Goal: Task Accomplishment & Management: Manage account settings

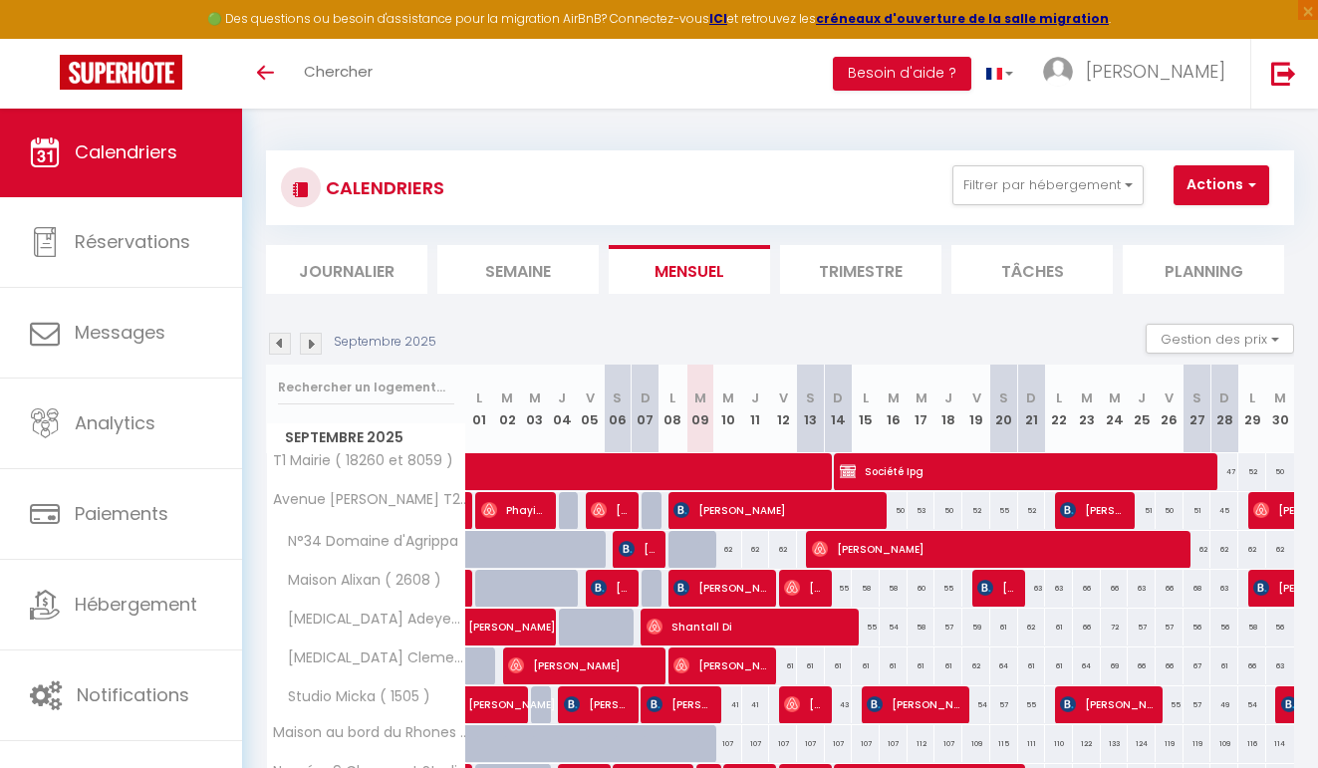
click at [1098, 208] on div "CALENDRIERS Filtrer par hébergement Avec Ménage N°34 Domaine d'Agrippa [MEDICAL…" at bounding box center [780, 187] width 999 height 45
click at [1090, 187] on button "Filtrer par hébergement" at bounding box center [1048, 185] width 191 height 40
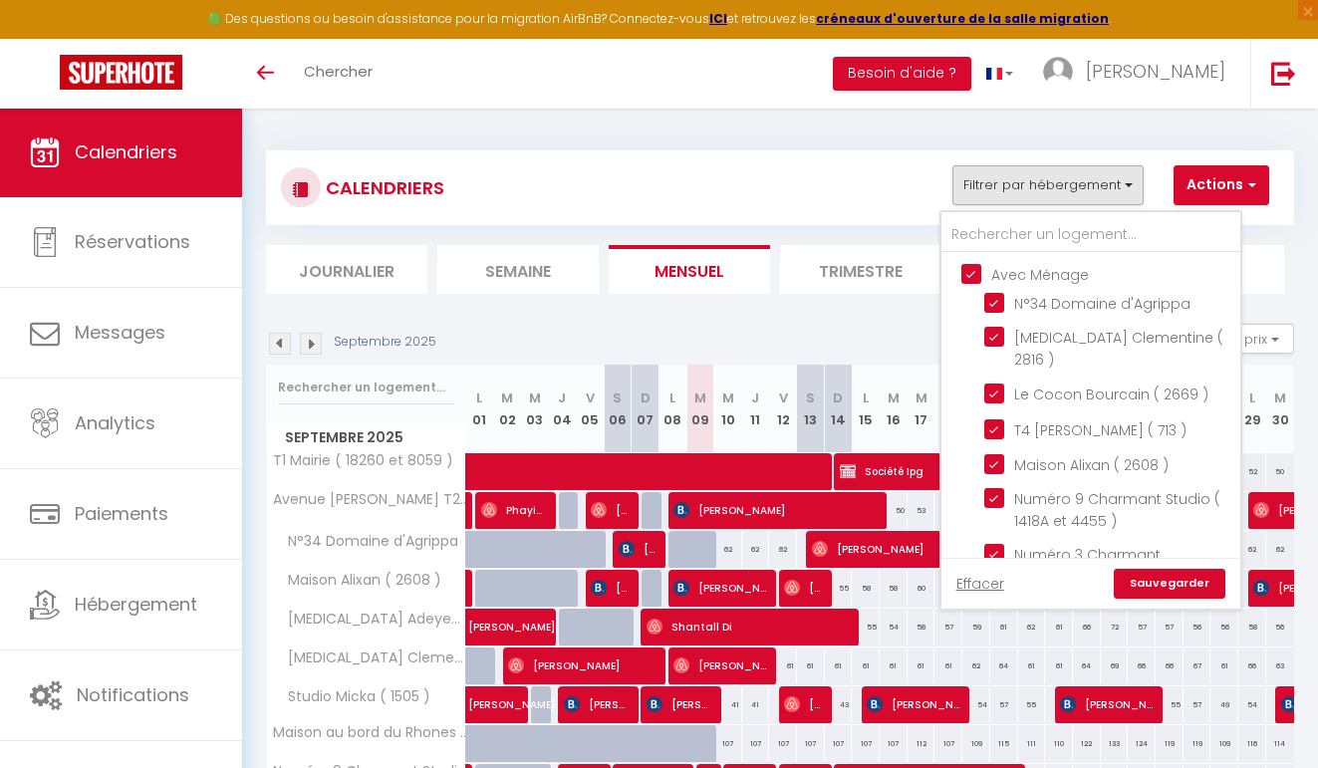
click at [1012, 274] on input "Avec Ménage" at bounding box center [1111, 273] width 299 height 20
checkbox input "false"
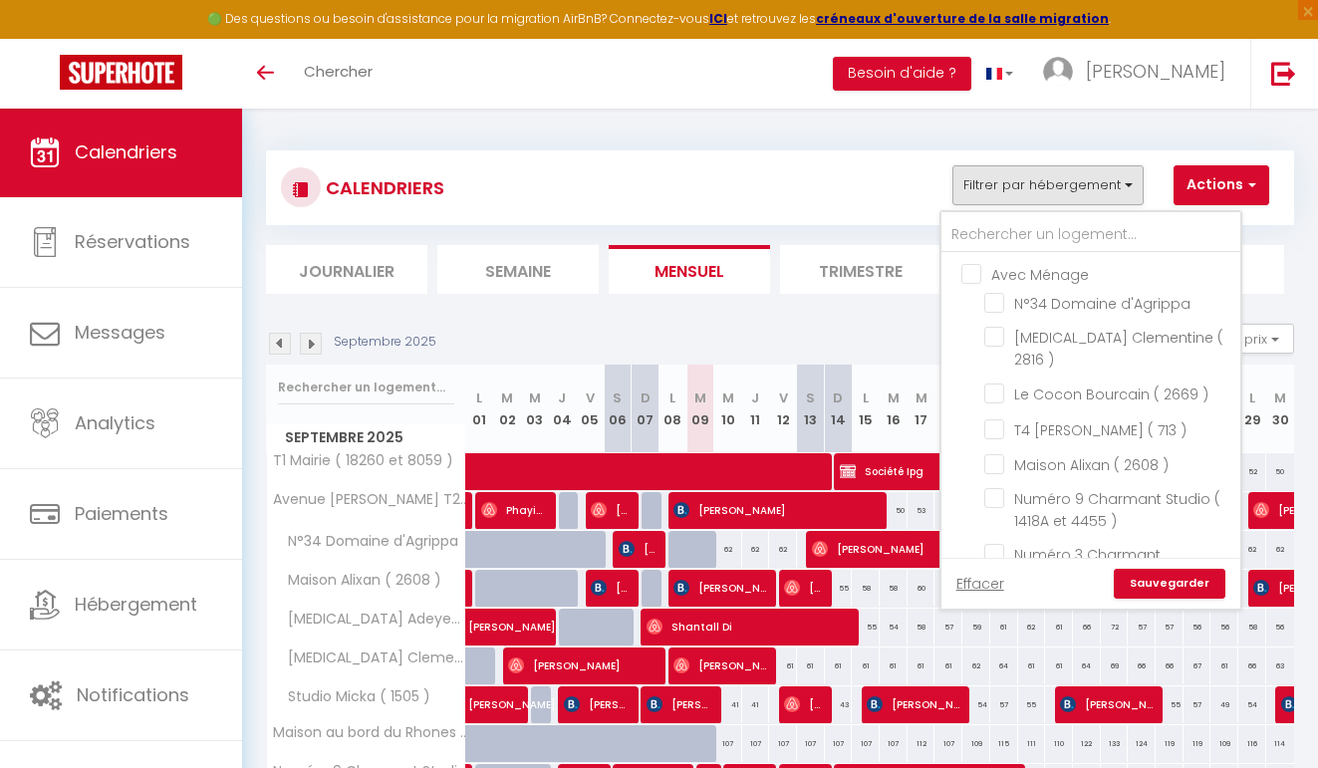
checkbox input "false"
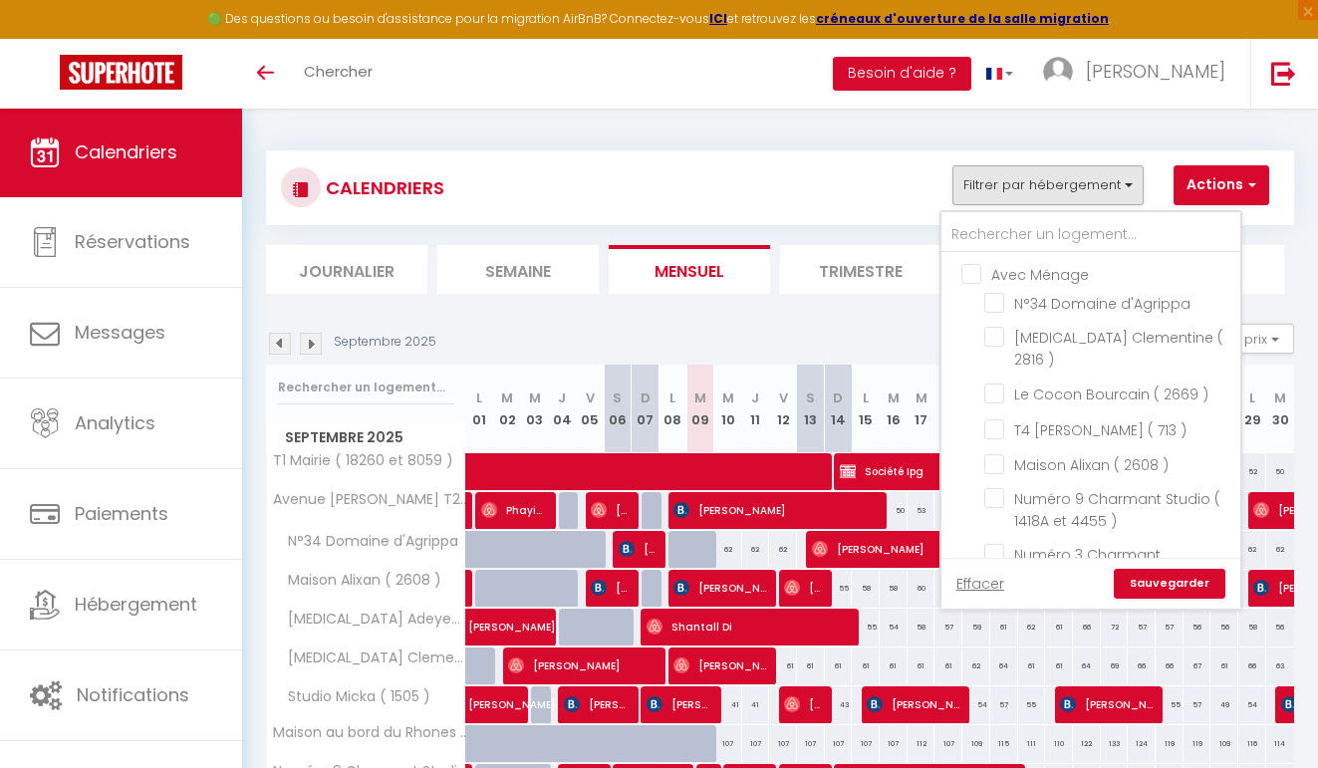
checkbox input "false"
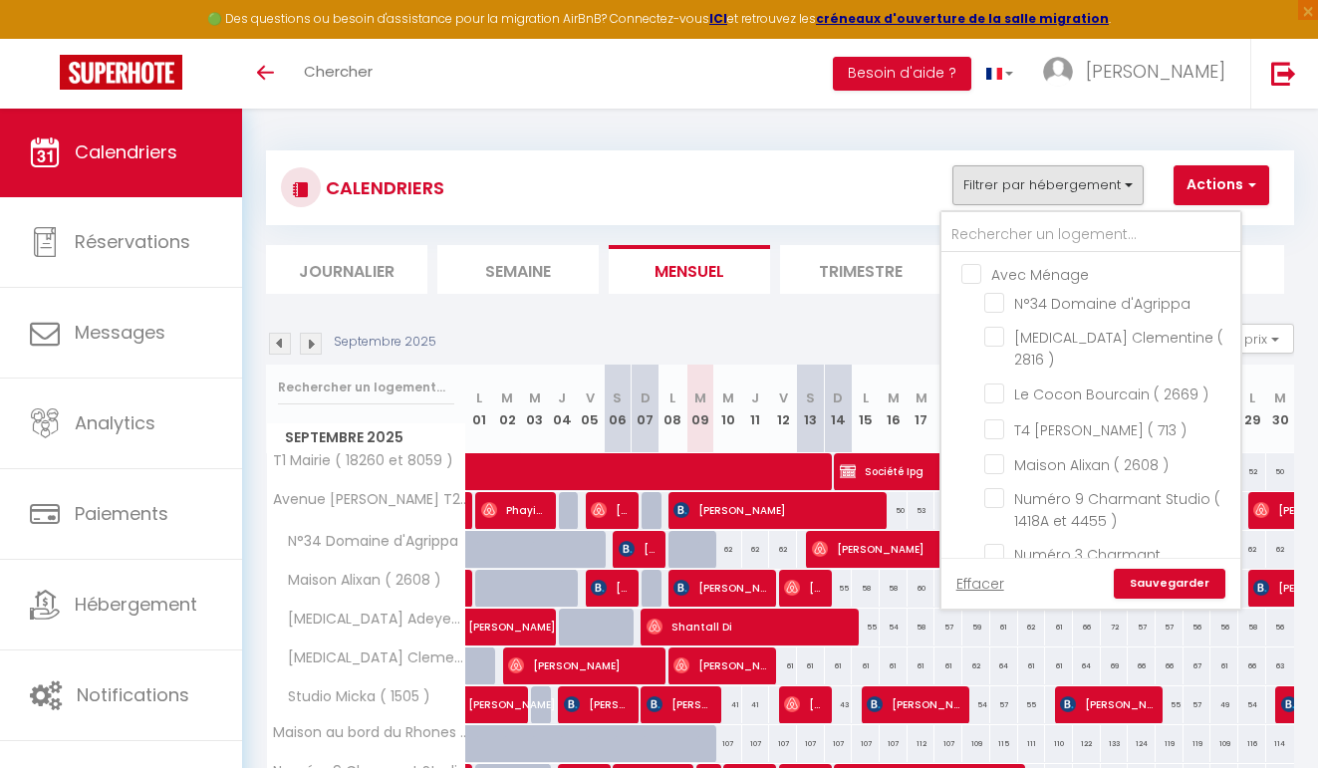
checkbox input "false"
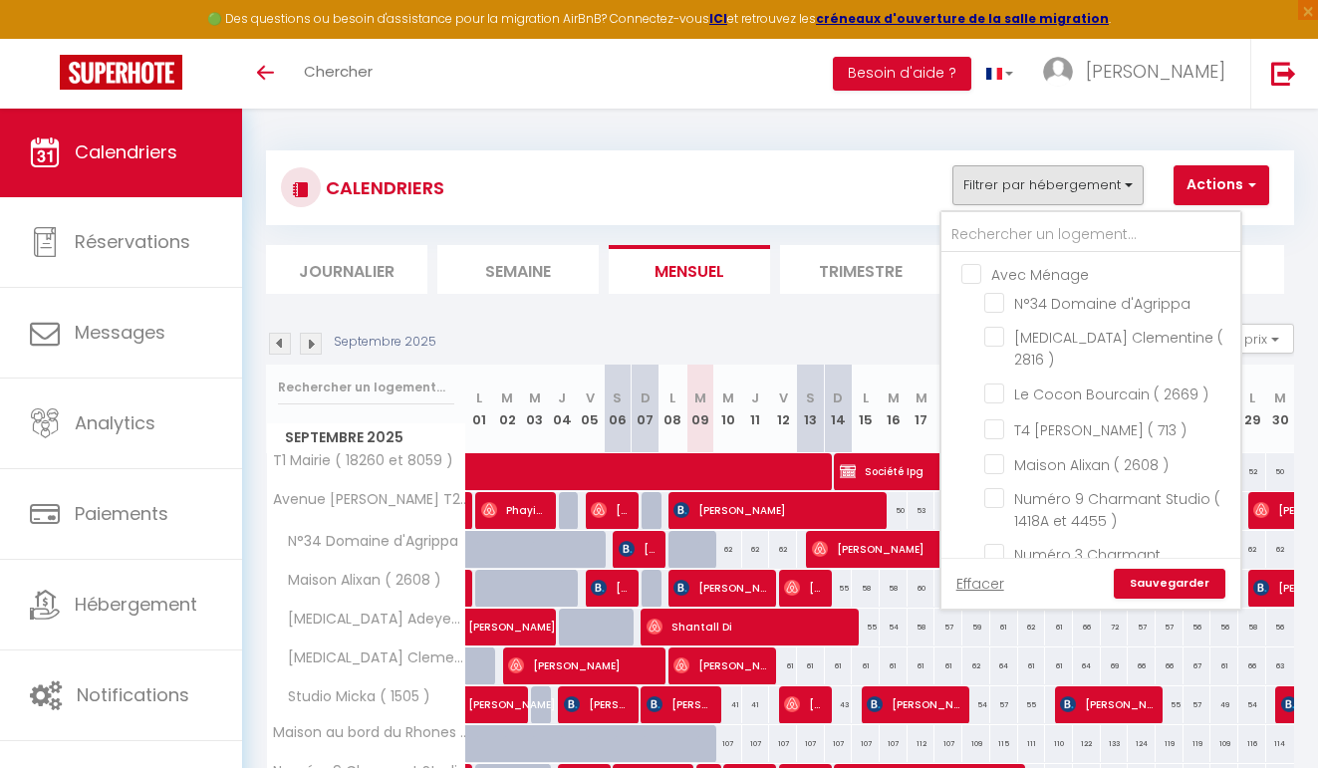
checkbox input "false"
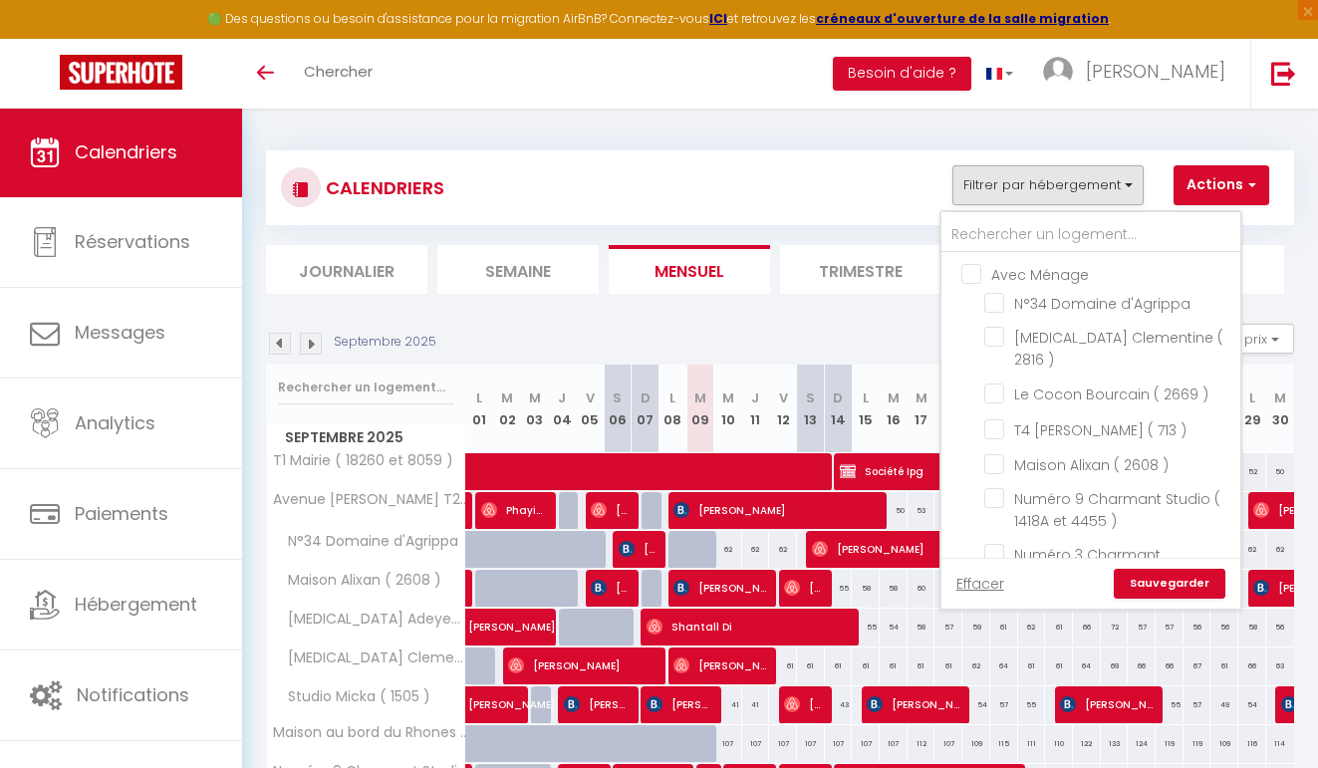
checkbox input "false"
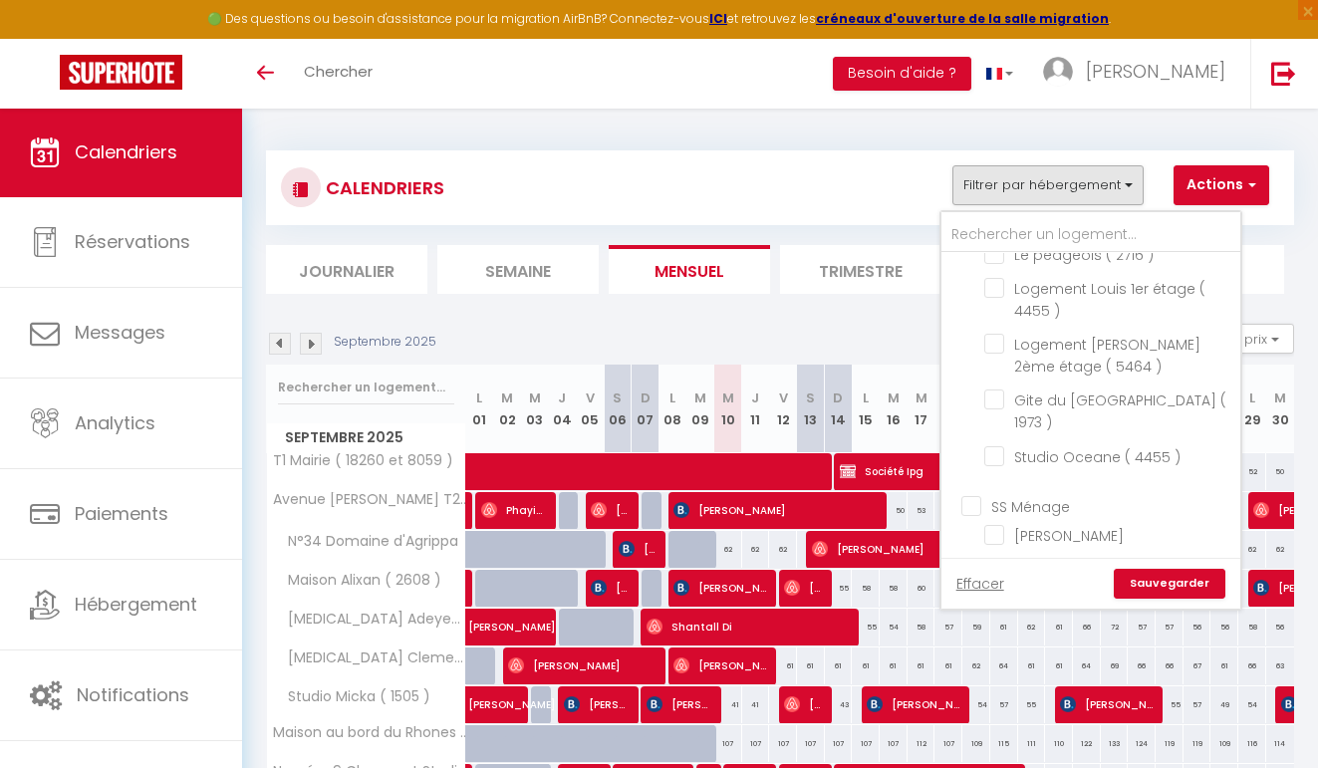
scroll to position [1082, 0]
click at [1061, 653] on span "Gite Bourdeaux" at bounding box center [1070, 663] width 110 height 20
click at [1061, 651] on input "Gite Bourdeaux" at bounding box center [1109, 661] width 249 height 20
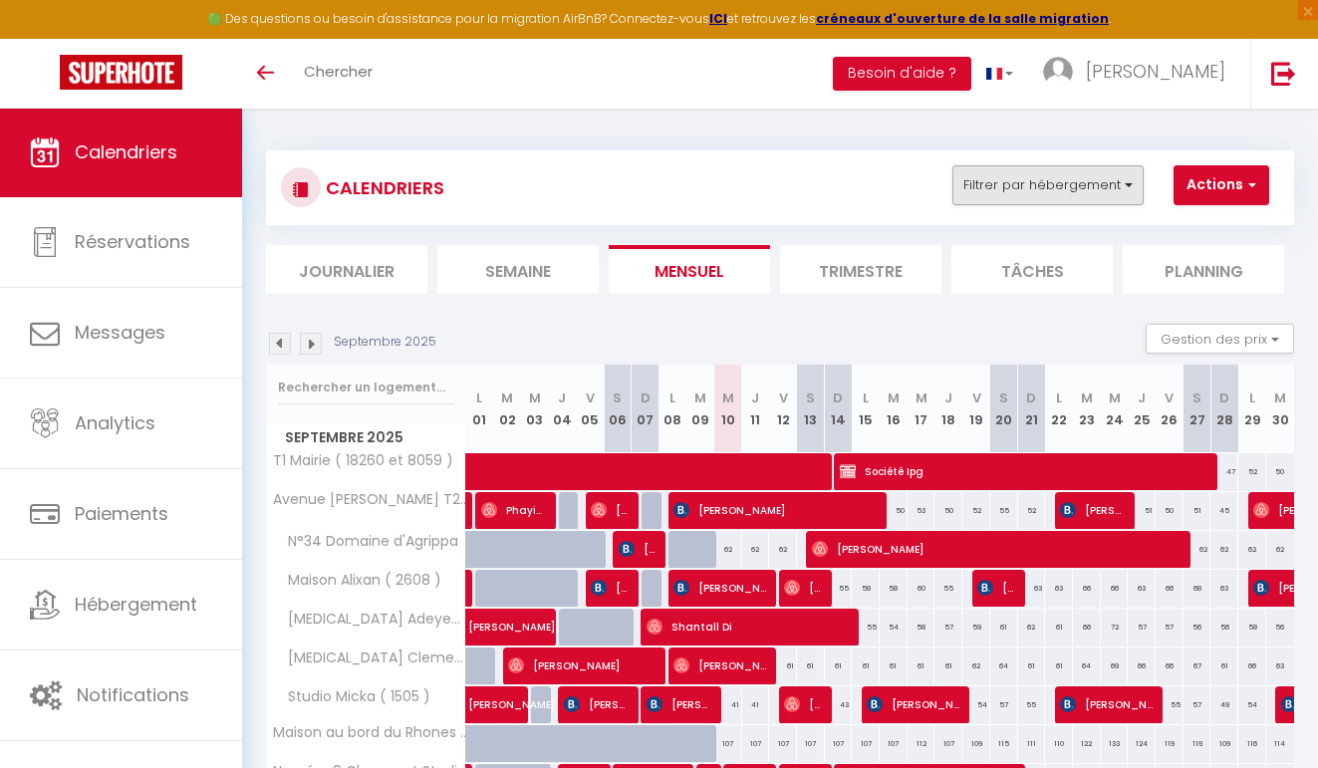
click at [1096, 184] on button "Filtrer par hébergement" at bounding box center [1048, 185] width 191 height 40
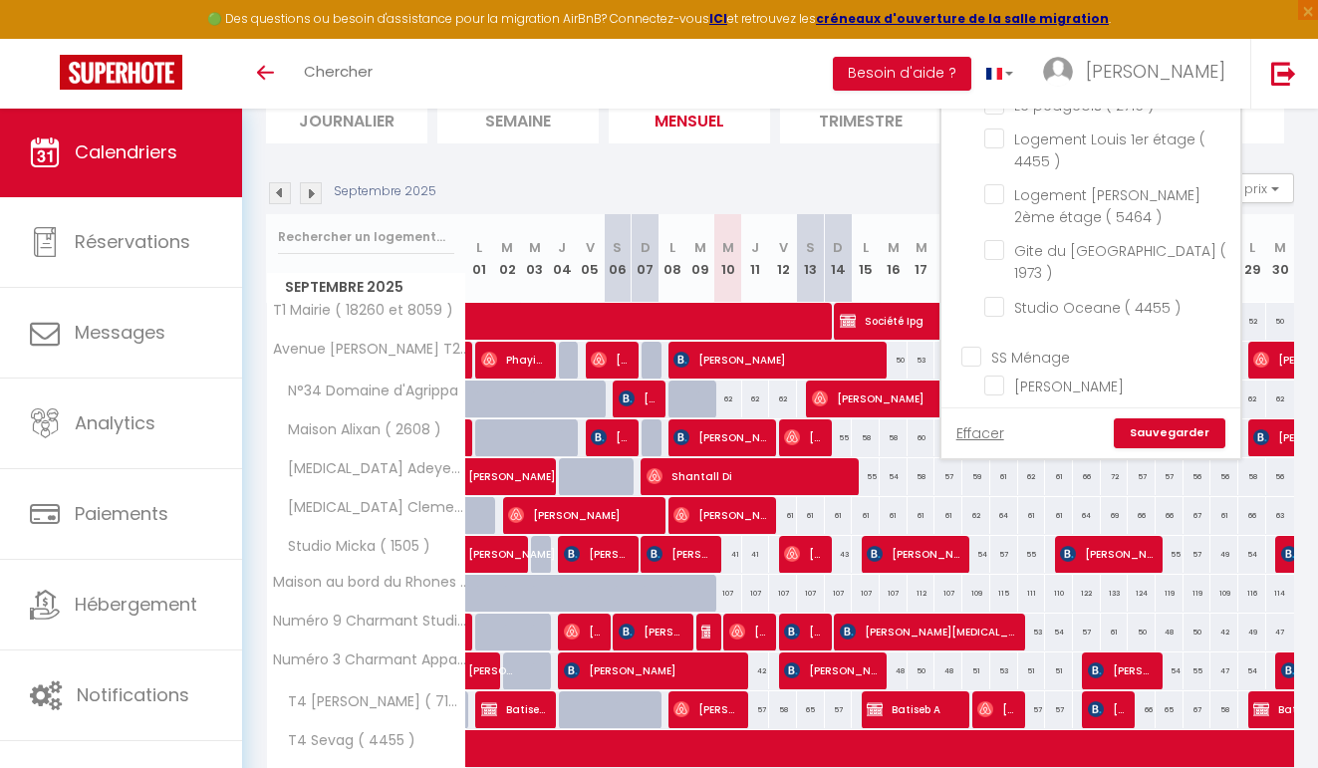
click at [1187, 434] on link "Sauvegarder" at bounding box center [1170, 434] width 112 height 30
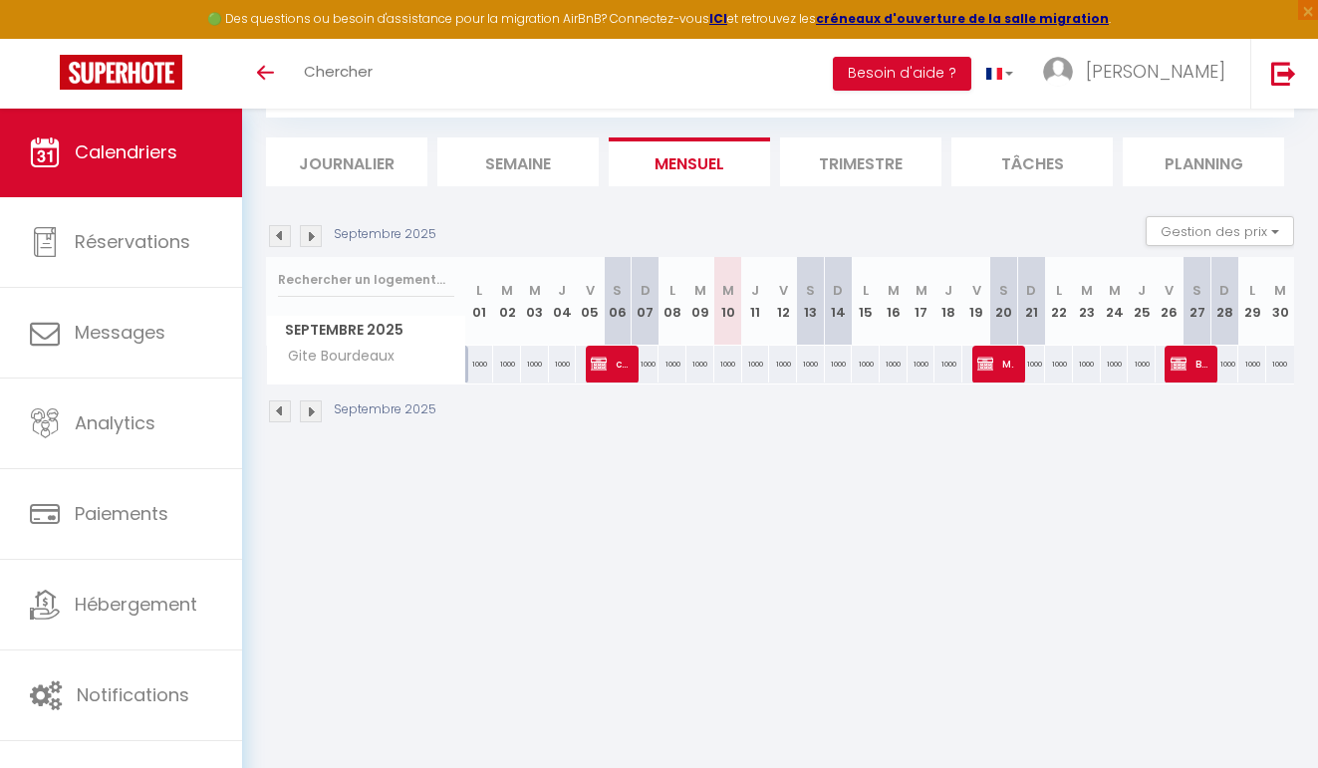
scroll to position [108, 0]
click at [314, 233] on img at bounding box center [311, 236] width 22 height 22
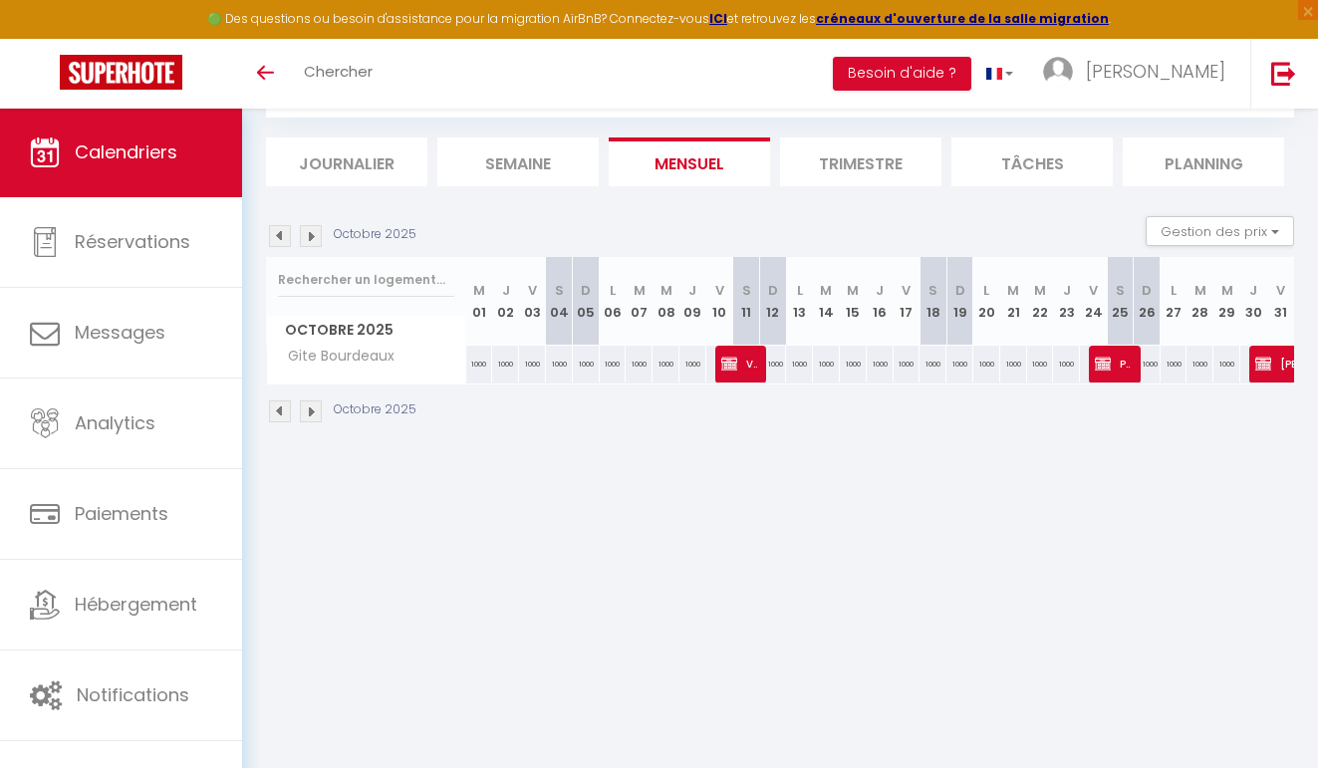
click at [532, 360] on div "1000" at bounding box center [532, 364] width 27 height 37
type input "1000"
type input "Ven 03 Octobre 2025"
type input "[DATE]"
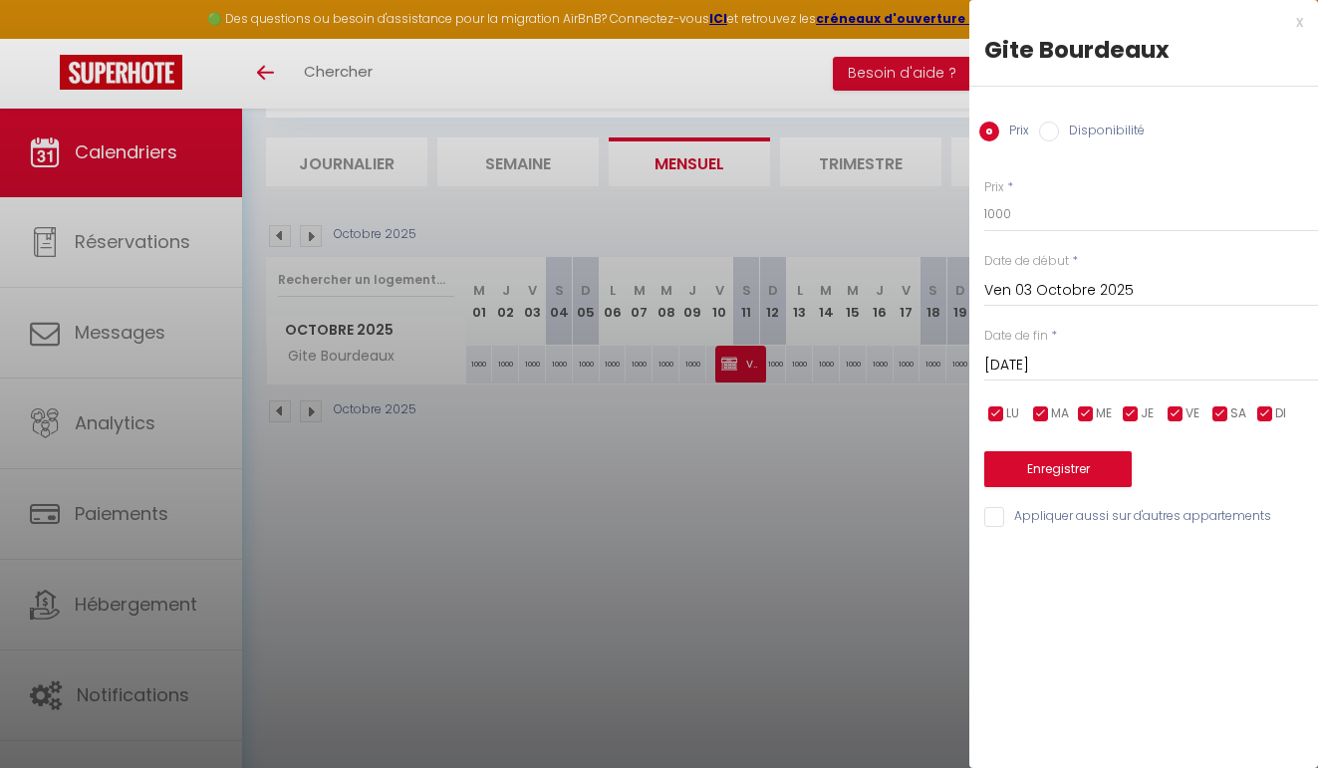
click at [1070, 131] on label "Disponibilité" at bounding box center [1102, 133] width 86 height 22
click at [1059, 131] on input "Disponibilité" at bounding box center [1049, 132] width 20 height 20
radio input "true"
radio input "false"
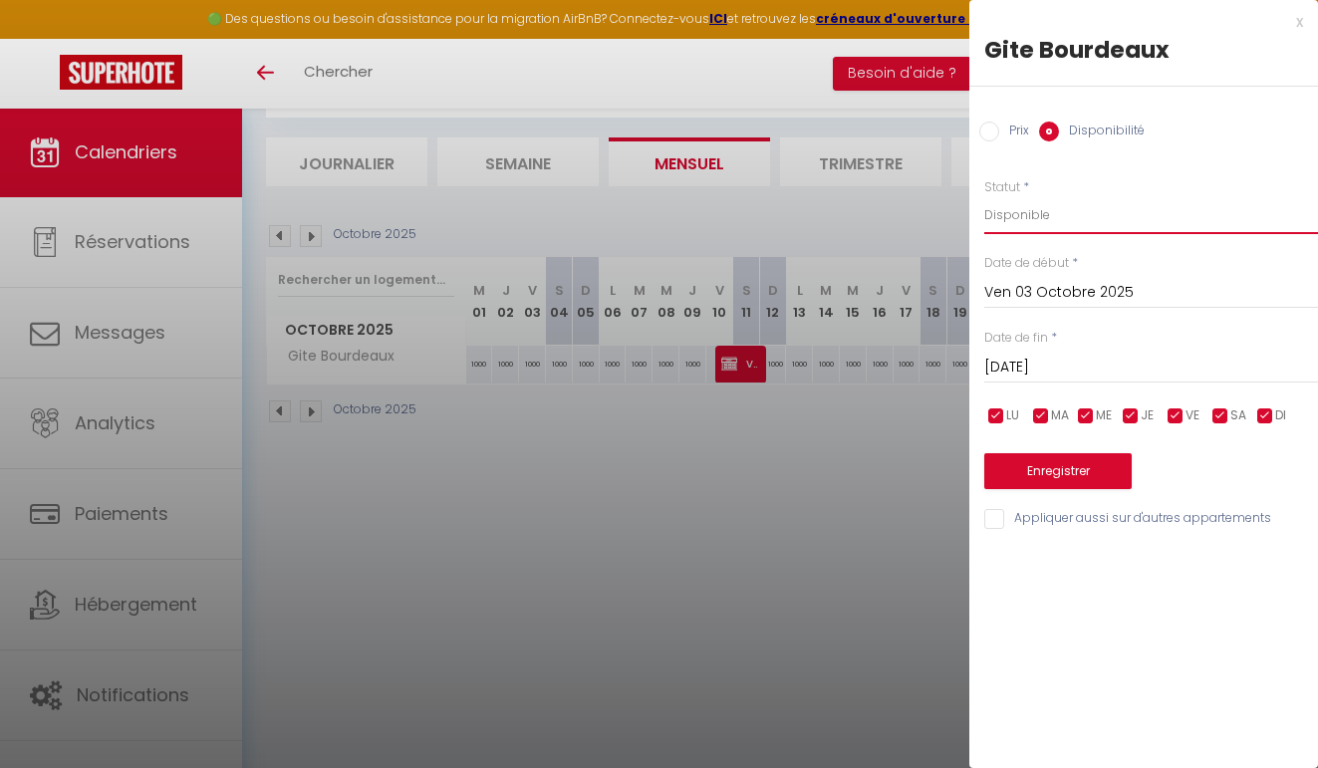
select select "0"
click at [1074, 376] on input "[DATE]" at bounding box center [1152, 368] width 334 height 26
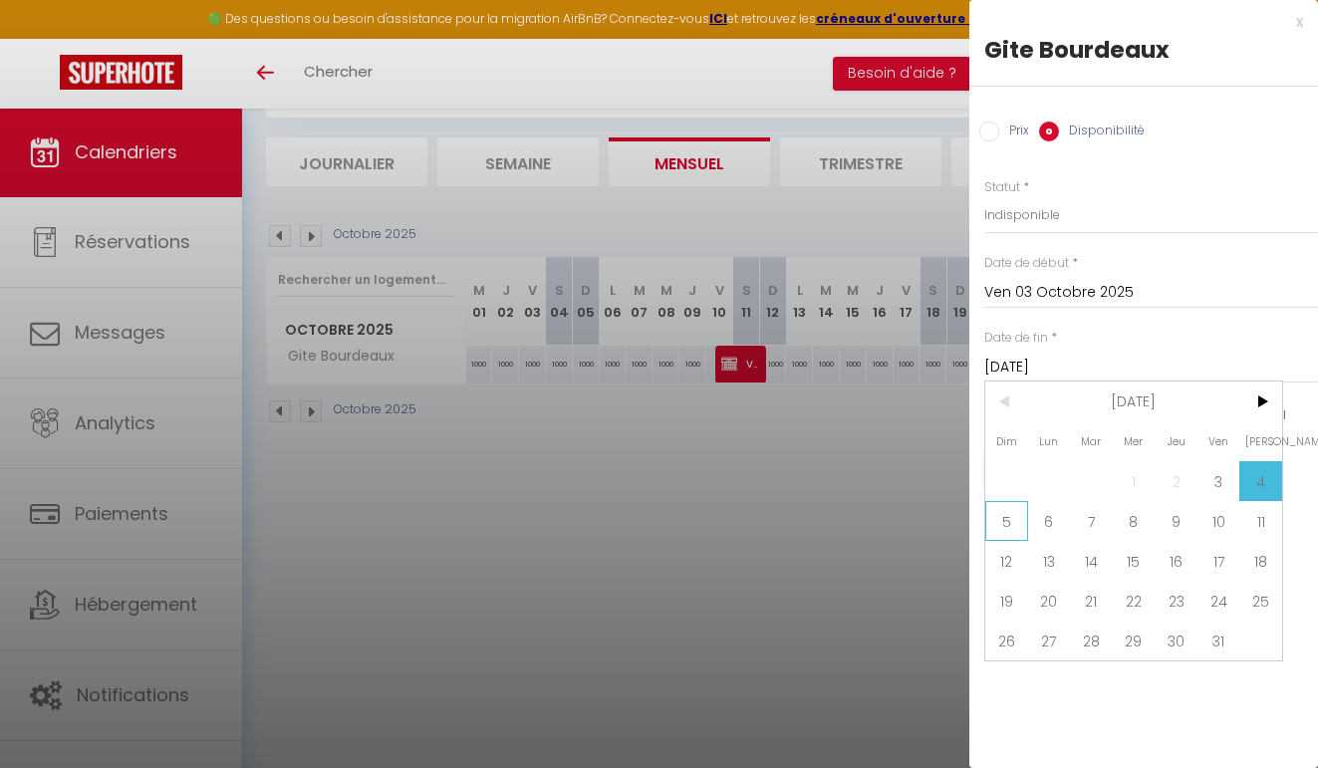
click at [1018, 524] on span "5" at bounding box center [1007, 521] width 43 height 40
type input "Dim 05 Octobre 2025"
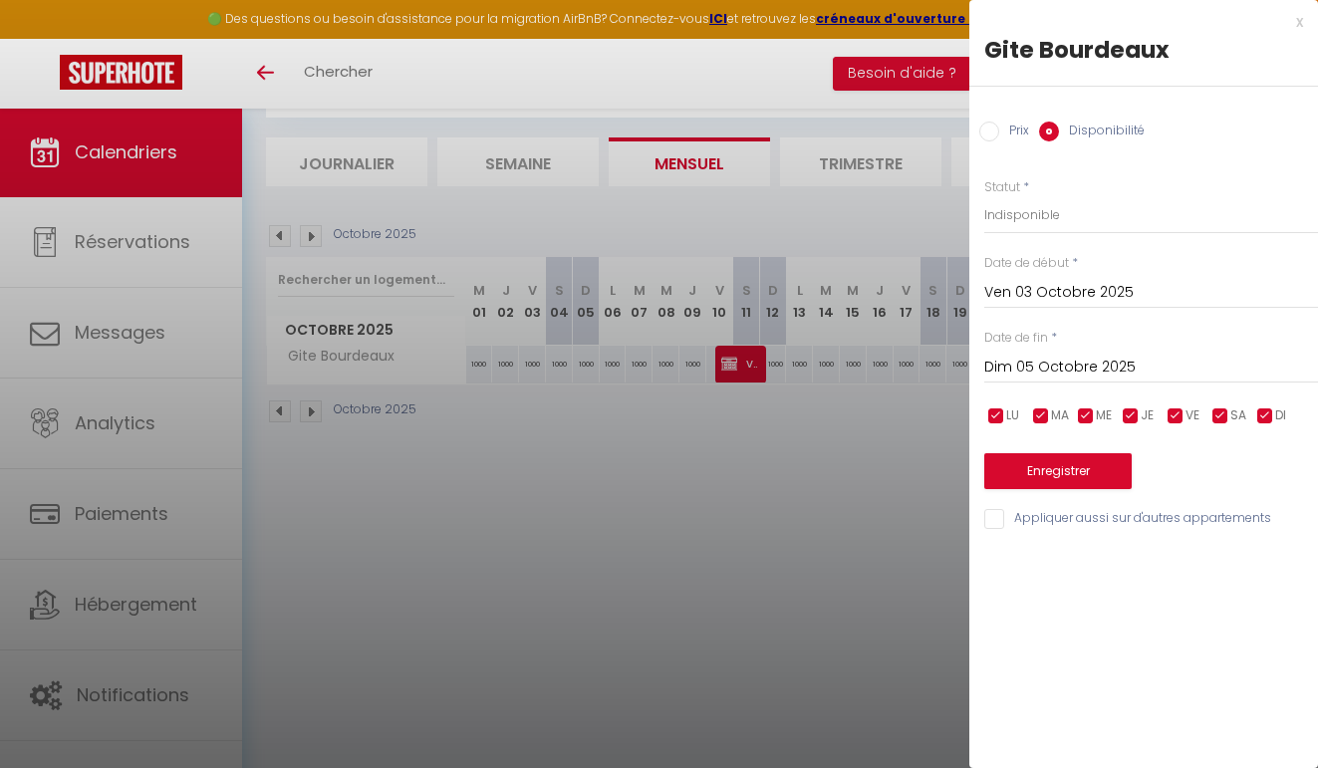
click at [1063, 473] on button "Enregistrer" at bounding box center [1058, 471] width 147 height 36
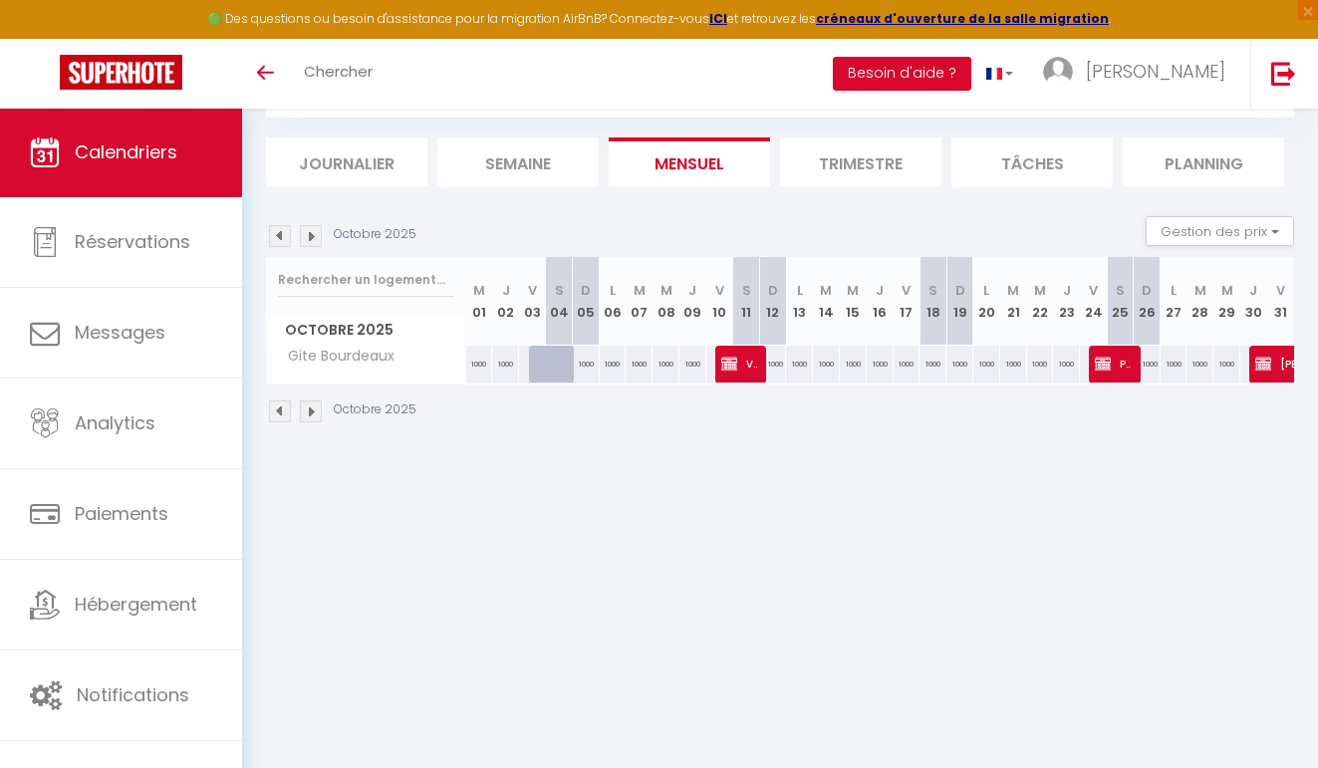
click at [317, 232] on img at bounding box center [311, 236] width 22 height 22
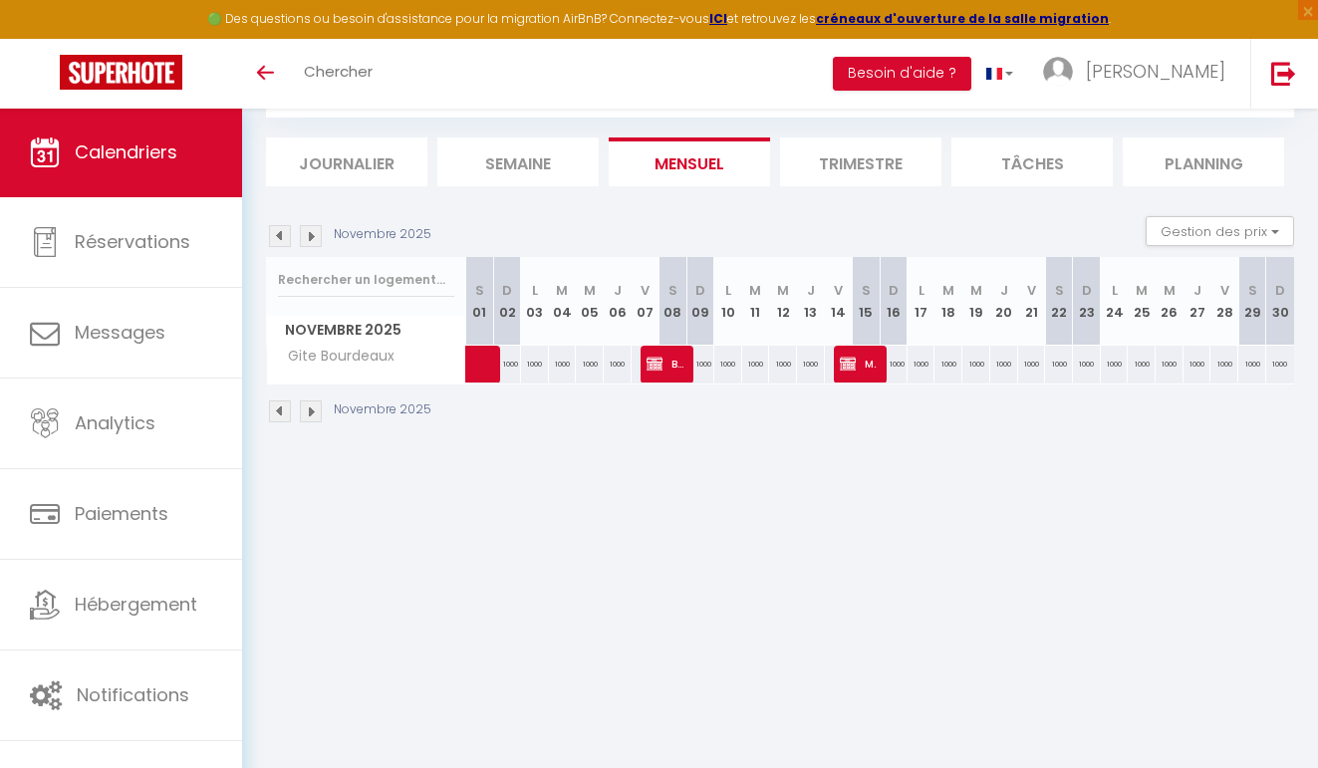
click at [674, 353] on span "Boucher B" at bounding box center [665, 364] width 37 height 38
select select
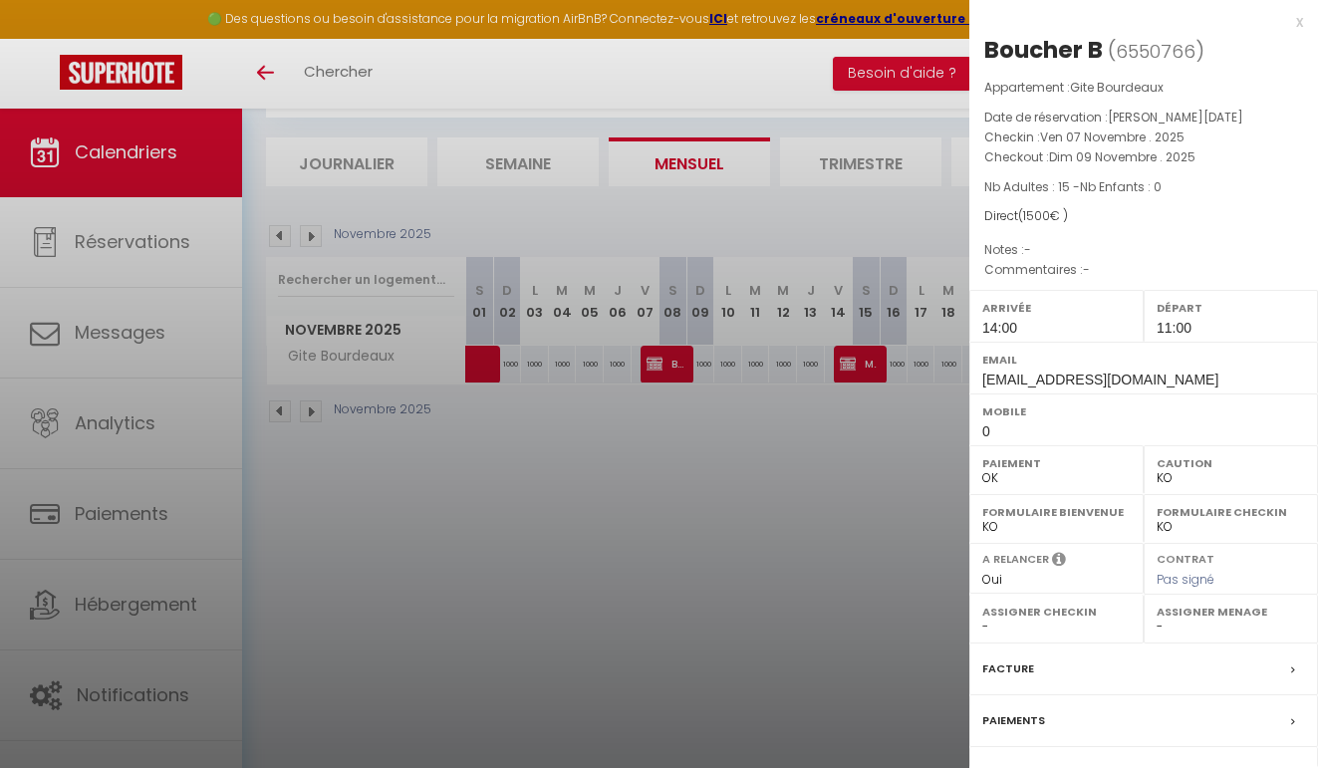
click at [702, 438] on div at bounding box center [659, 384] width 1318 height 768
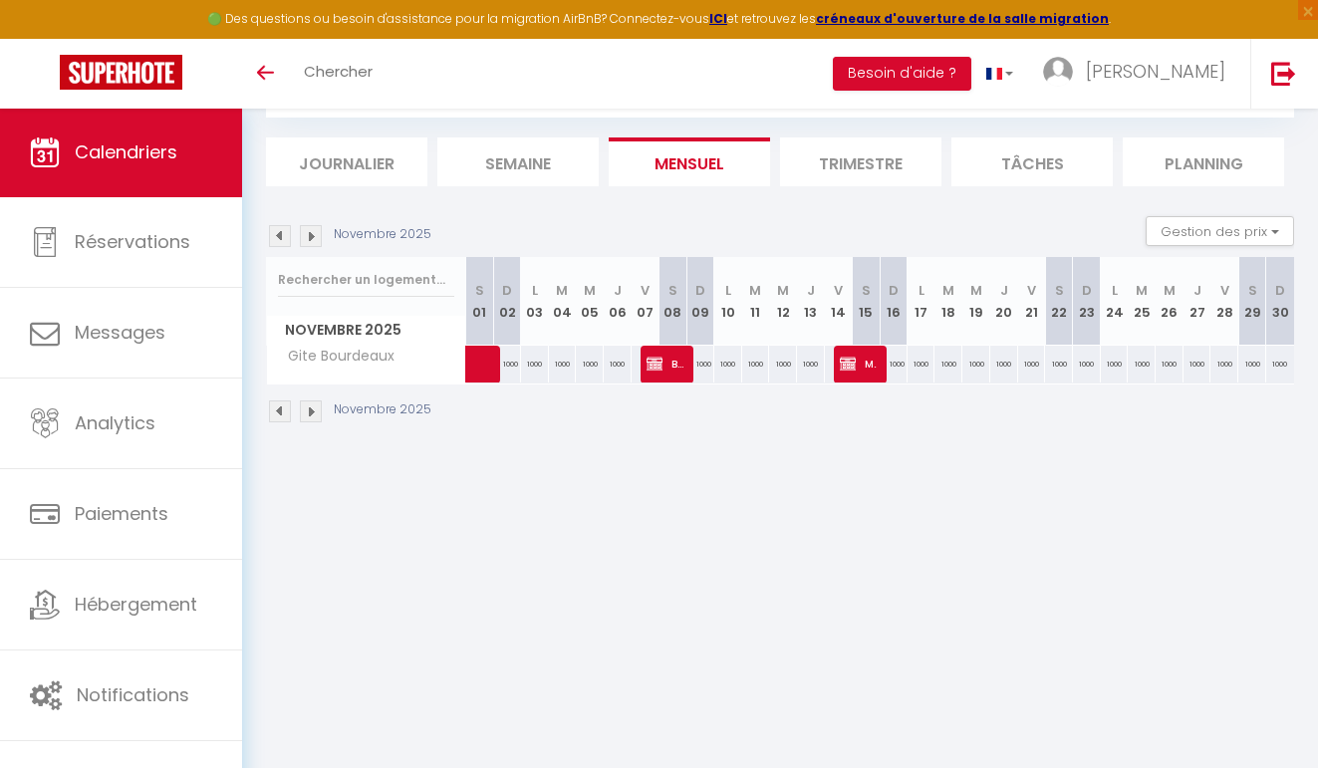
click at [851, 369] on img at bounding box center [848, 364] width 16 height 16
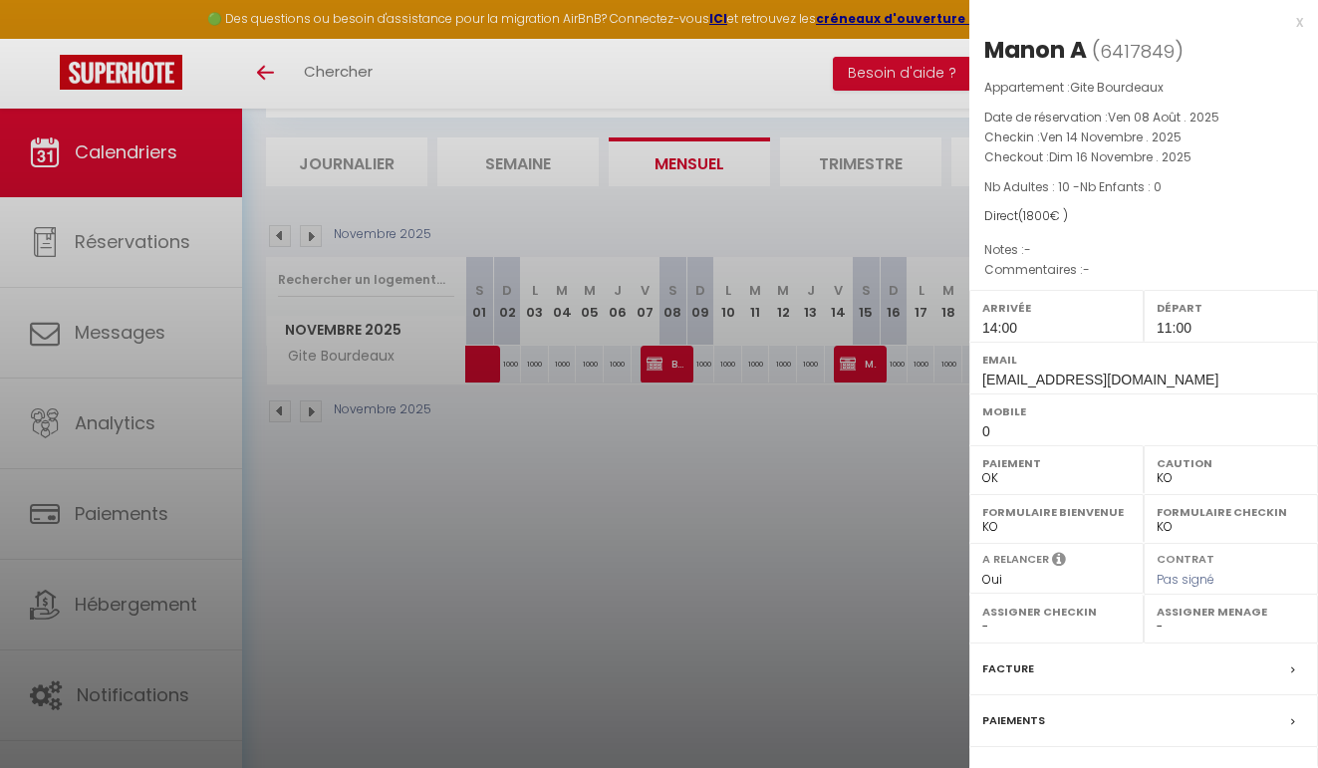
click at [866, 466] on div at bounding box center [659, 384] width 1318 height 768
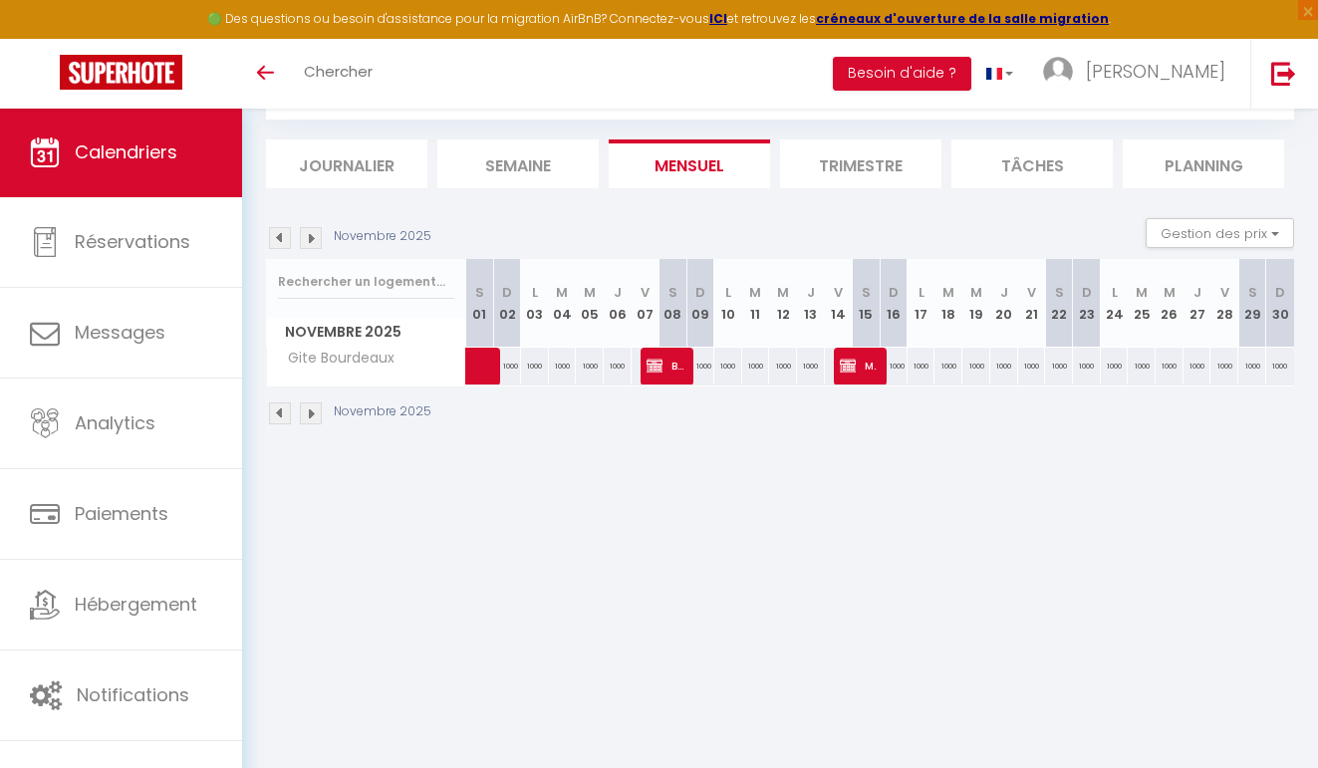
scroll to position [106, 0]
click at [1218, 364] on div "1000" at bounding box center [1225, 366] width 28 height 37
select select "1"
type input "Ven 28 Novembre 2025"
type input "[DATE]"
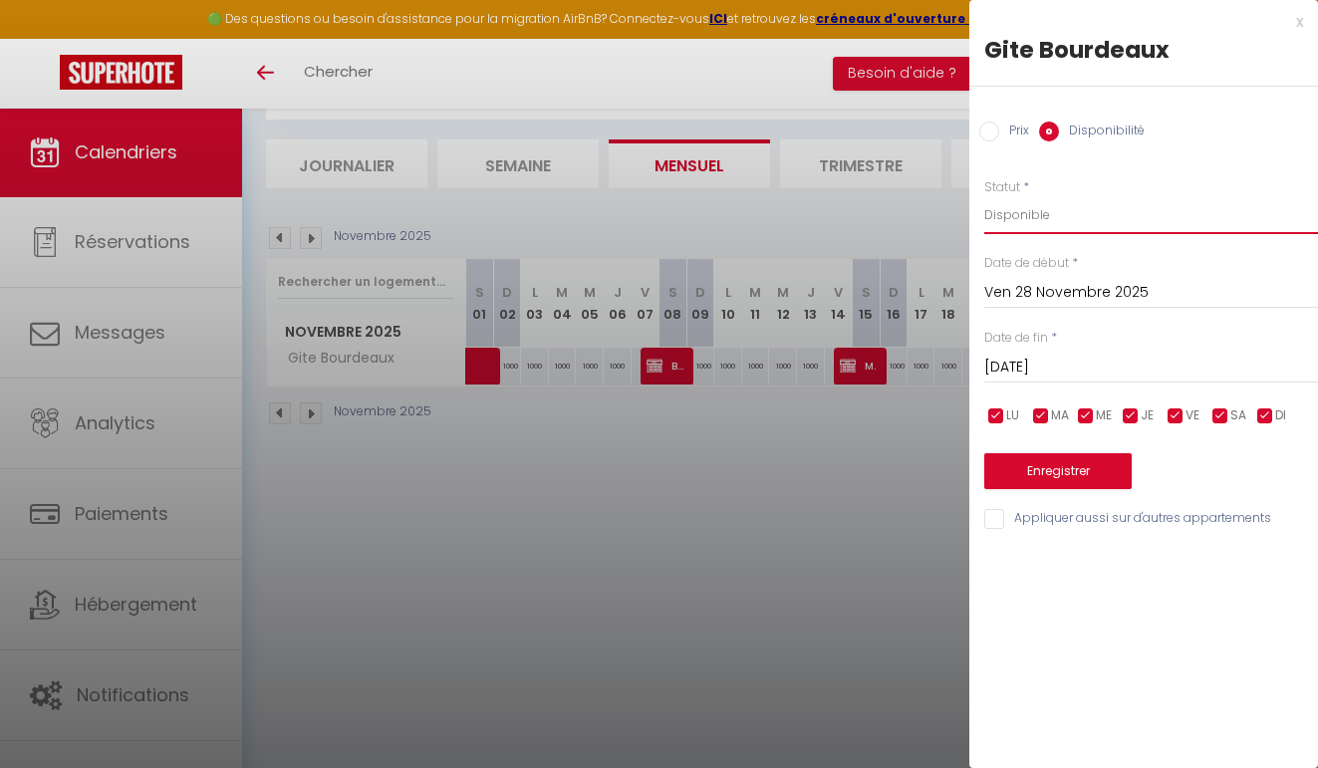
select select "0"
click at [1079, 361] on input "[DATE]" at bounding box center [1152, 368] width 334 height 26
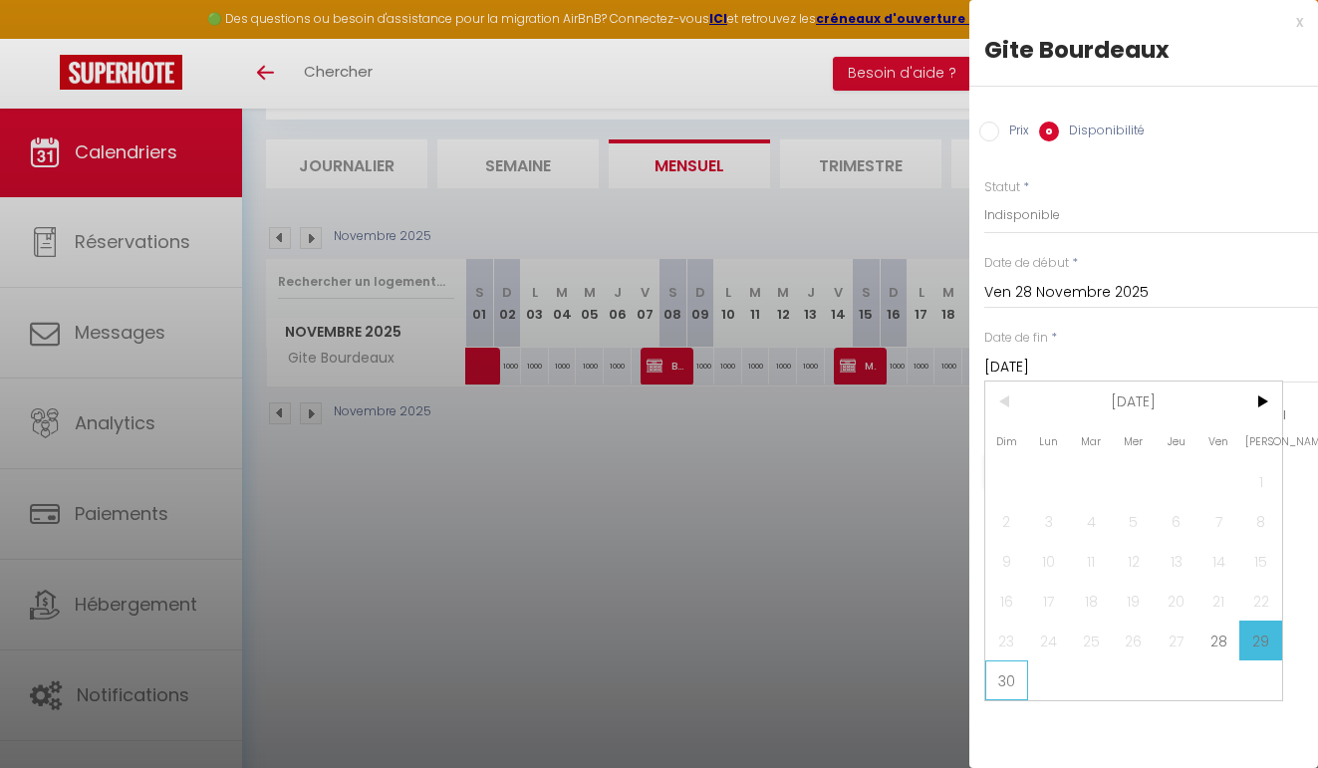
click at [1014, 690] on span "30" at bounding box center [1007, 681] width 43 height 40
type input "Dim 30 Novembre 2025"
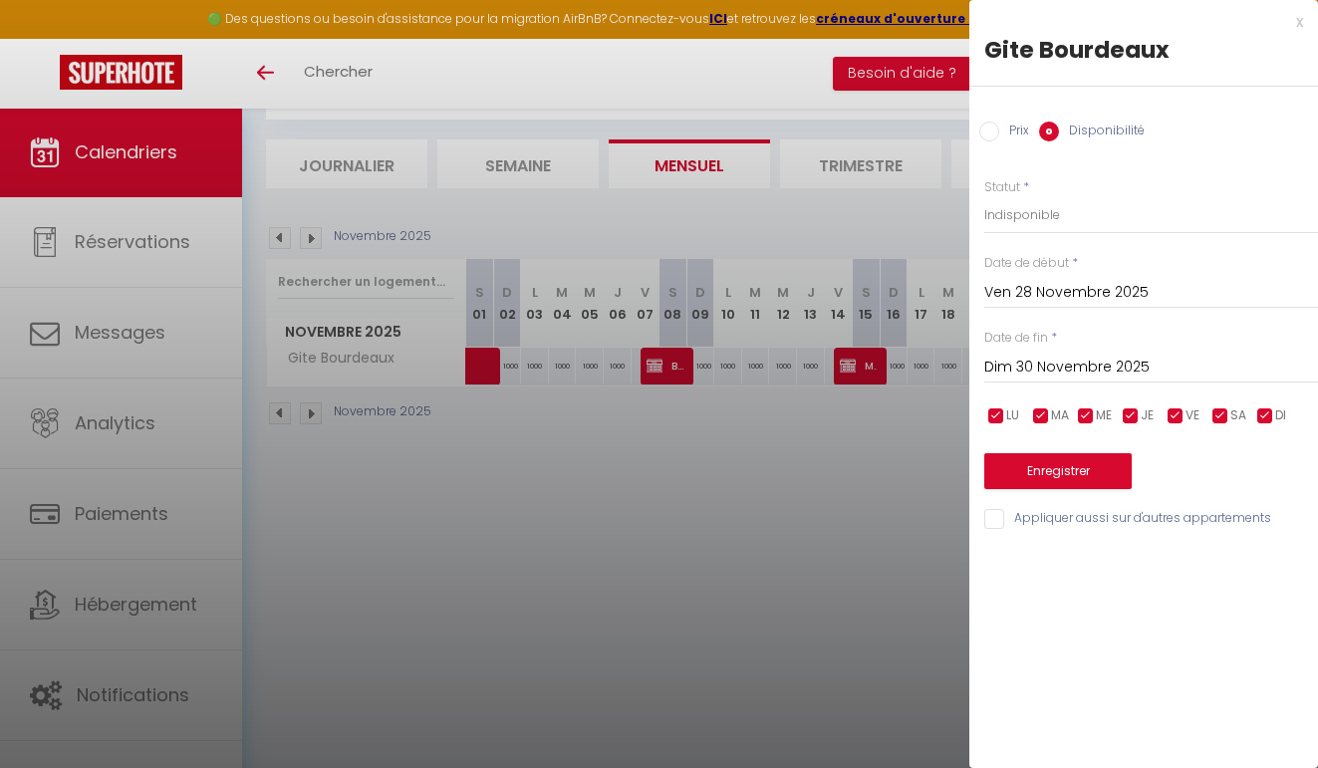
click at [1063, 468] on button "Enregistrer" at bounding box center [1058, 471] width 147 height 36
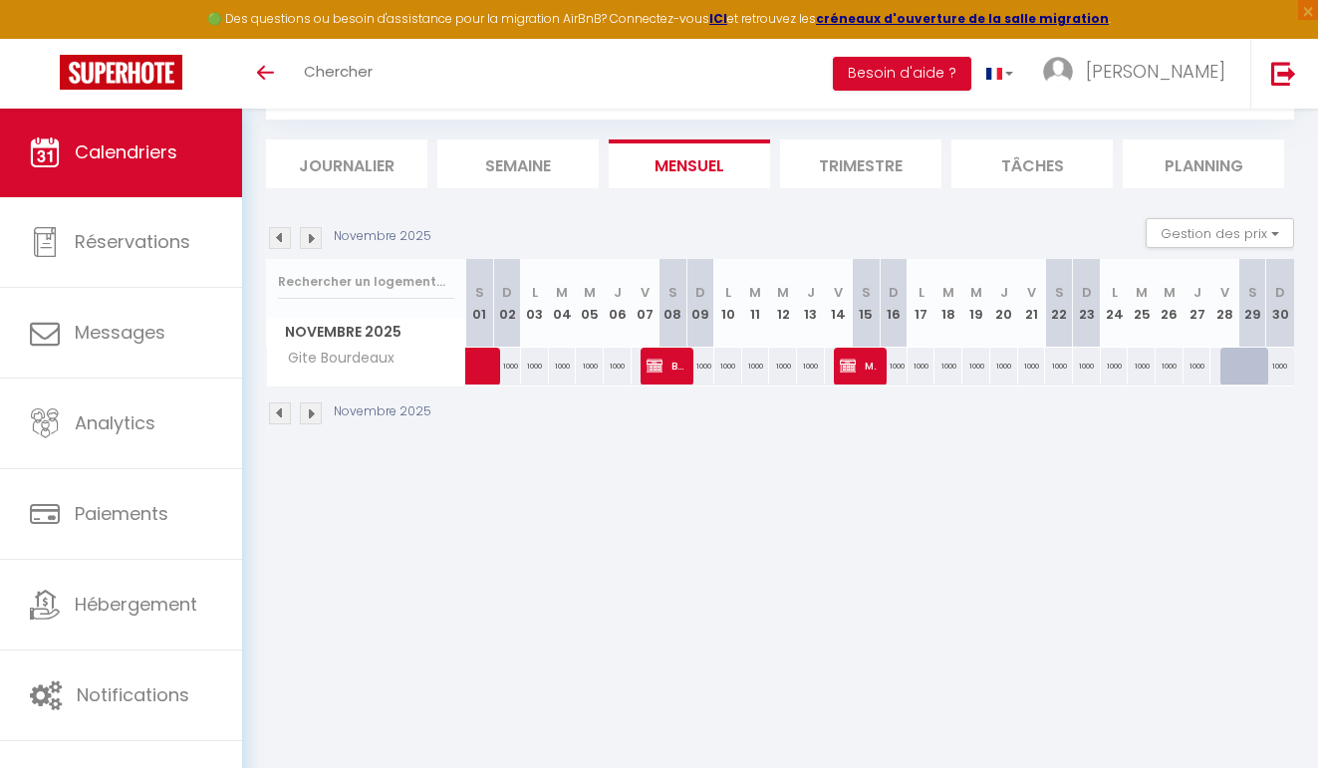
click at [1237, 361] on div at bounding box center [1235, 367] width 28 height 38
select select "1"
type input "Ven 28 Novembre 2025"
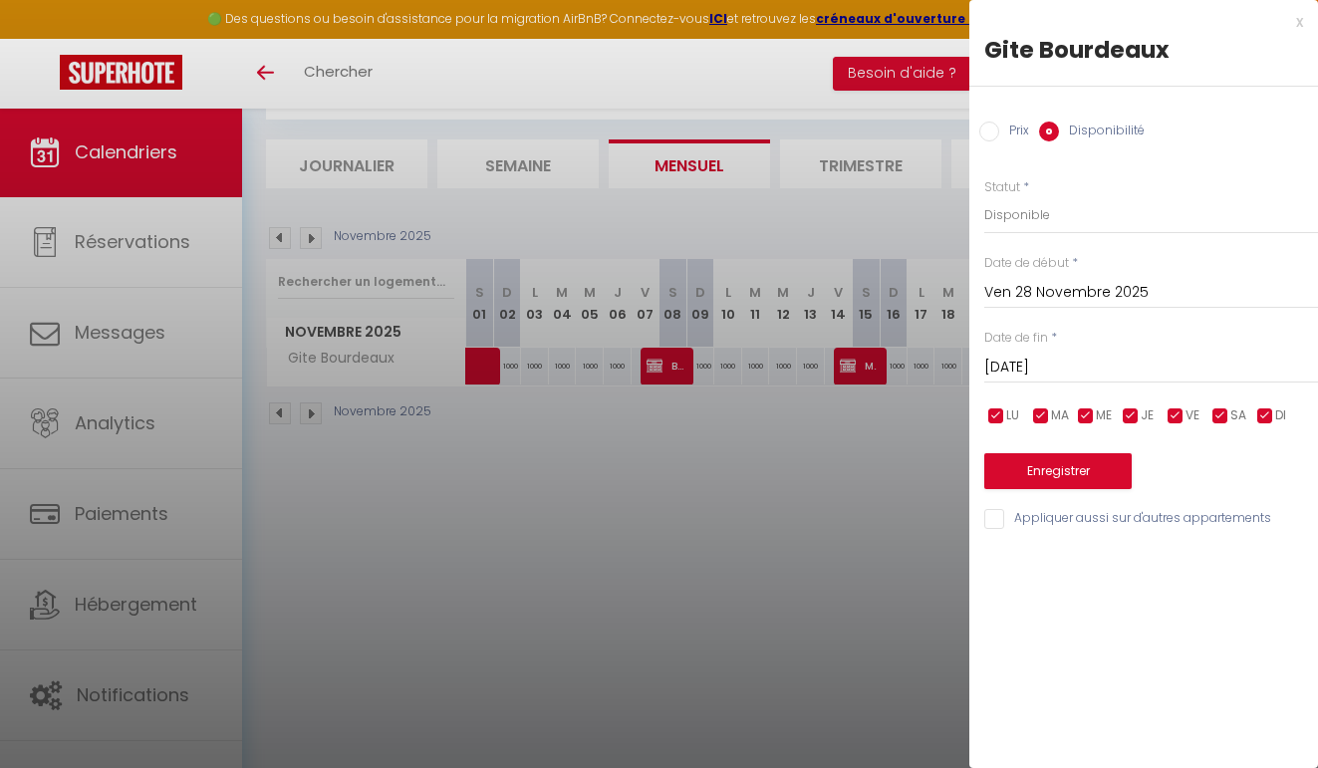
click at [1072, 362] on input "[DATE]" at bounding box center [1152, 368] width 334 height 26
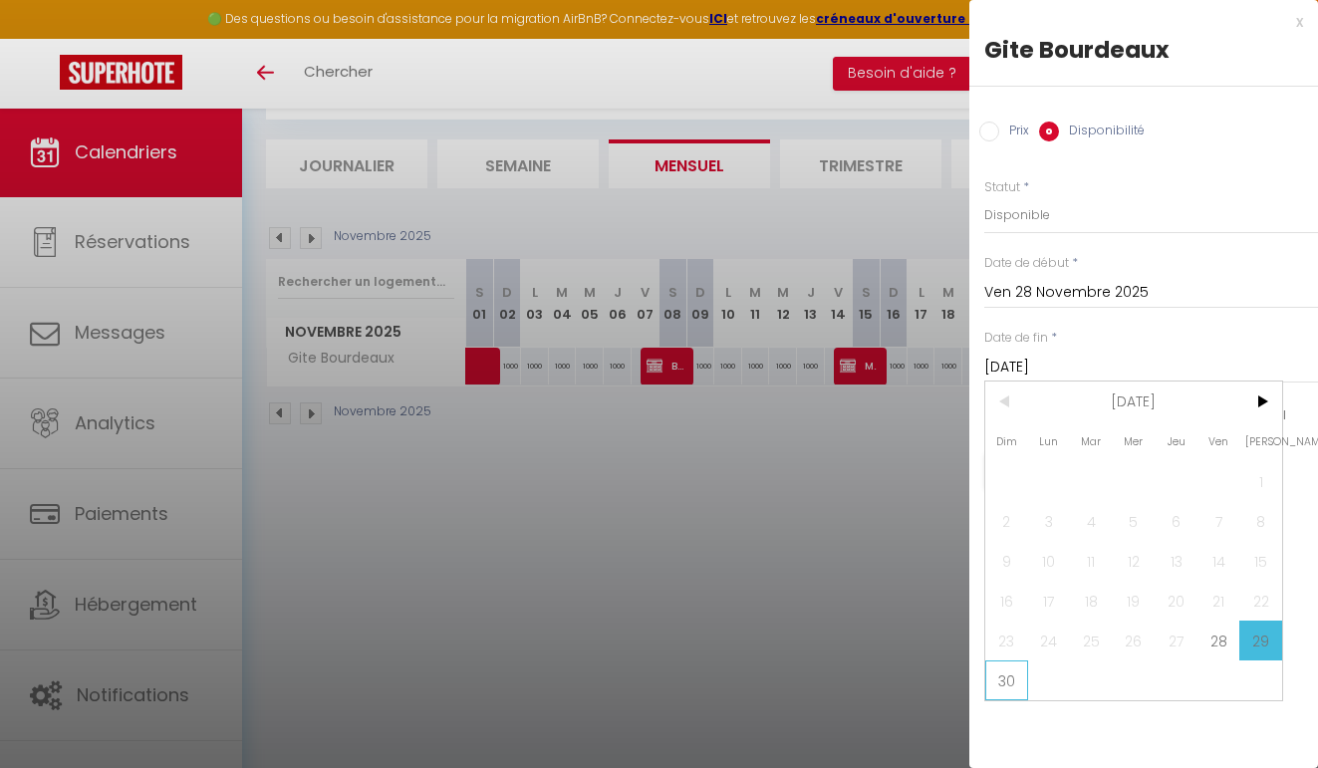
click at [1021, 674] on span "30" at bounding box center [1007, 681] width 43 height 40
type input "Dim 30 Novembre 2025"
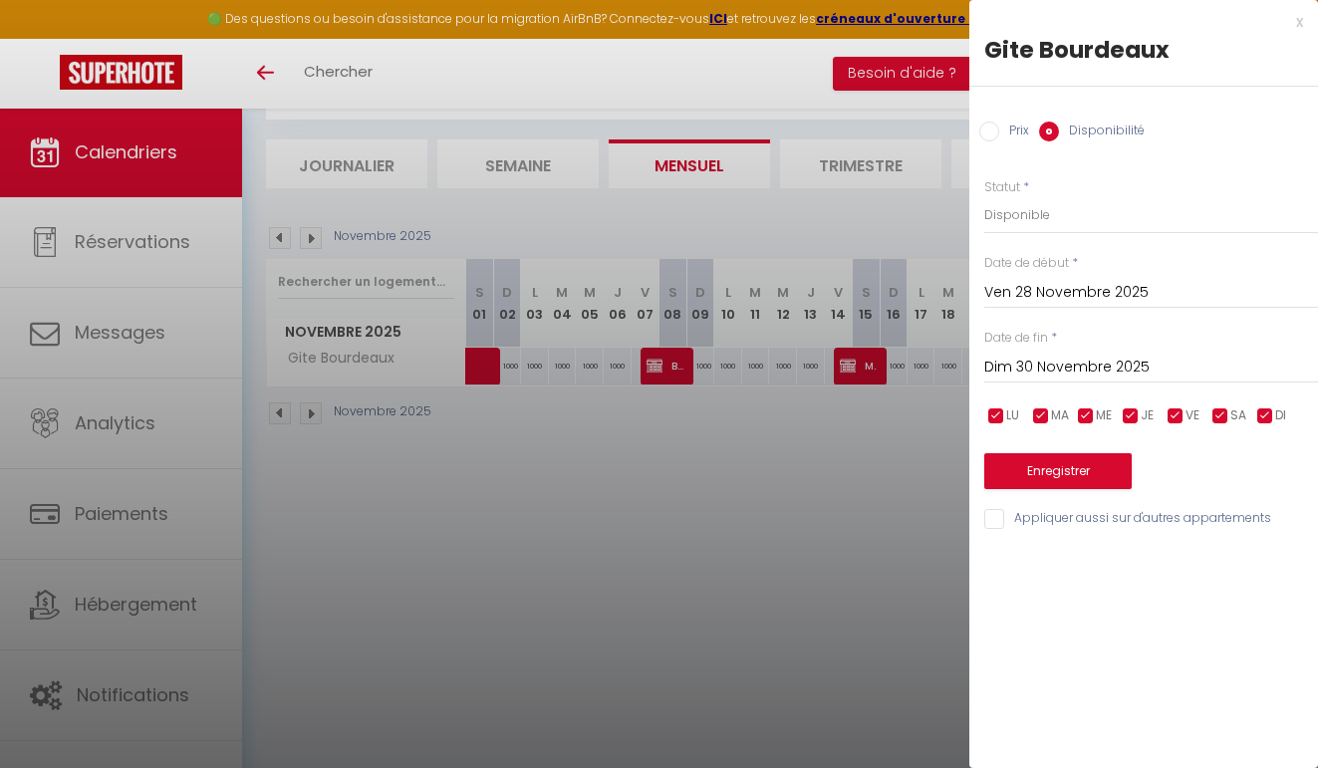
click at [1079, 480] on button "Enregistrer" at bounding box center [1058, 471] width 147 height 36
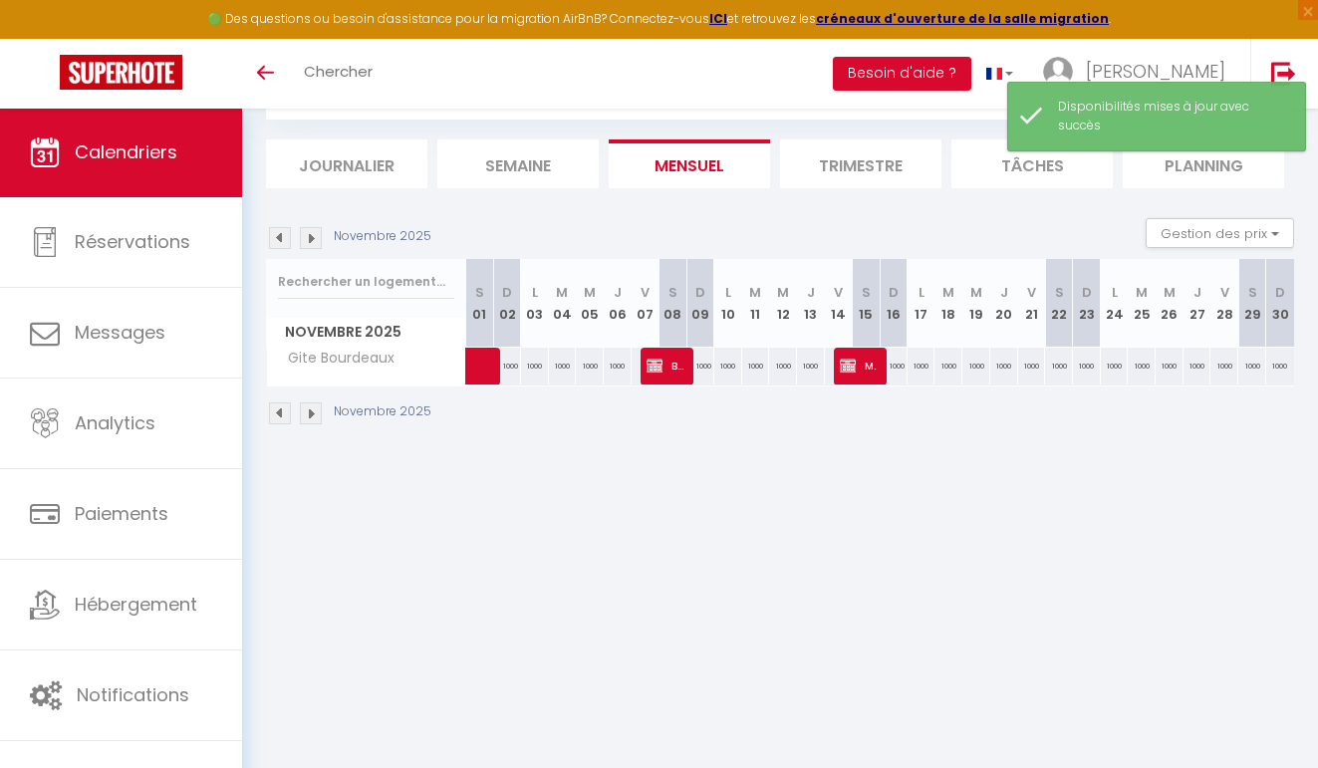
click at [305, 227] on img at bounding box center [311, 238] width 22 height 22
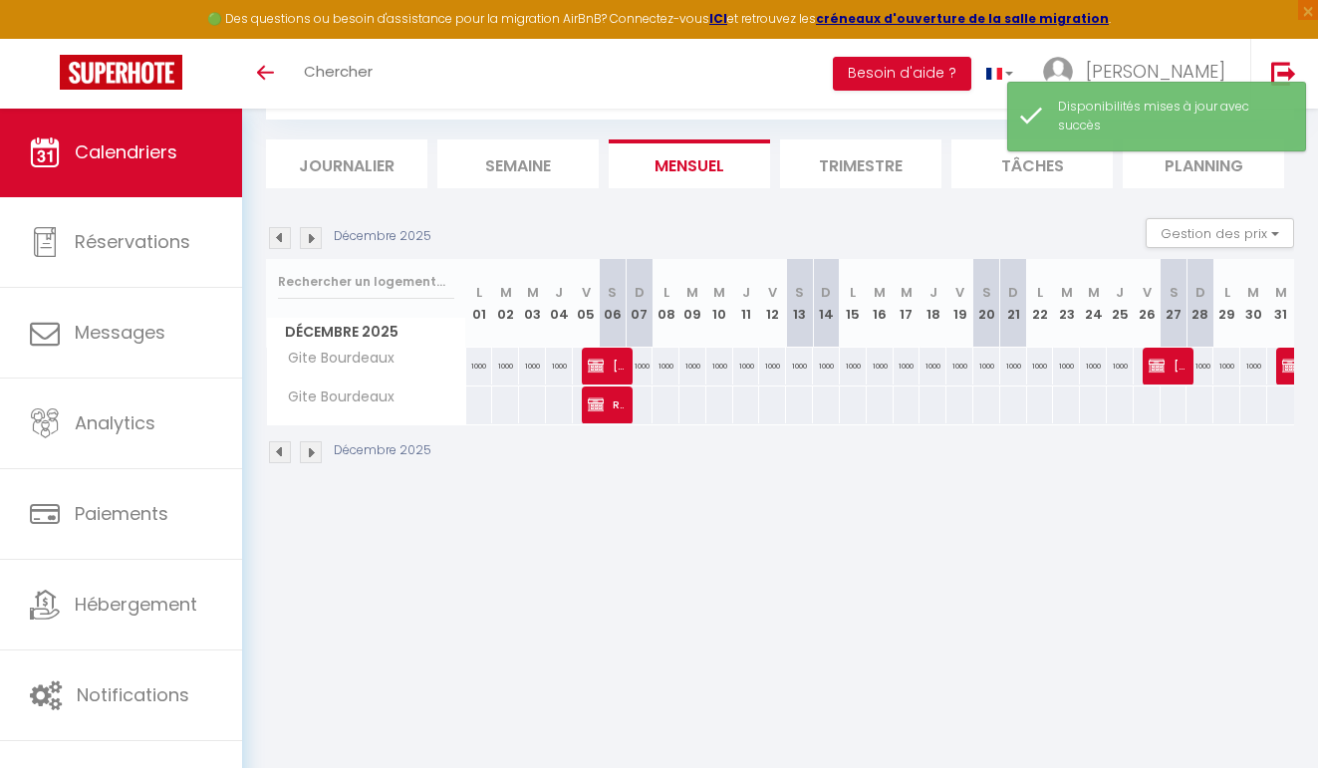
click at [607, 361] on span "[PERSON_NAME]" at bounding box center [606, 366] width 36 height 38
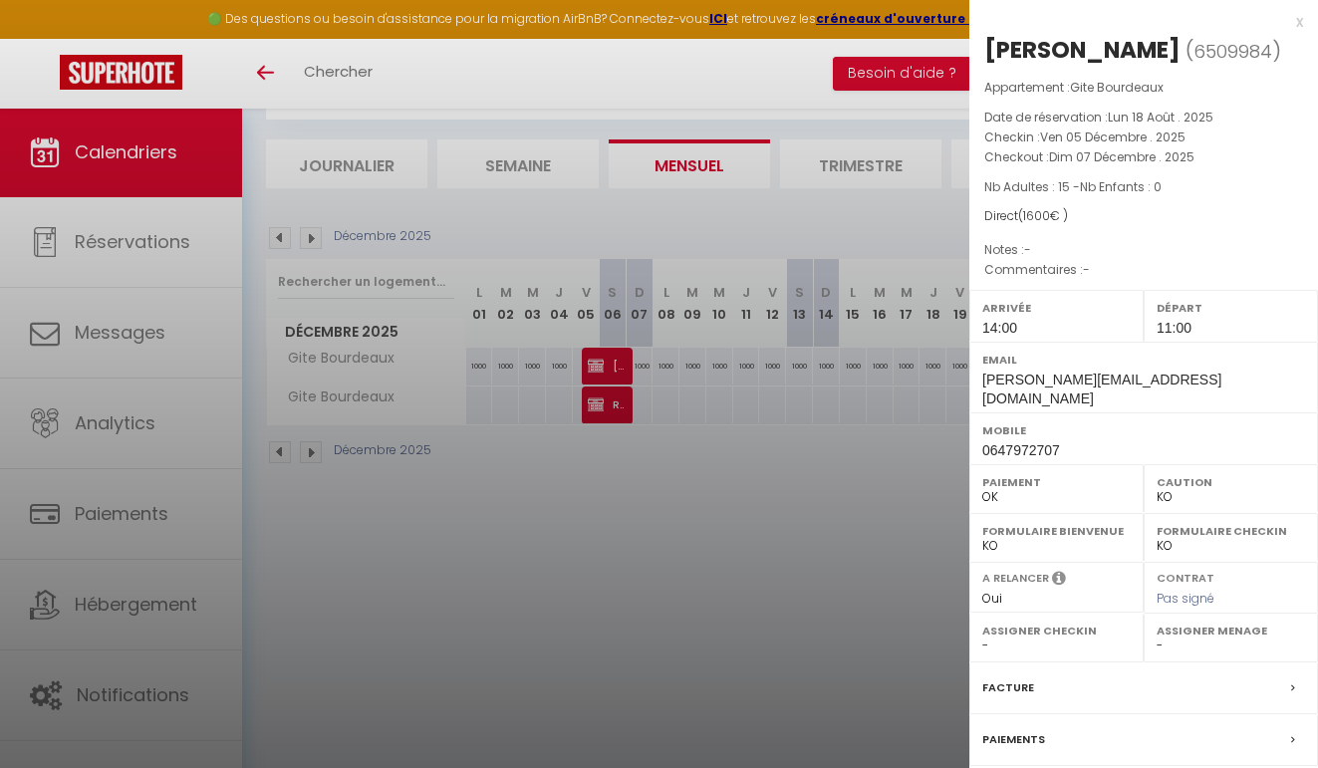
click at [627, 507] on div at bounding box center [659, 384] width 1318 height 768
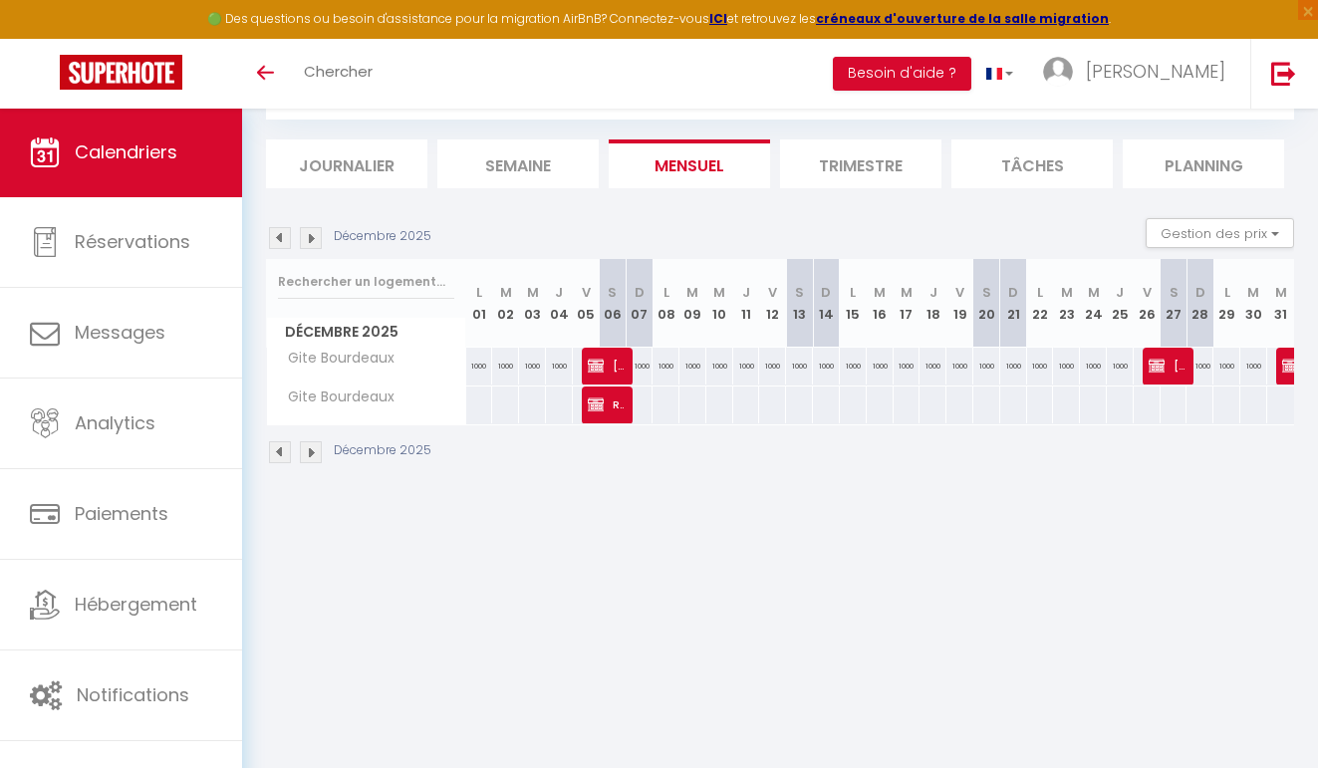
click at [616, 395] on span "Réservée [PERSON_NAME]" at bounding box center [606, 405] width 36 height 38
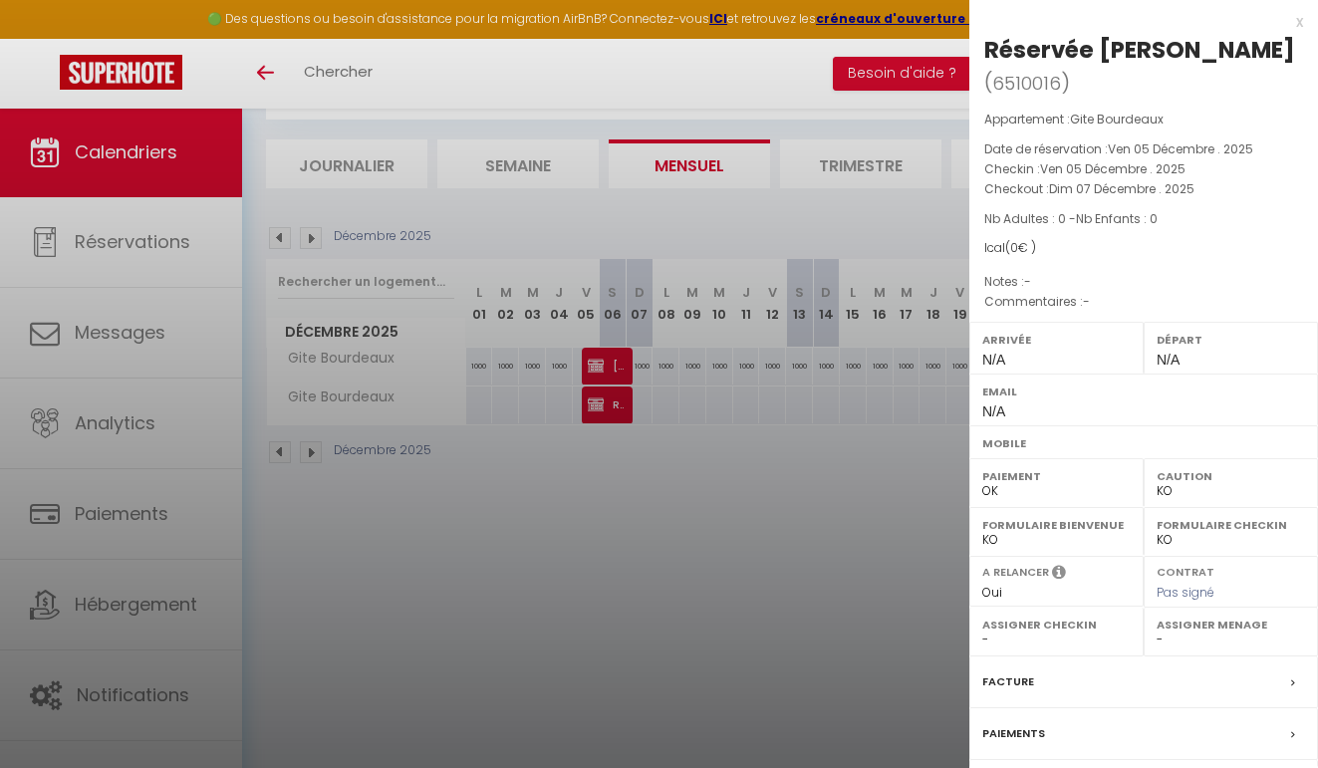
click at [606, 513] on div at bounding box center [659, 384] width 1318 height 768
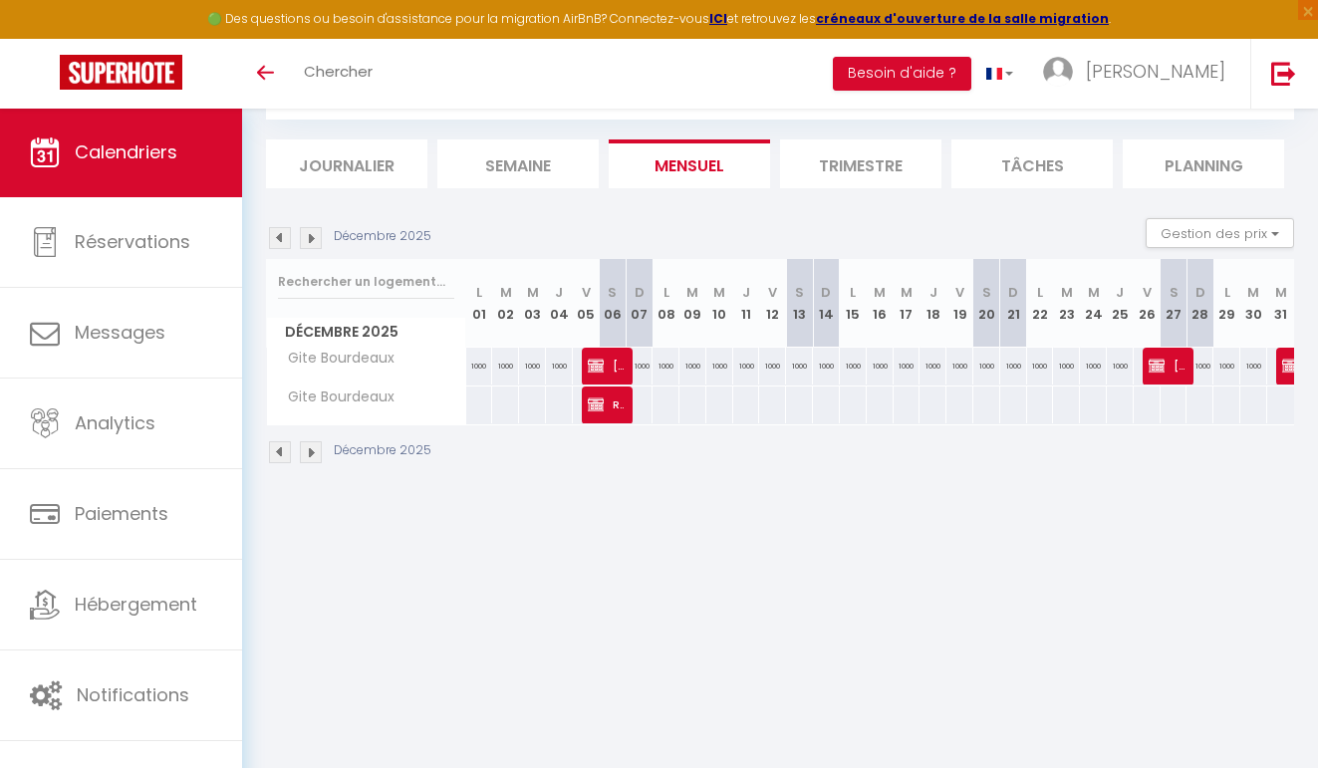
click at [611, 361] on span "[PERSON_NAME]" at bounding box center [606, 366] width 36 height 38
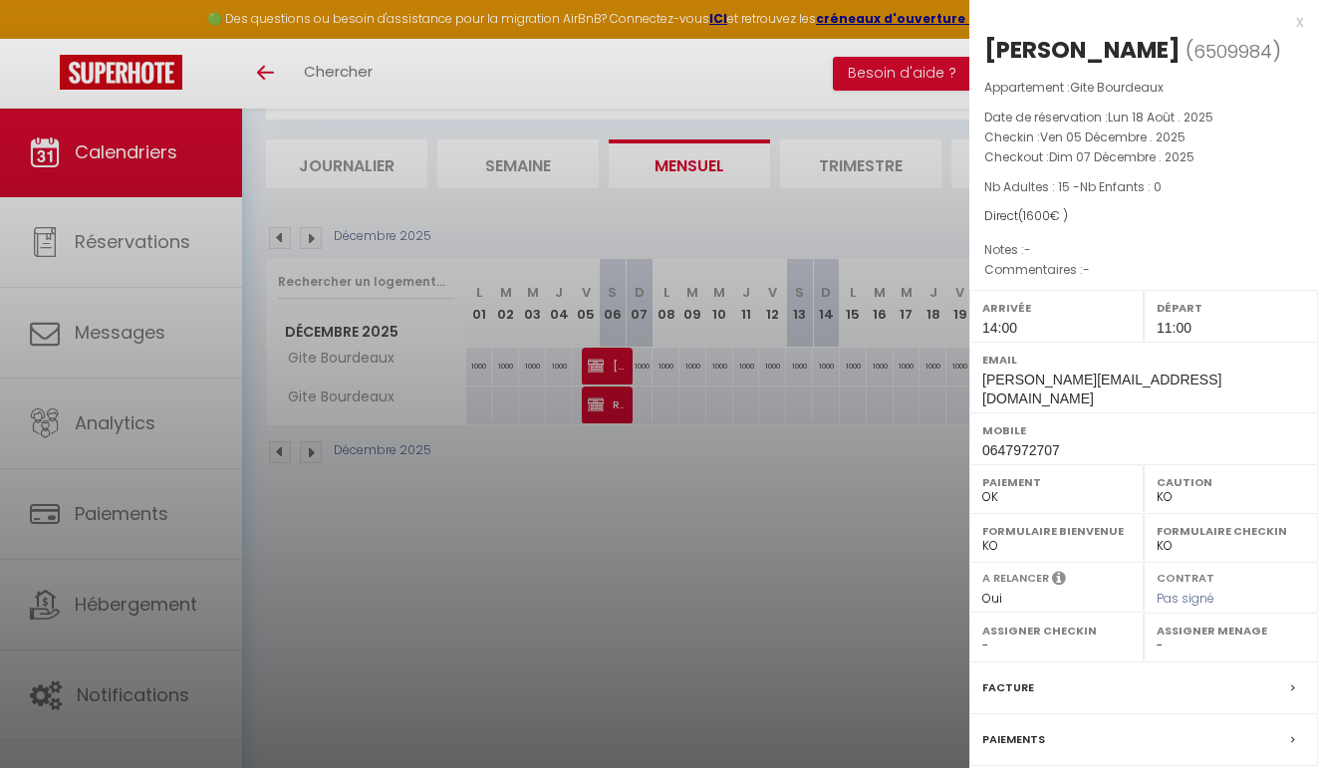
click at [775, 500] on div at bounding box center [659, 384] width 1318 height 768
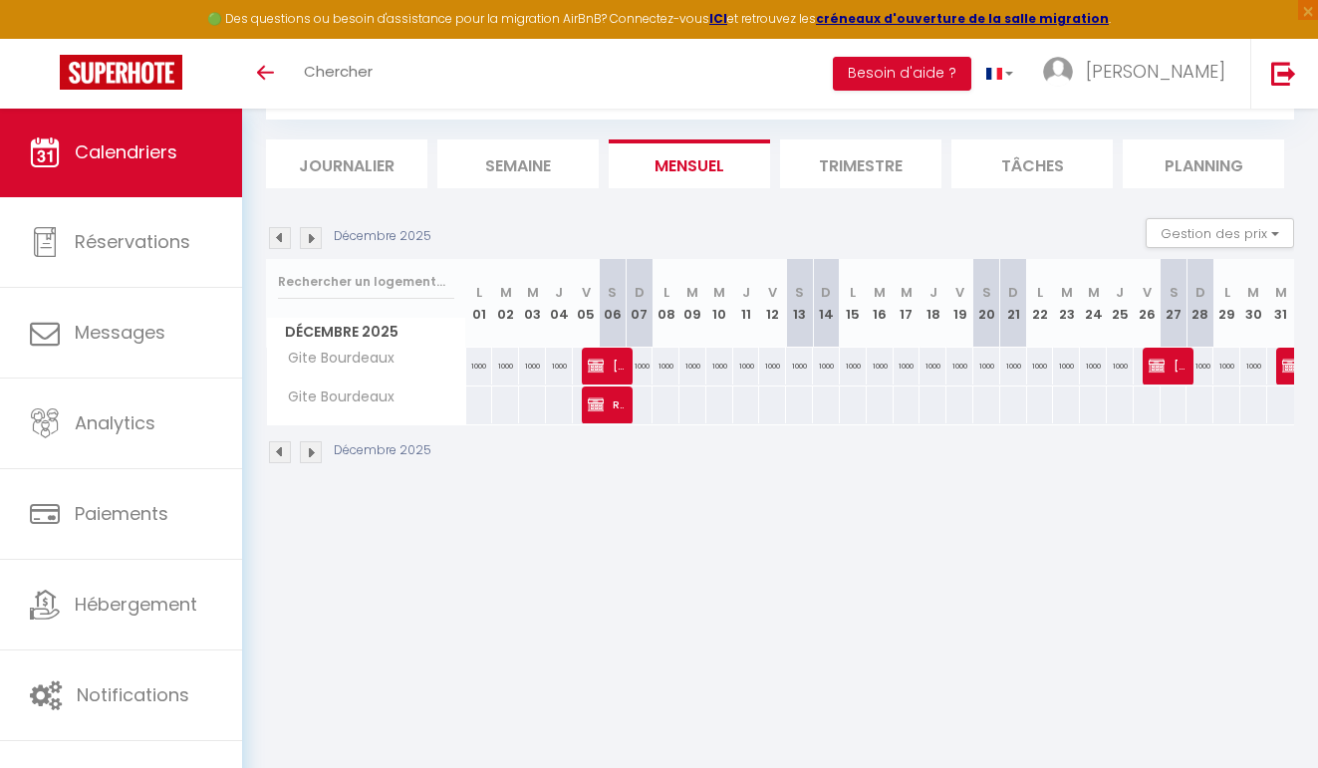
click at [956, 364] on div "1000" at bounding box center [960, 366] width 27 height 37
select select "1"
type input "Ven 19 Décembre 2025"
type input "[DATE]"
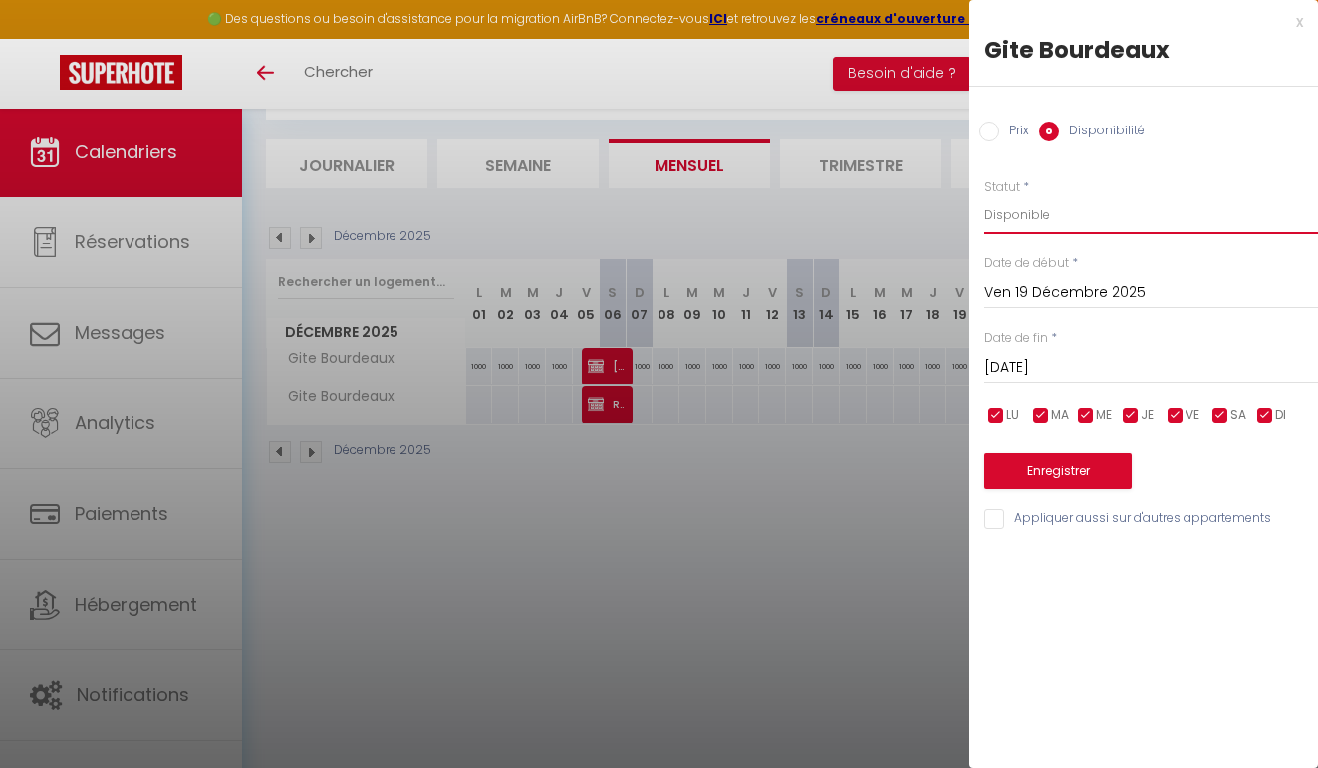
select select "0"
click at [1058, 361] on input "[DATE]" at bounding box center [1152, 368] width 334 height 26
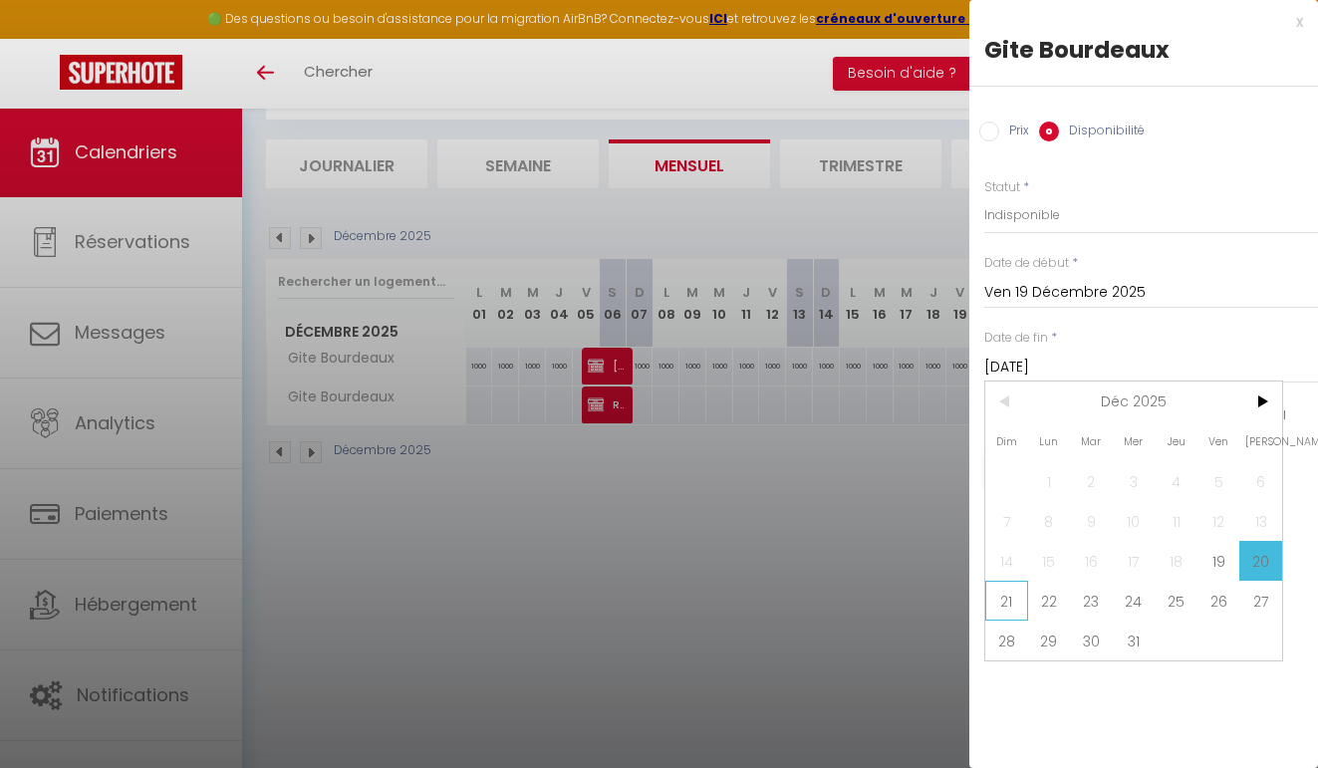
click at [1014, 605] on span "21" at bounding box center [1007, 601] width 43 height 40
type input "Dim 21 Décembre 2025"
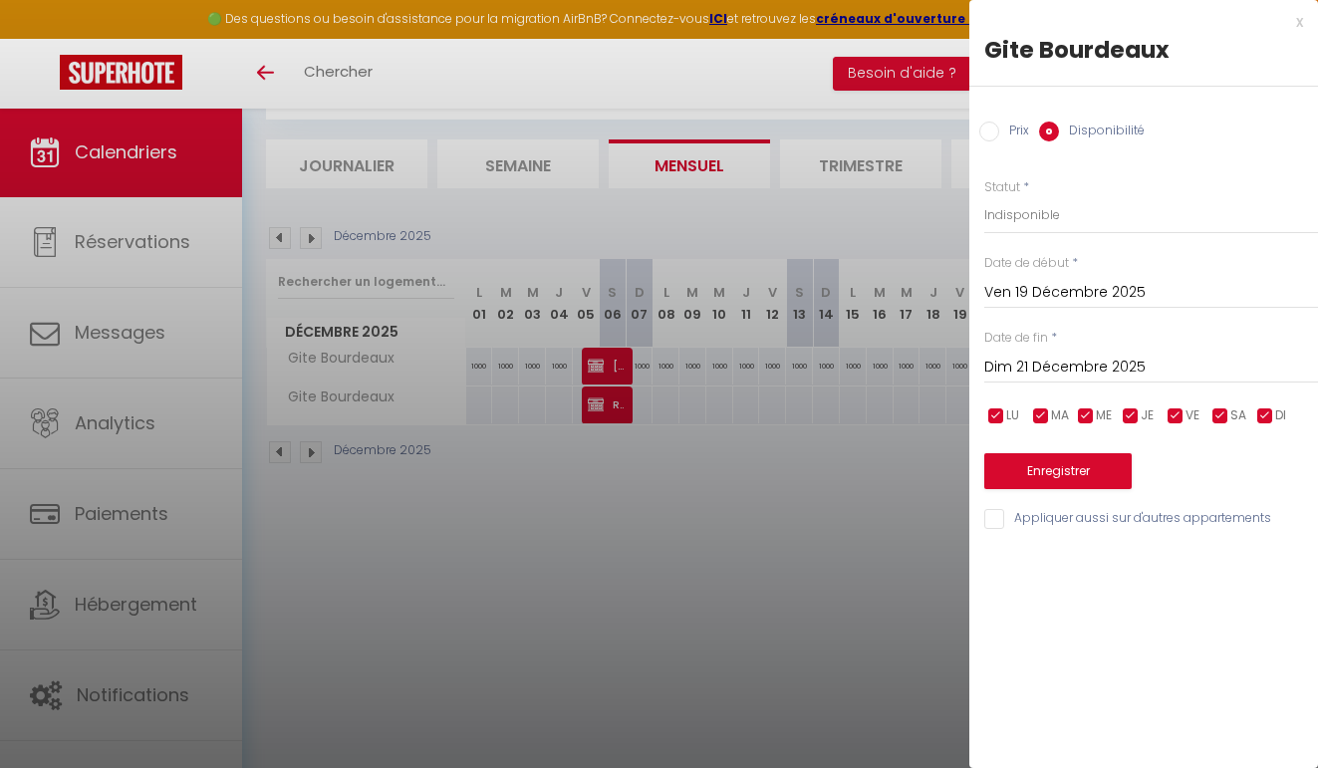
click at [1081, 462] on button "Enregistrer" at bounding box center [1058, 471] width 147 height 36
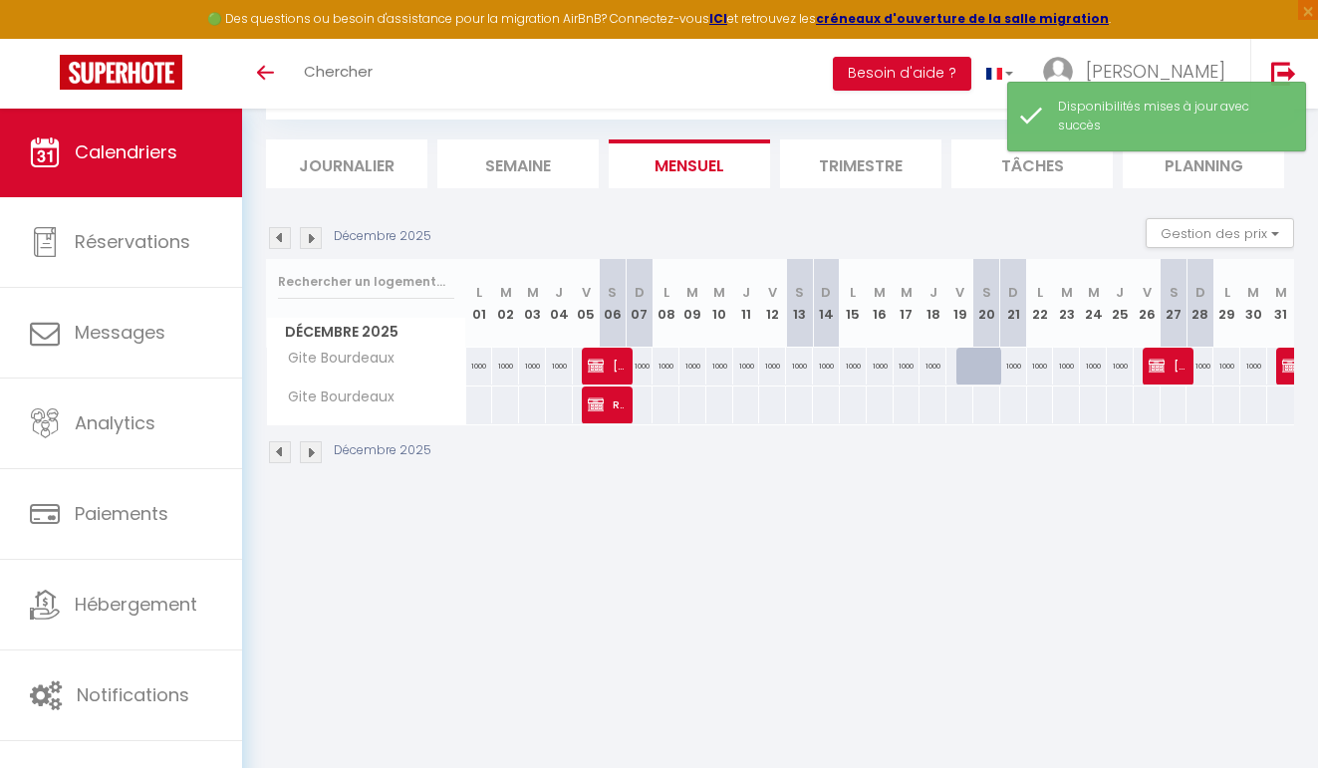
click at [852, 499] on div "CALENDRIERS Filtrer par hébergement Avec Ménage N°34 Domaine d'Agrippa [MEDICAL…" at bounding box center [780, 255] width 1076 height 506
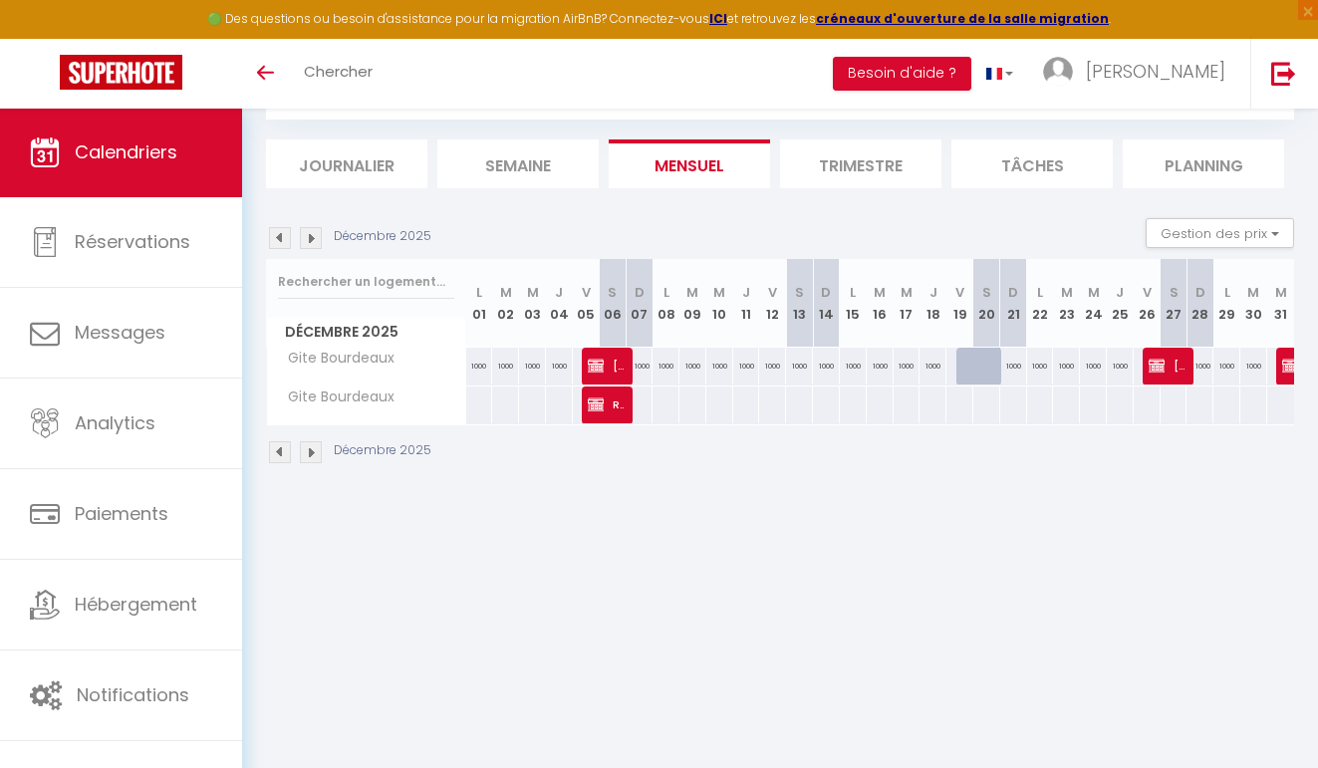
click at [308, 229] on img at bounding box center [311, 238] width 22 height 22
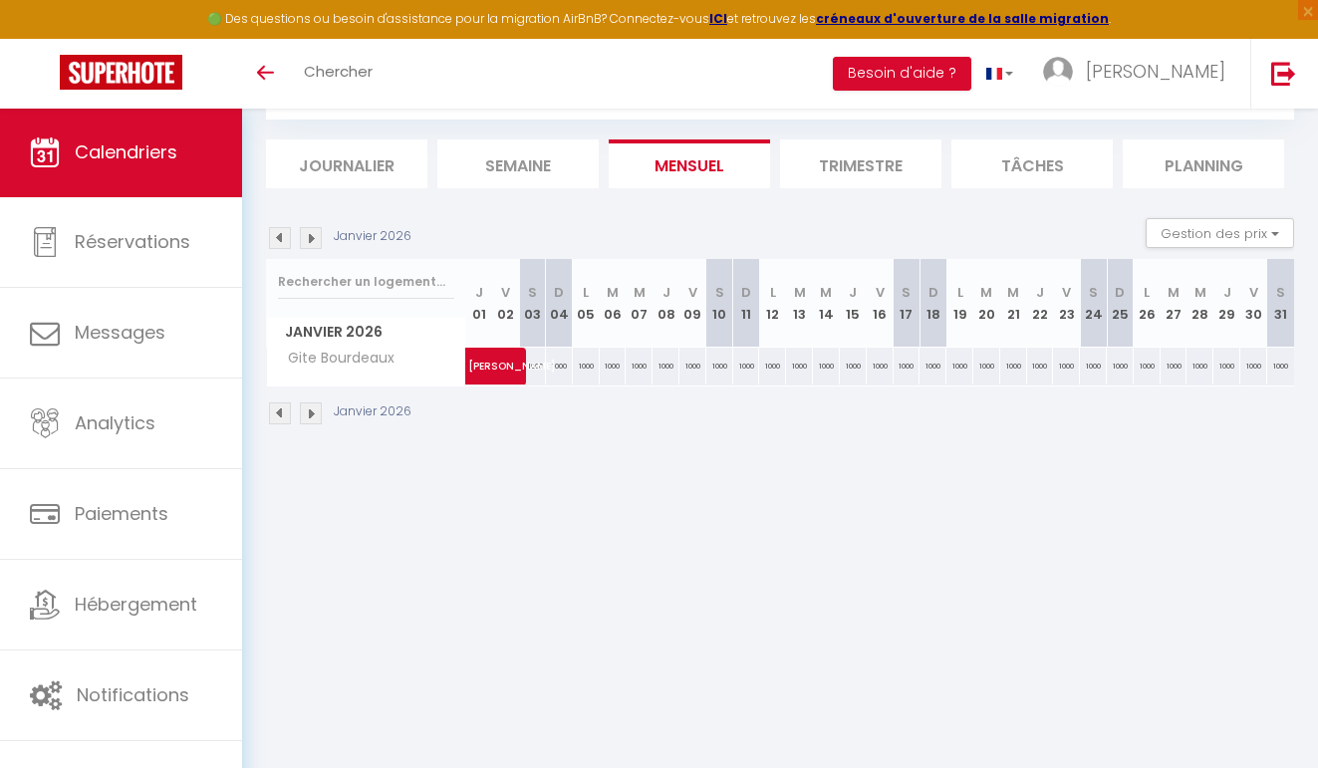
click at [310, 231] on img at bounding box center [311, 238] width 22 height 22
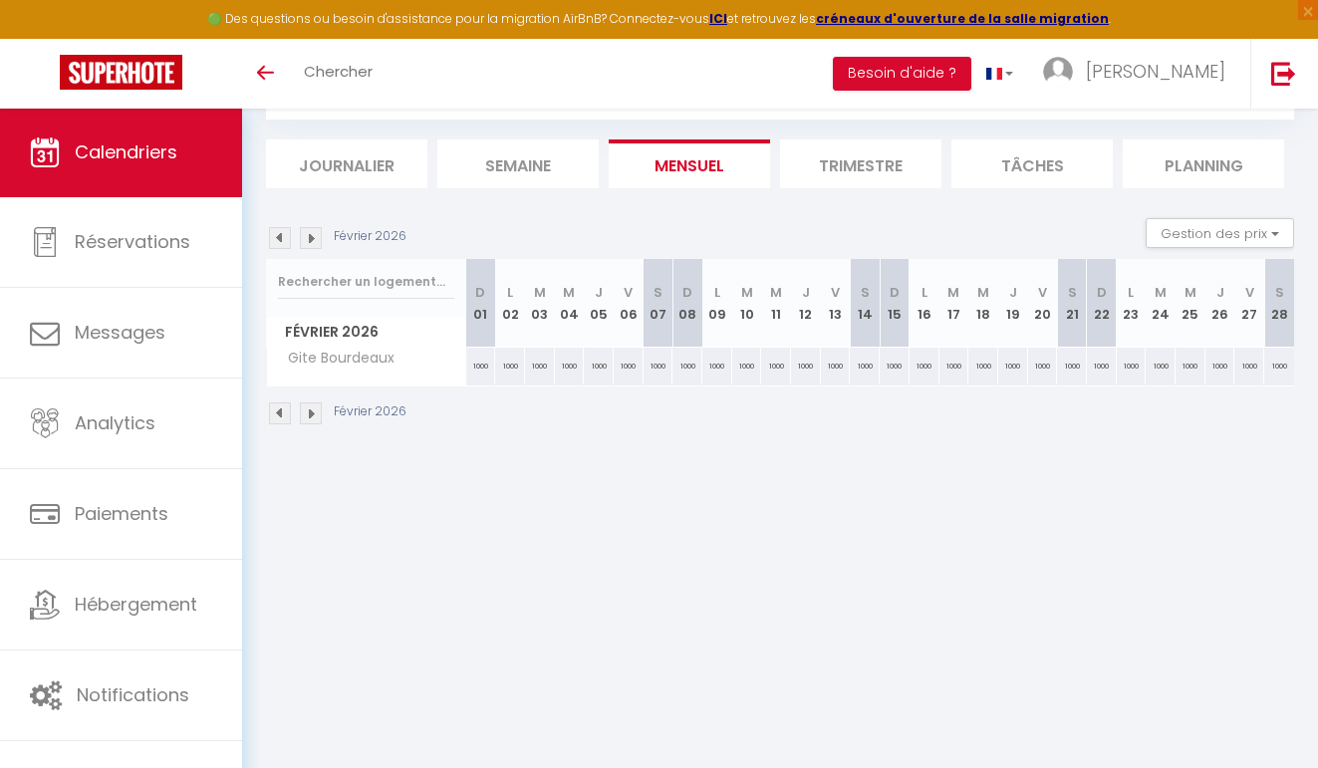
click at [310, 231] on img at bounding box center [311, 238] width 22 height 22
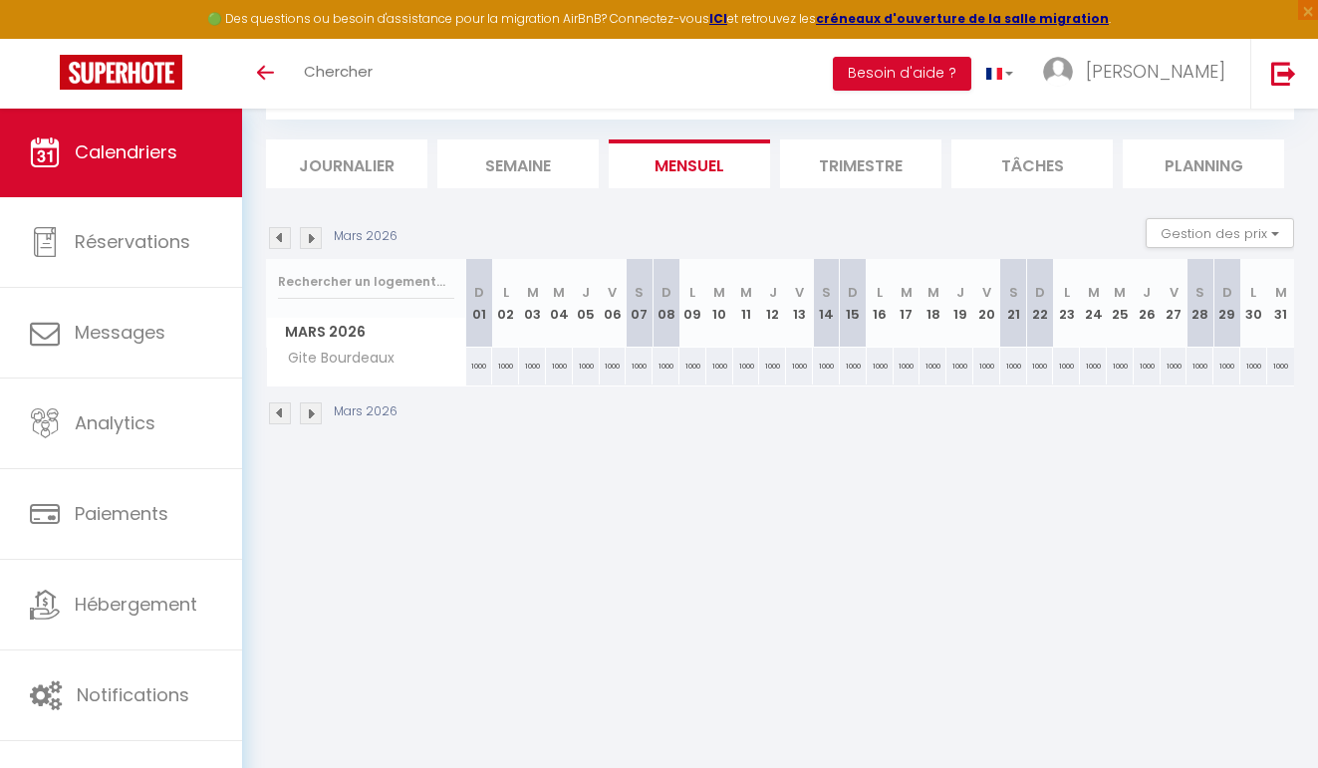
click at [310, 231] on img at bounding box center [311, 238] width 22 height 22
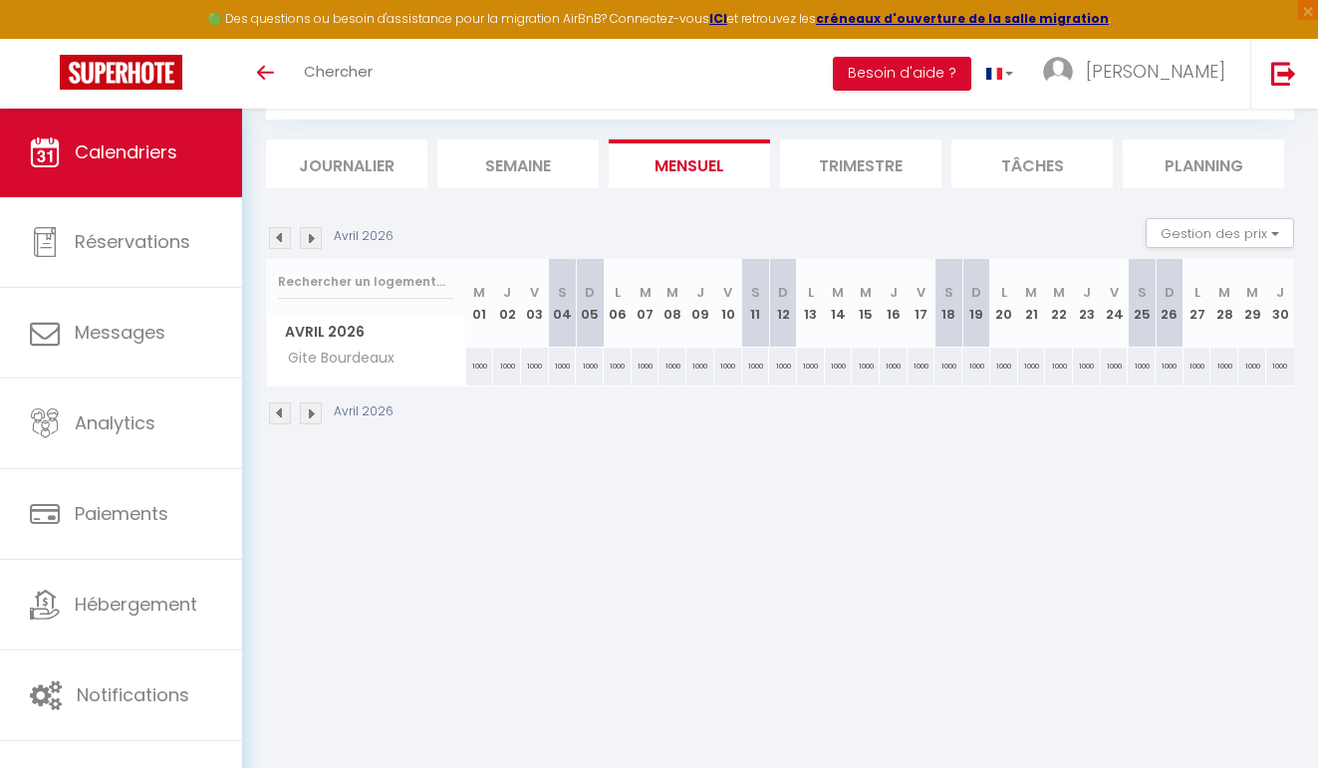
click at [310, 231] on img at bounding box center [311, 238] width 22 height 22
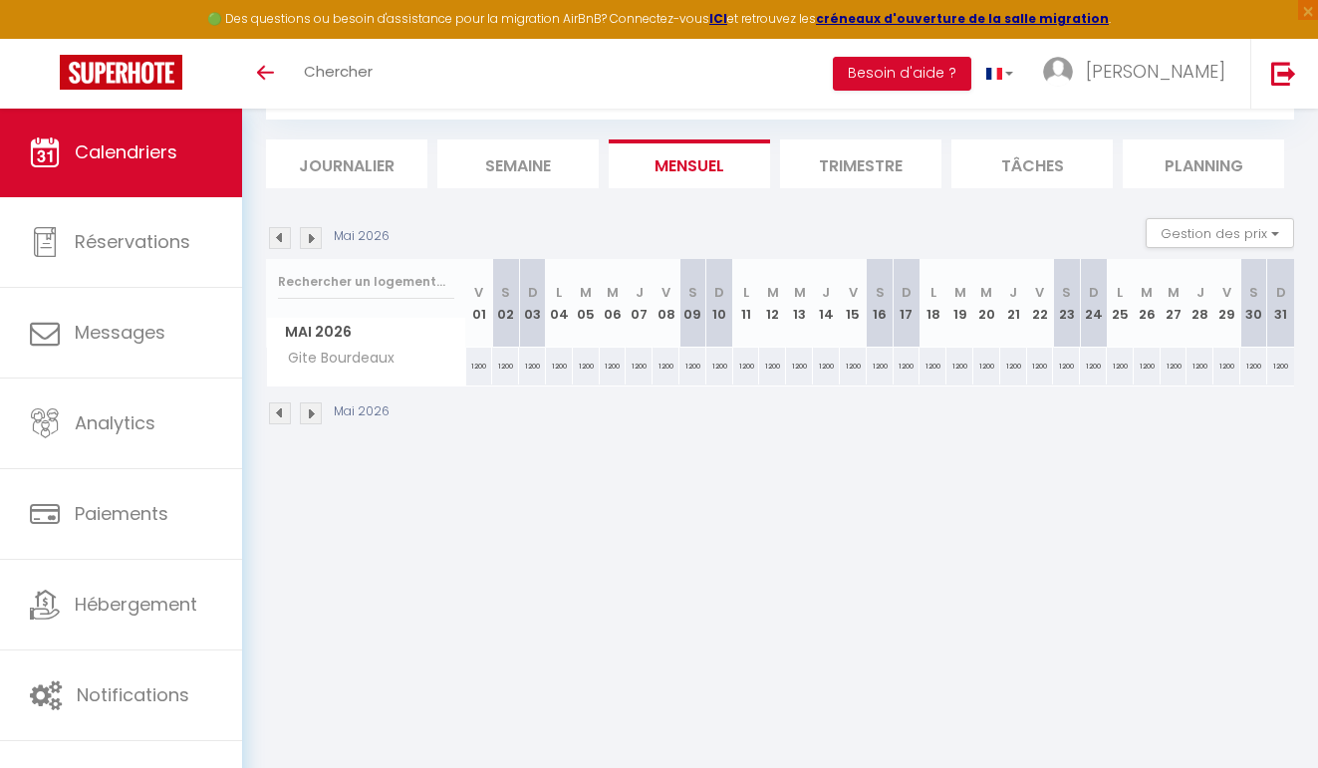
click at [310, 231] on img at bounding box center [311, 238] width 22 height 22
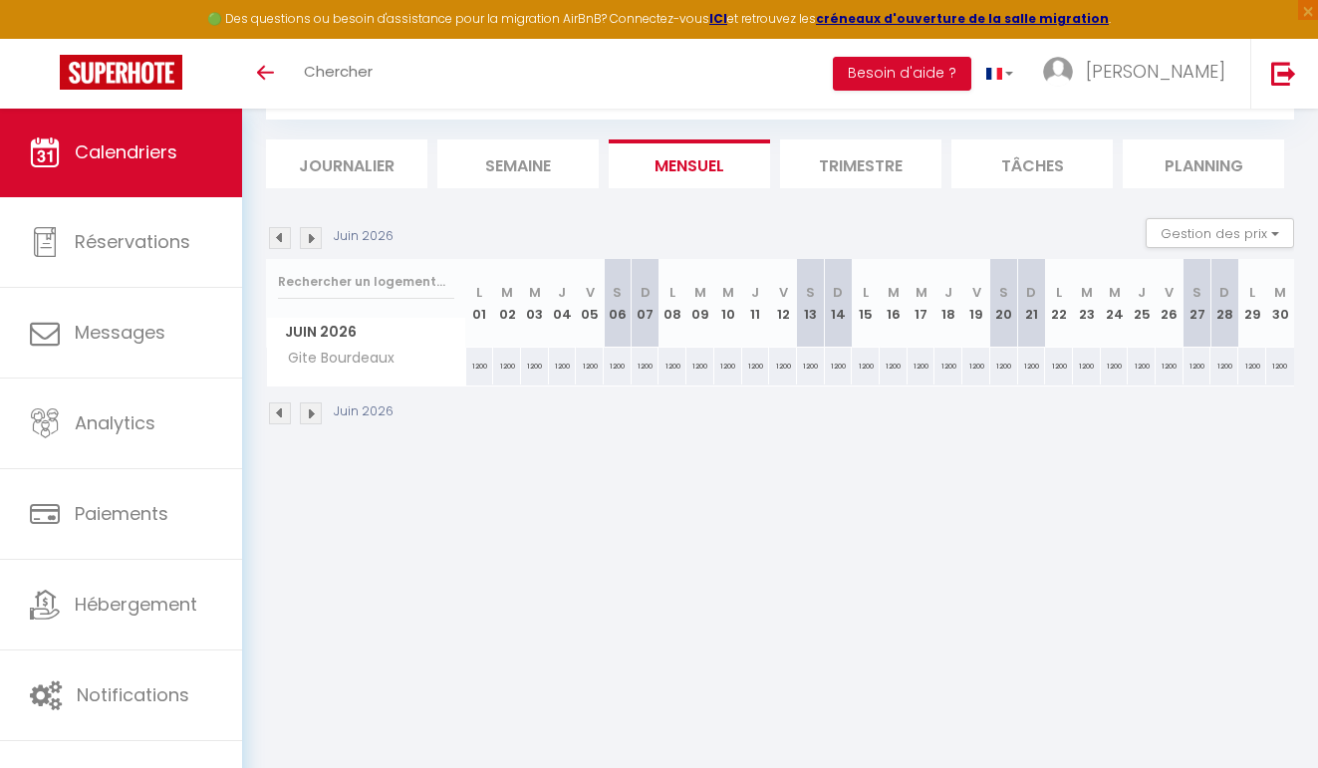
click at [310, 231] on img at bounding box center [311, 238] width 22 height 22
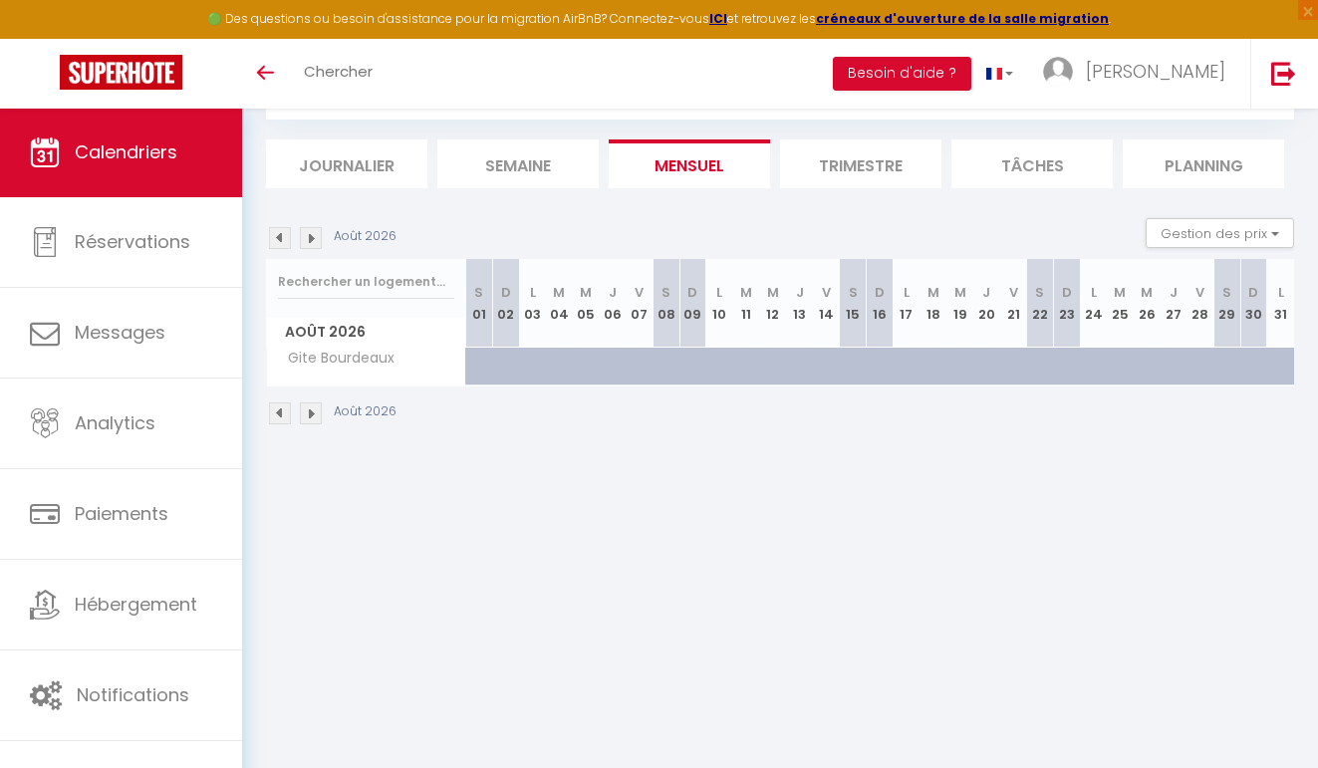
click at [275, 238] on img at bounding box center [280, 238] width 22 height 22
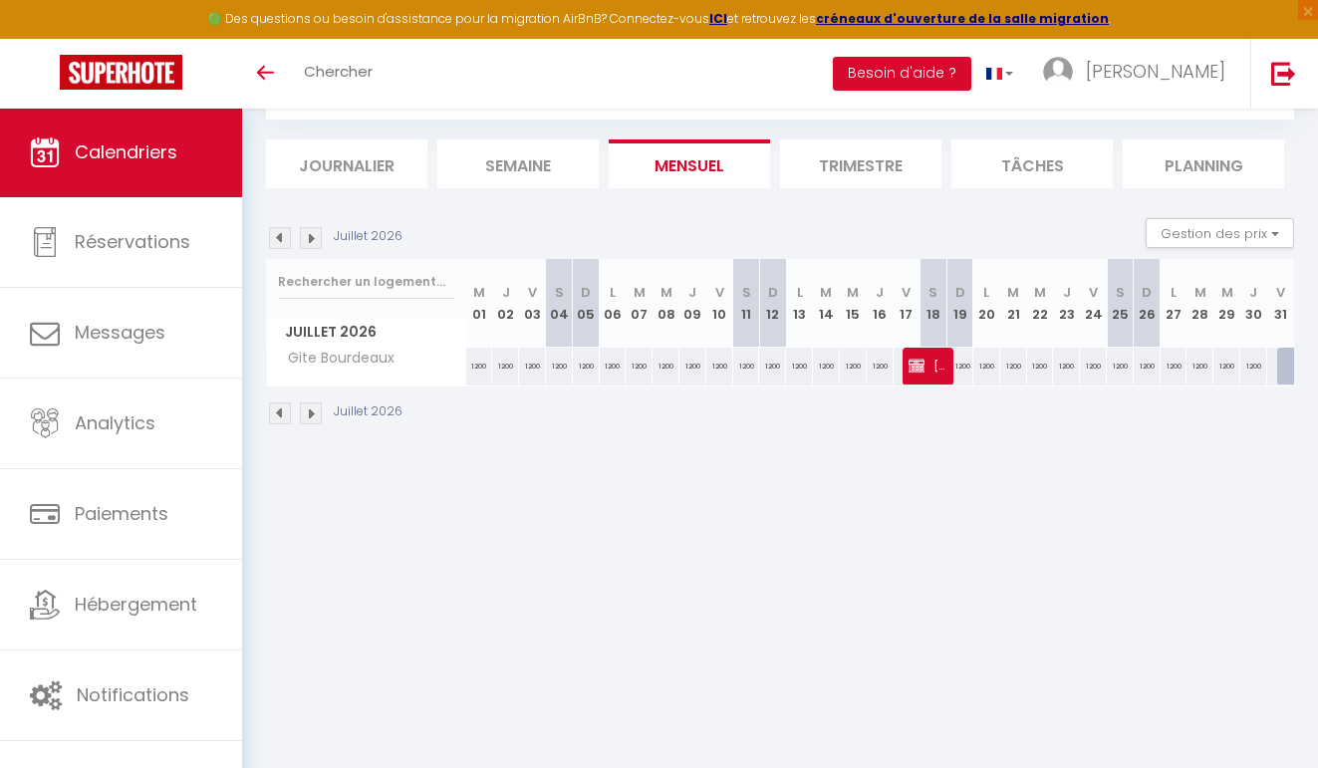
click at [925, 371] on span "[PERSON_NAME]" at bounding box center [927, 366] width 36 height 38
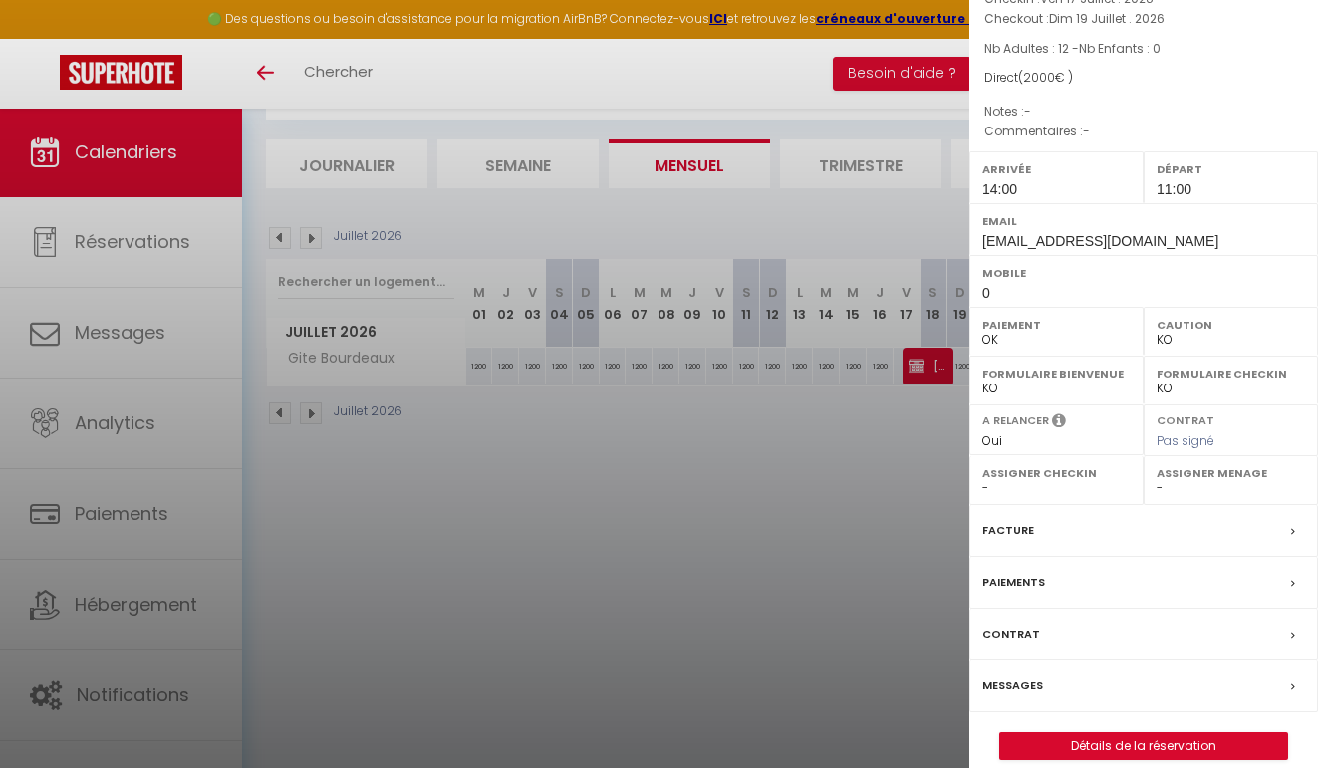
scroll to position [134, 0]
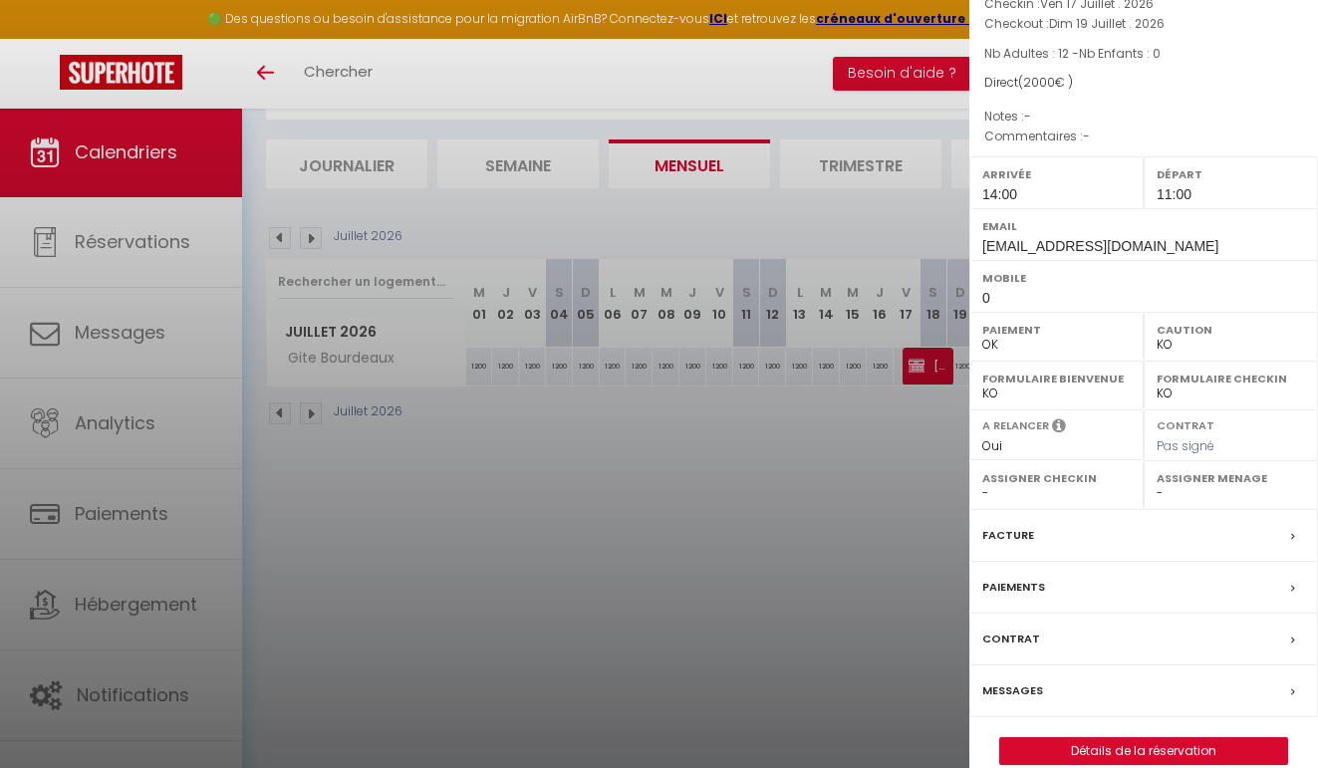
click at [936, 511] on div at bounding box center [659, 384] width 1318 height 768
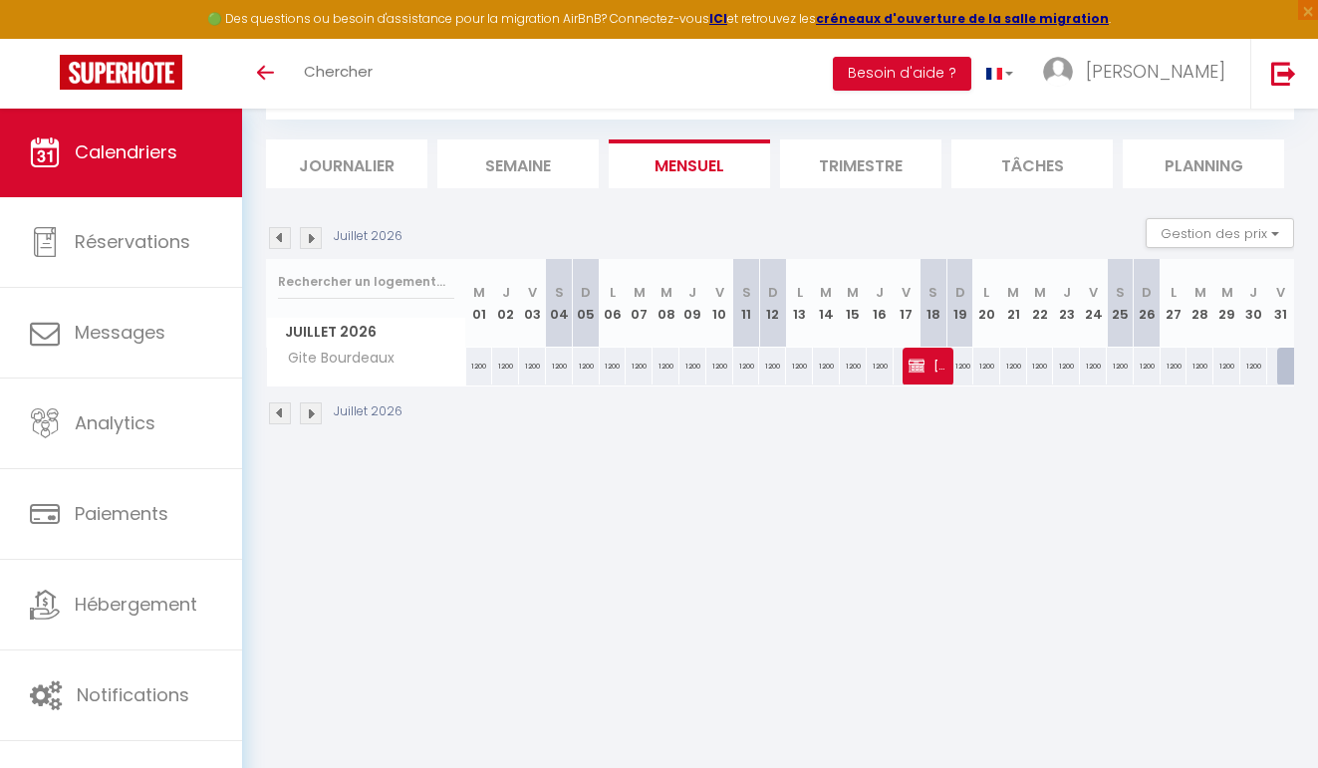
click at [916, 355] on span "[PERSON_NAME]" at bounding box center [927, 366] width 36 height 38
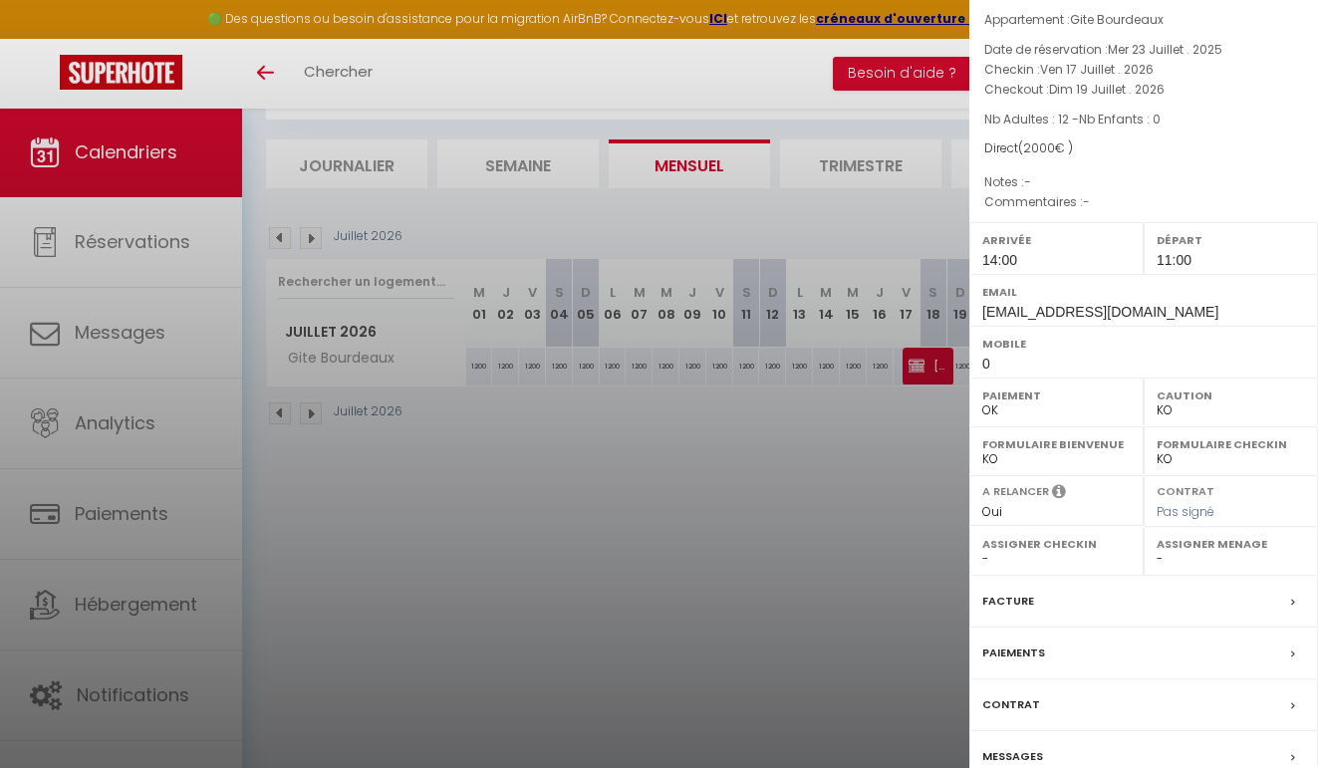
scroll to position [63, 0]
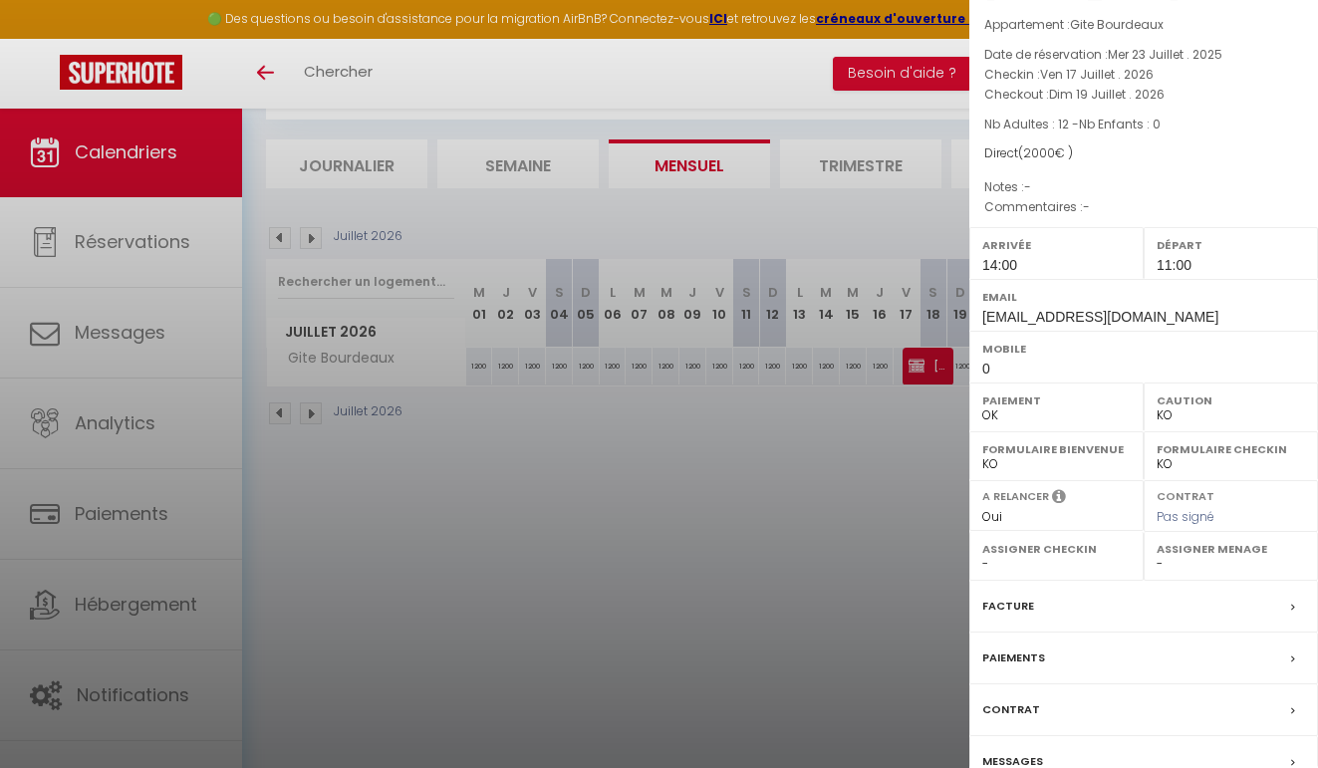
click at [902, 523] on div at bounding box center [659, 384] width 1318 height 768
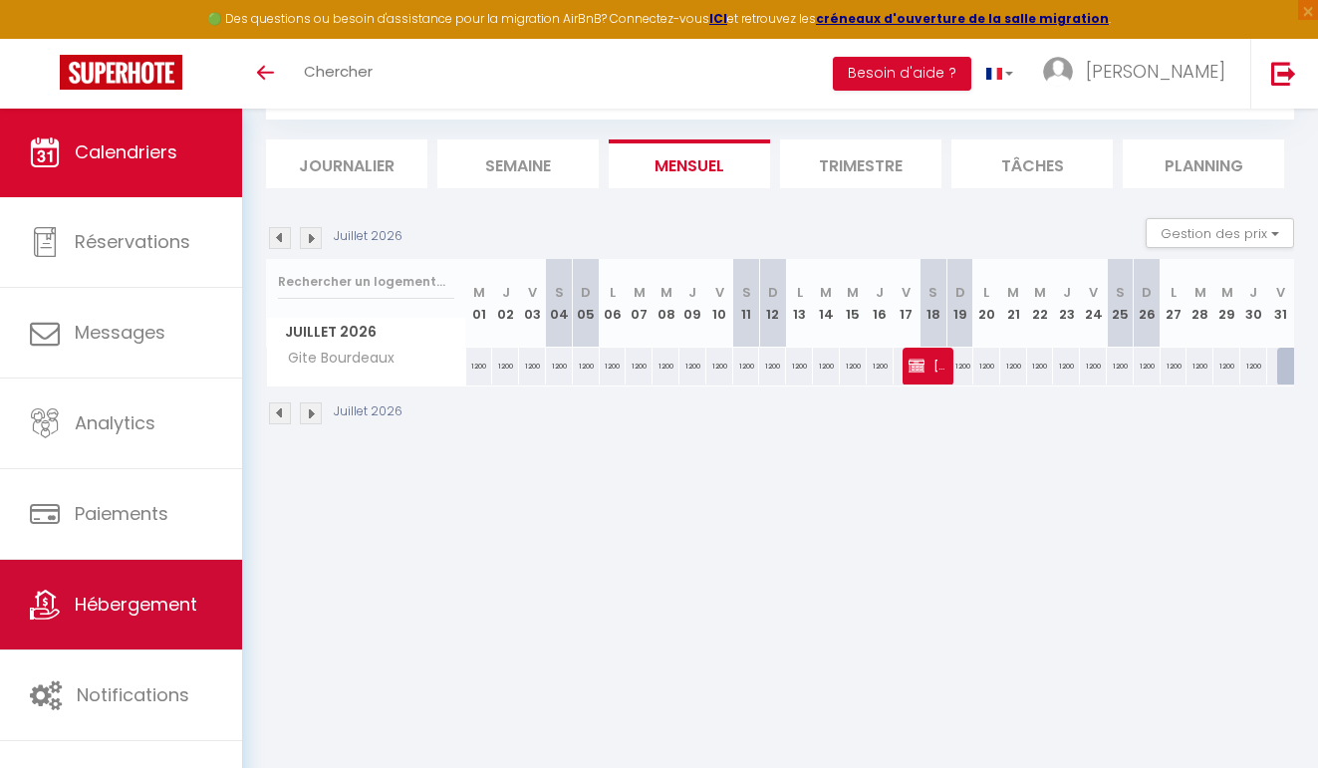
click at [169, 611] on span "Hébergement" at bounding box center [136, 604] width 123 height 25
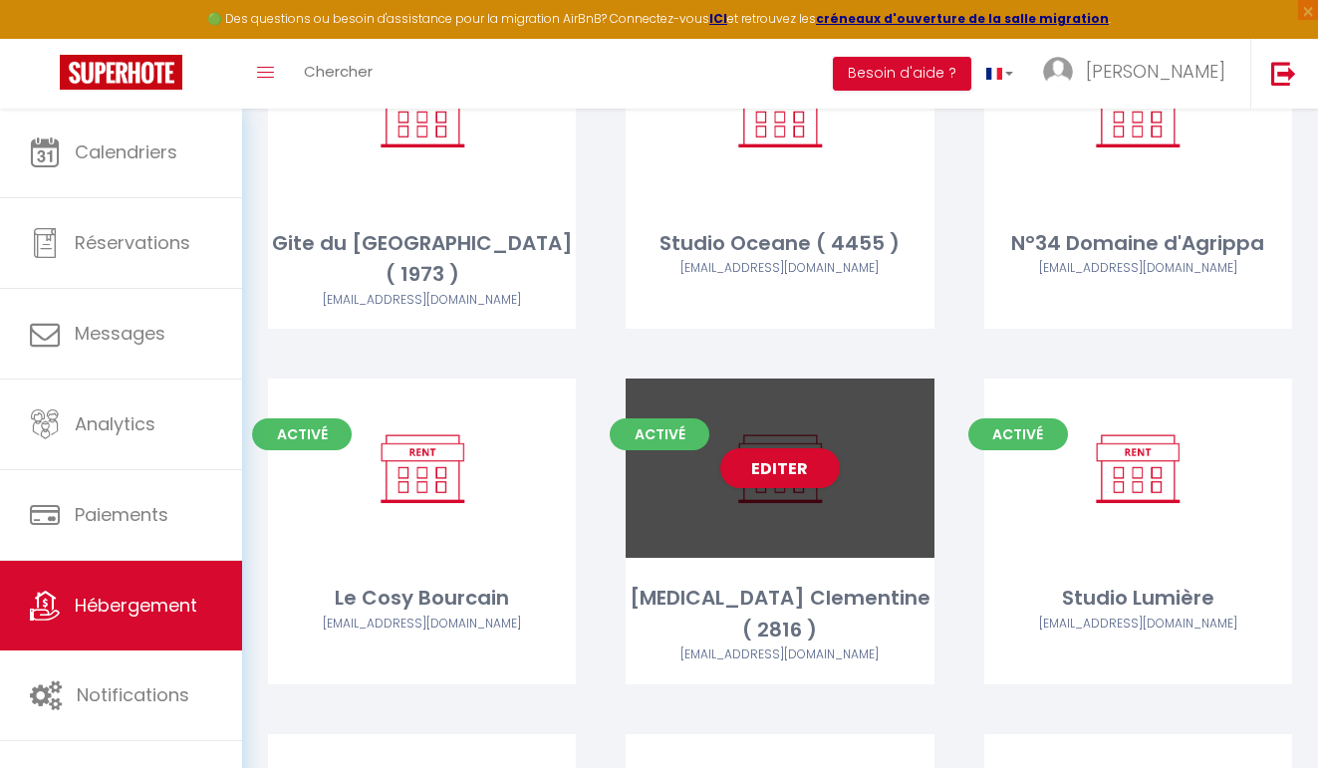
scroll to position [2121, 0]
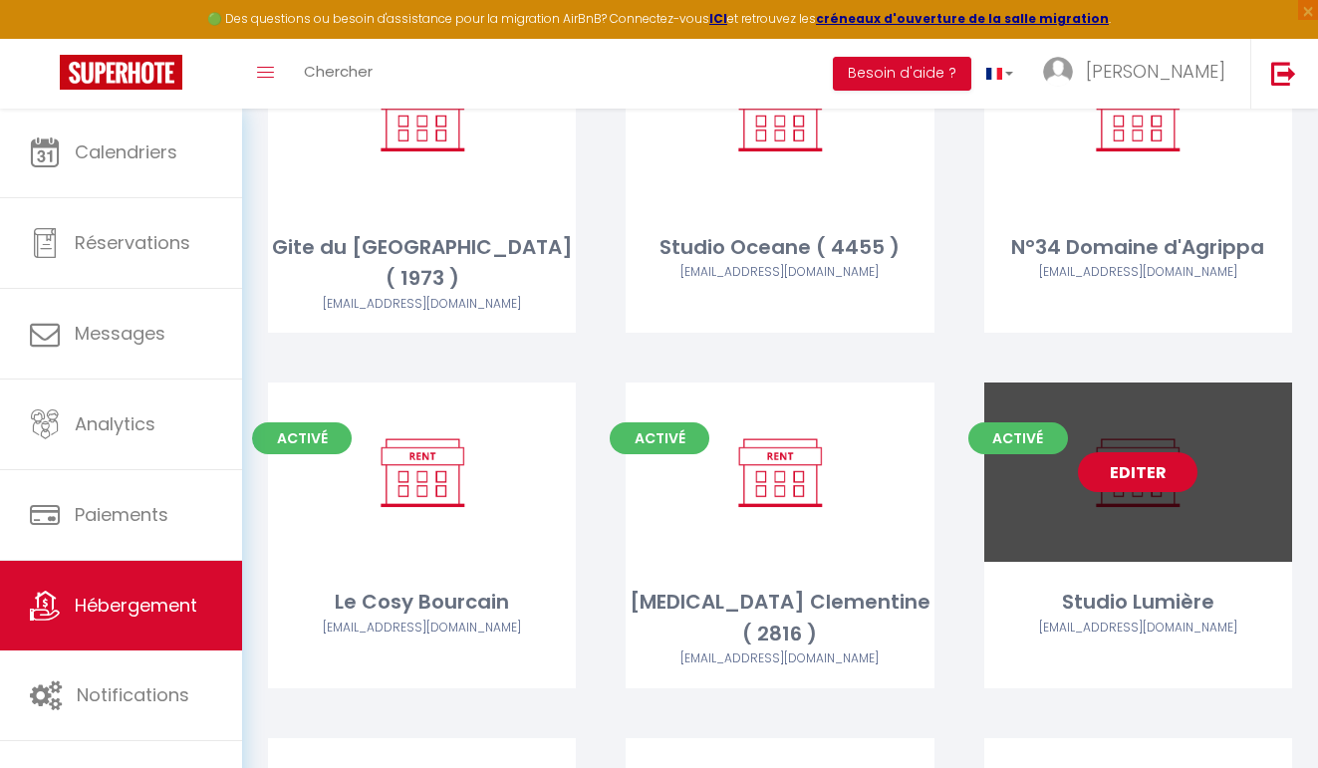
click at [1131, 452] on link "Editer" at bounding box center [1138, 472] width 120 height 40
select select "3"
select select "2"
select select "1"
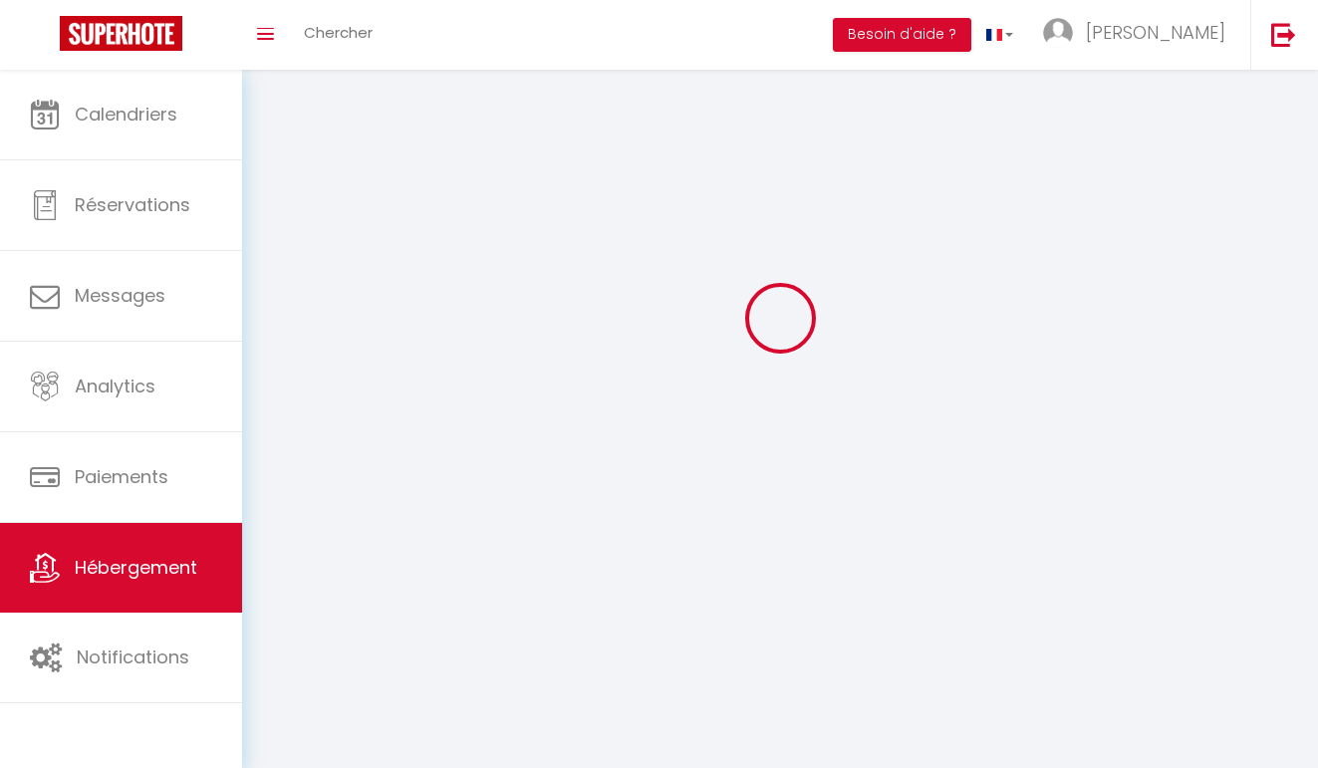
select select
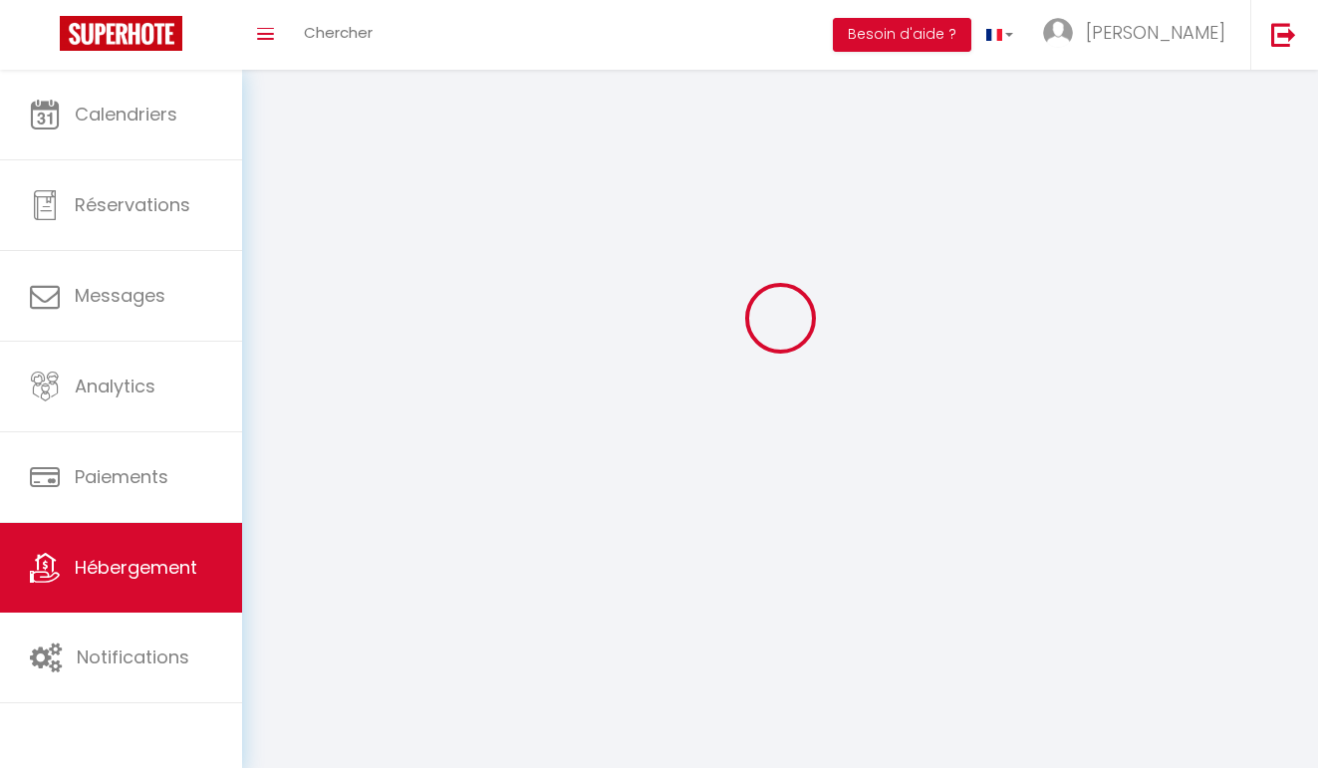
select select
checkbox input "false"
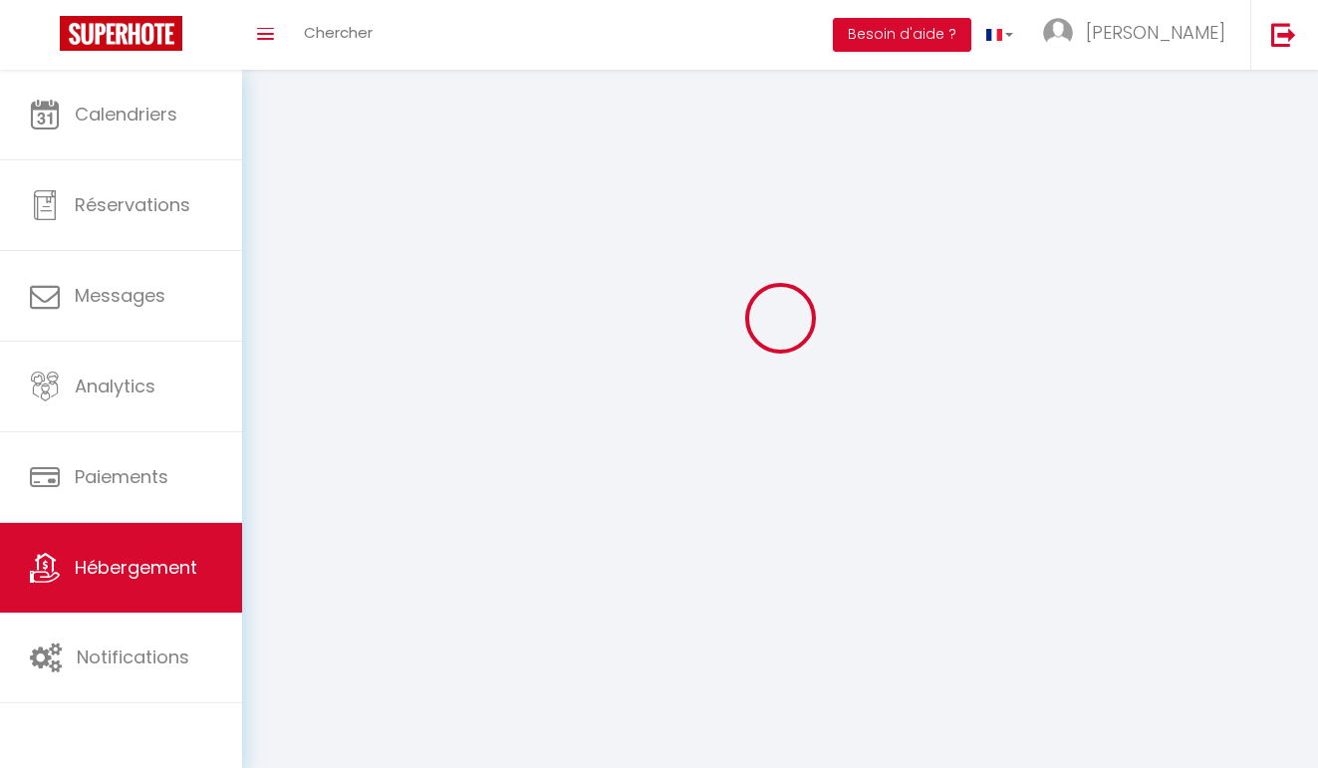
checkbox input "false"
select select
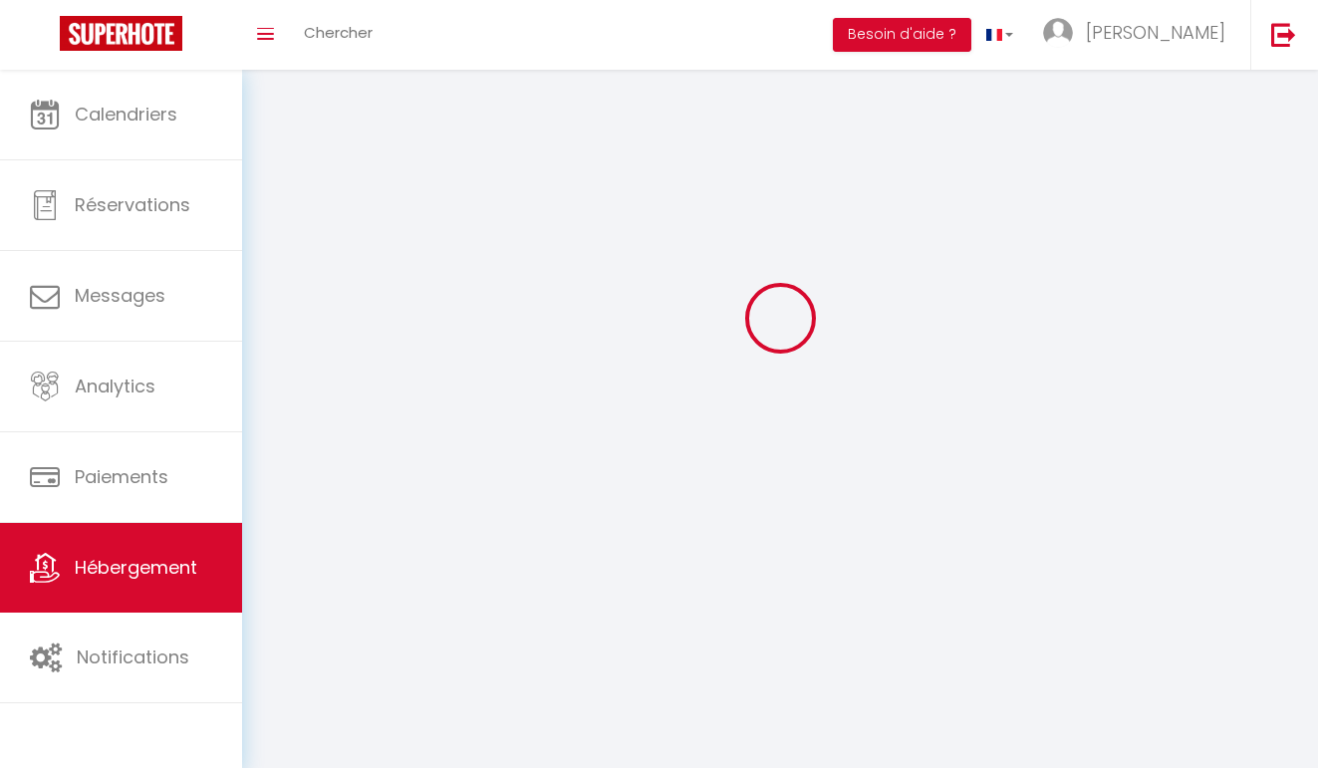
select select
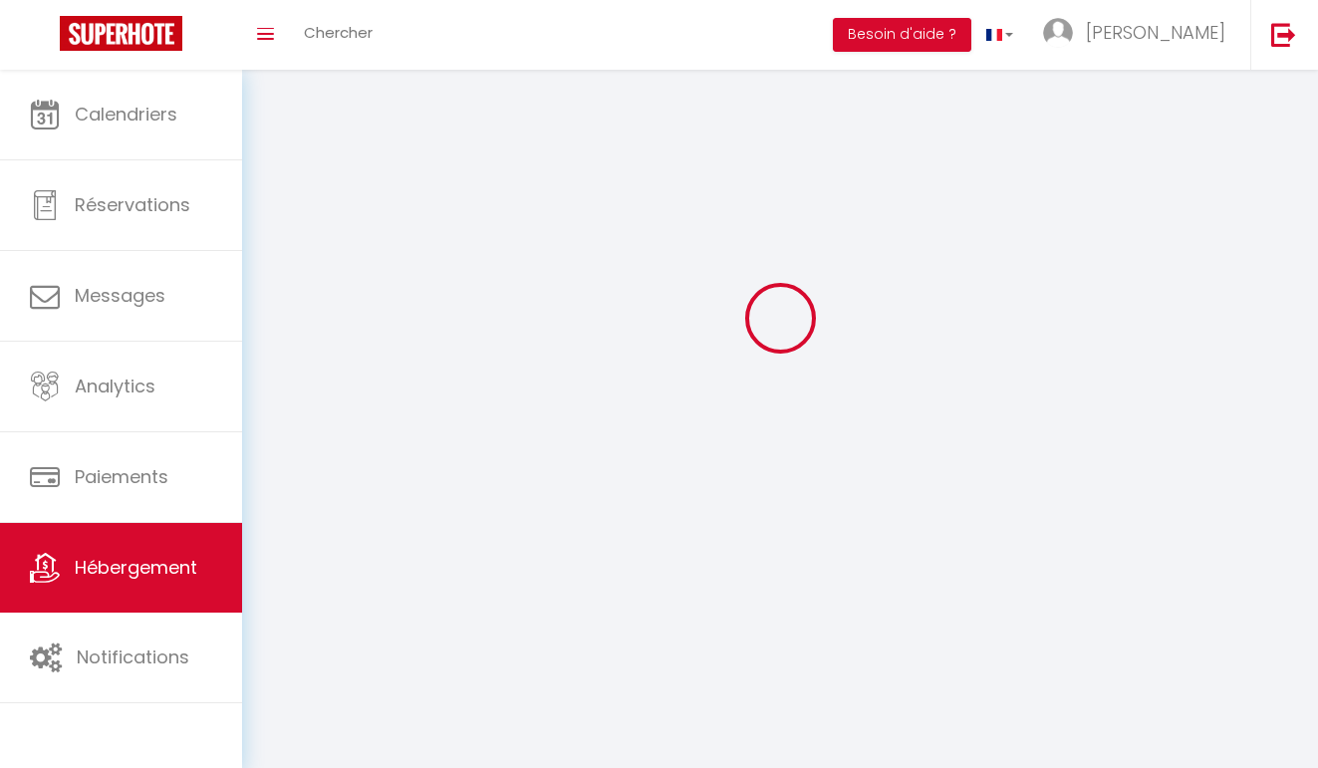
checkbox input "false"
select select
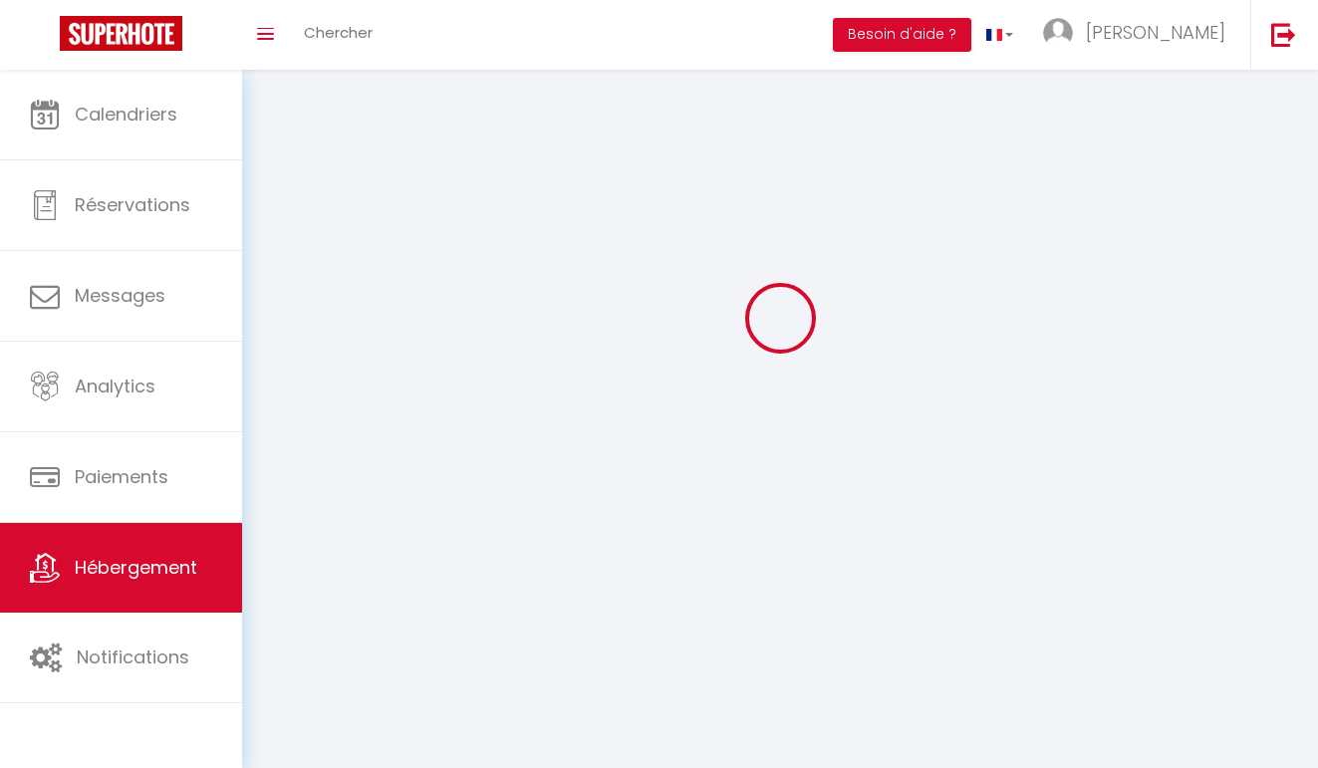
select select
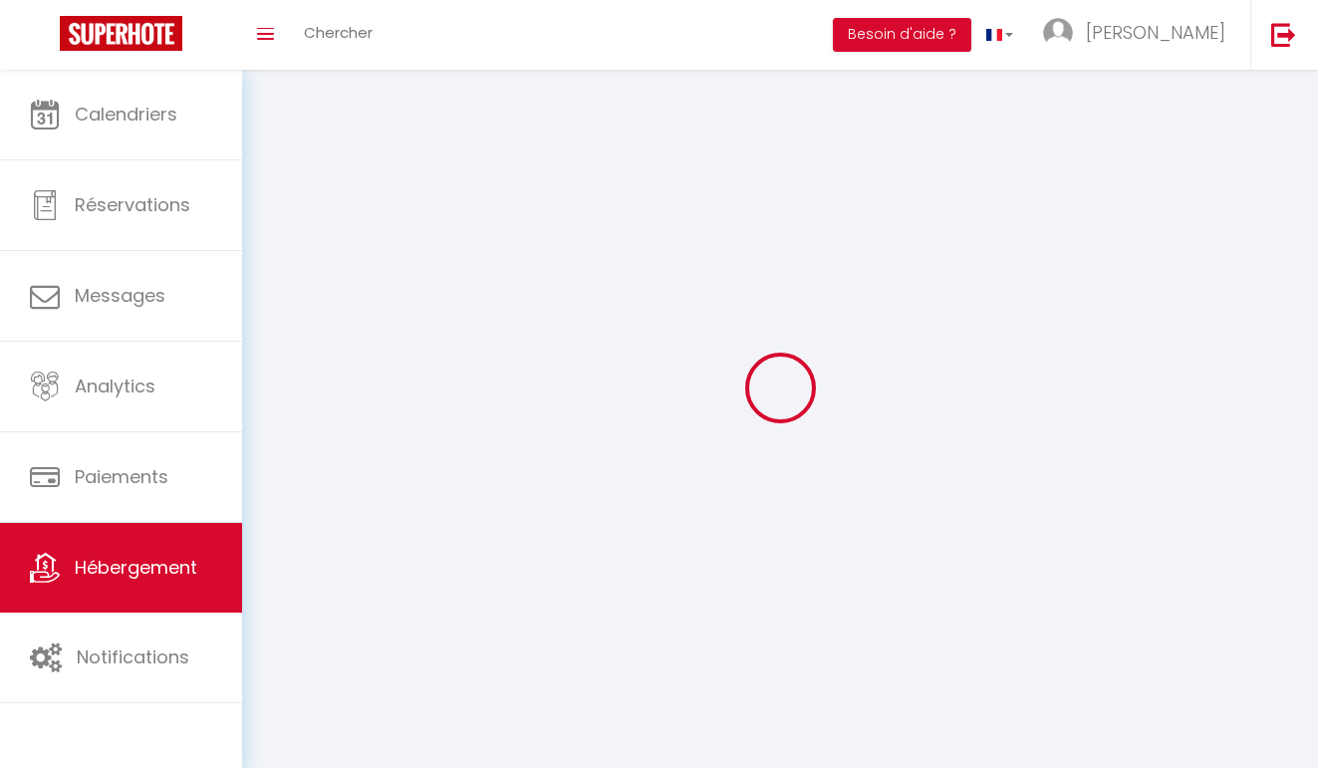
select select
checkbox input "false"
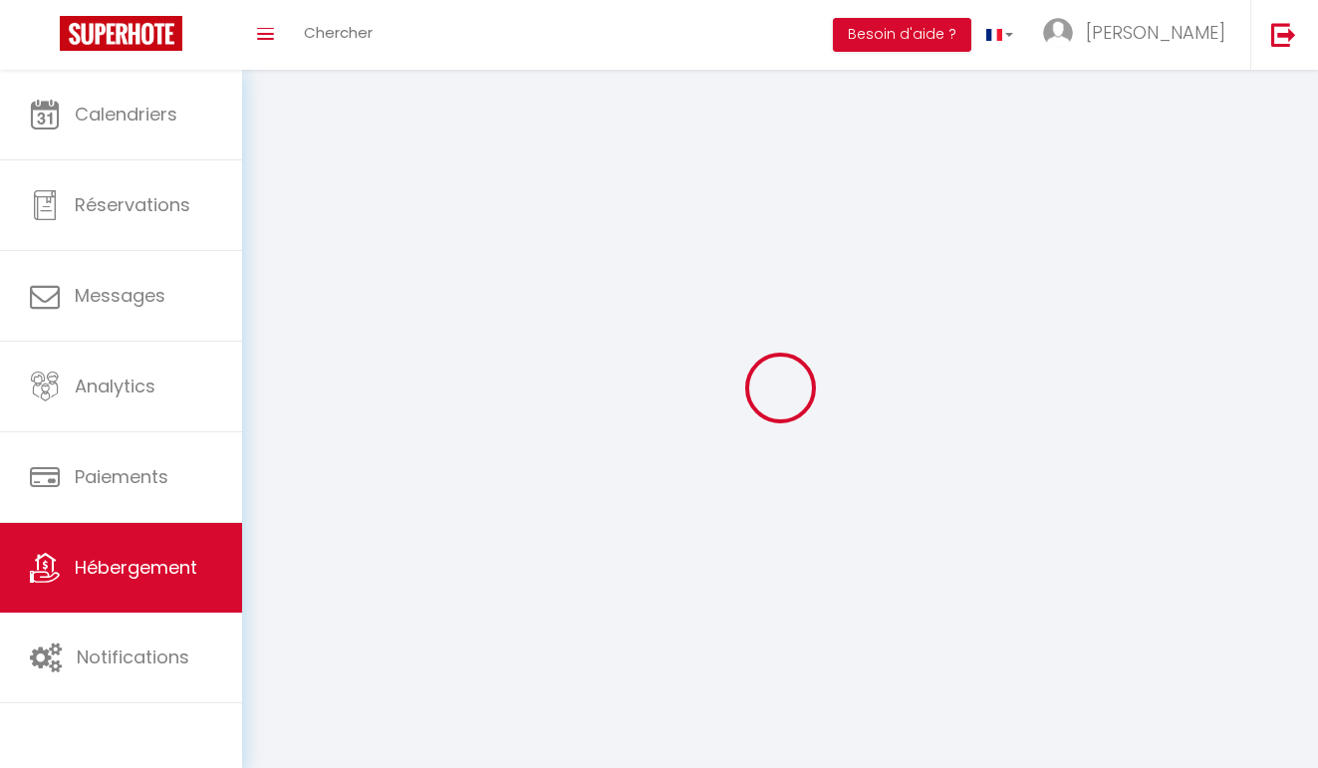
checkbox input "false"
select select
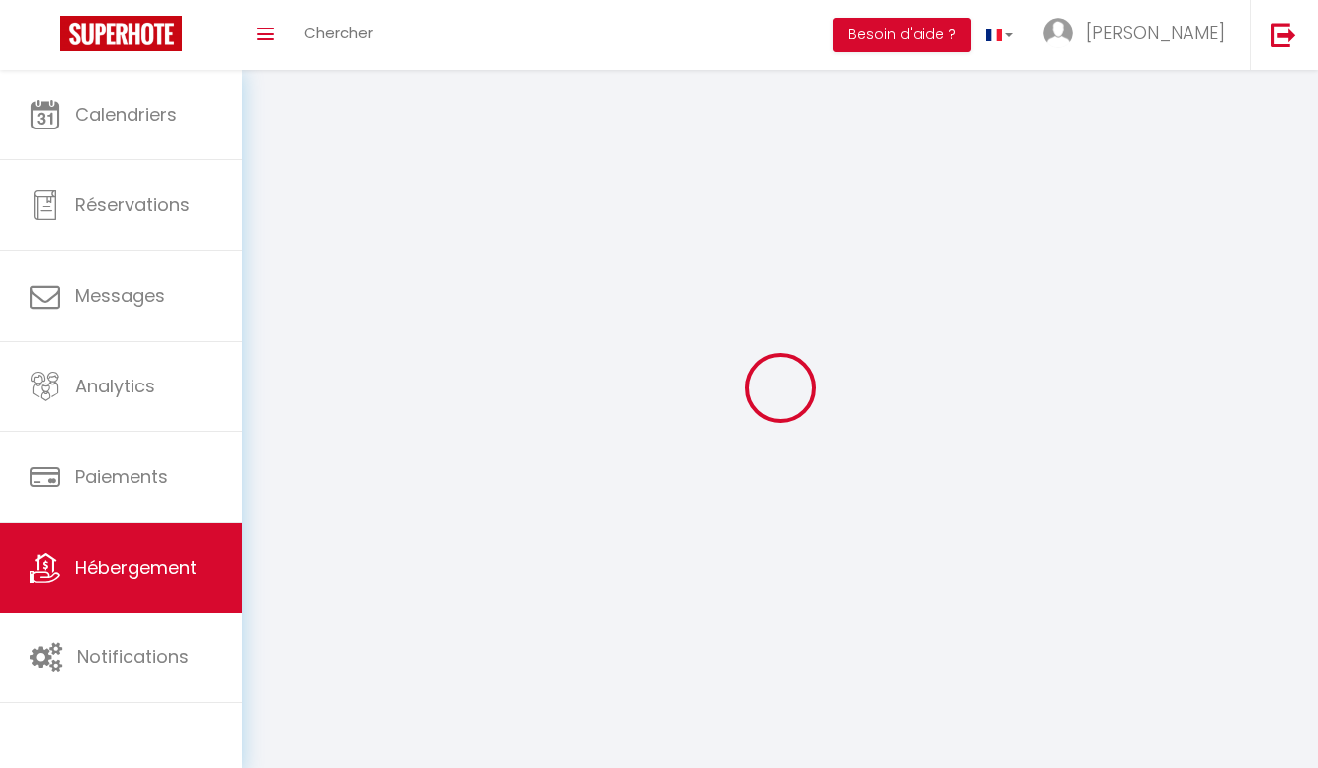
select select
checkbox input "false"
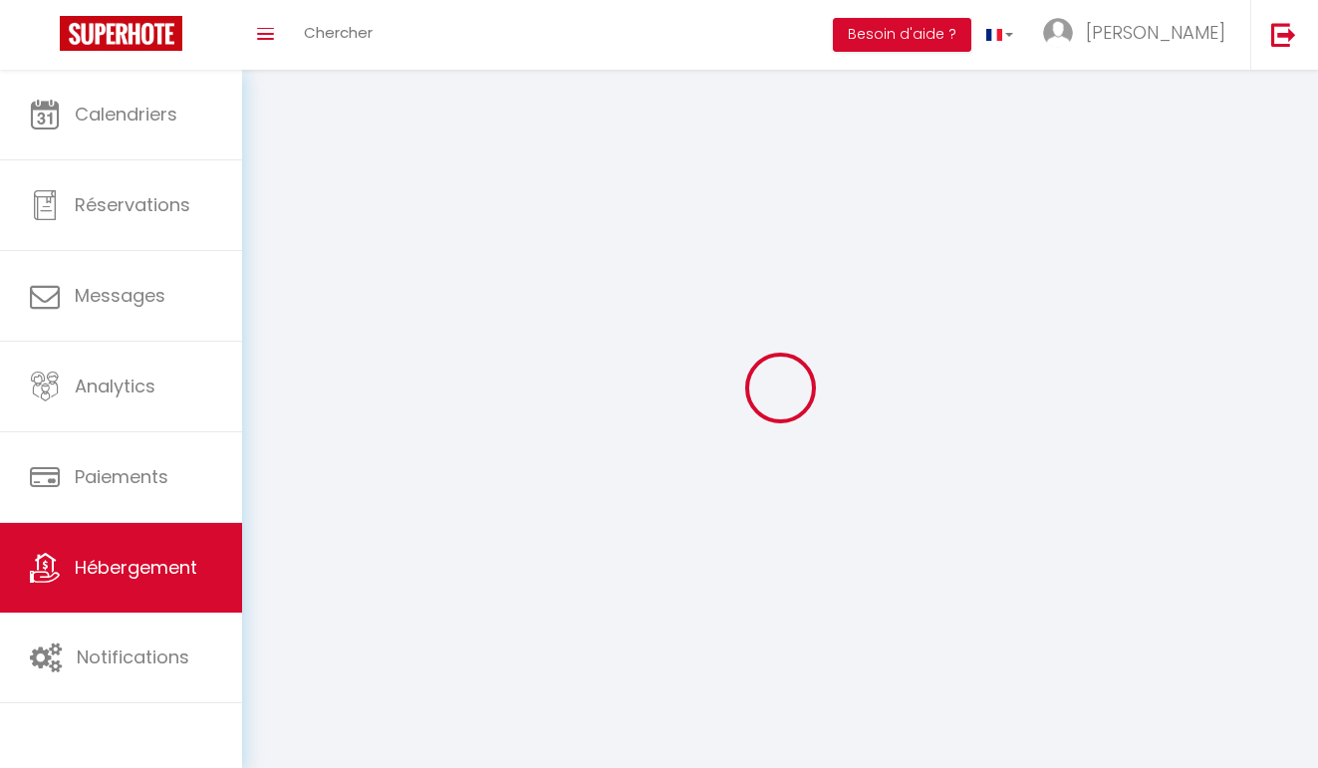
checkbox input "false"
select select
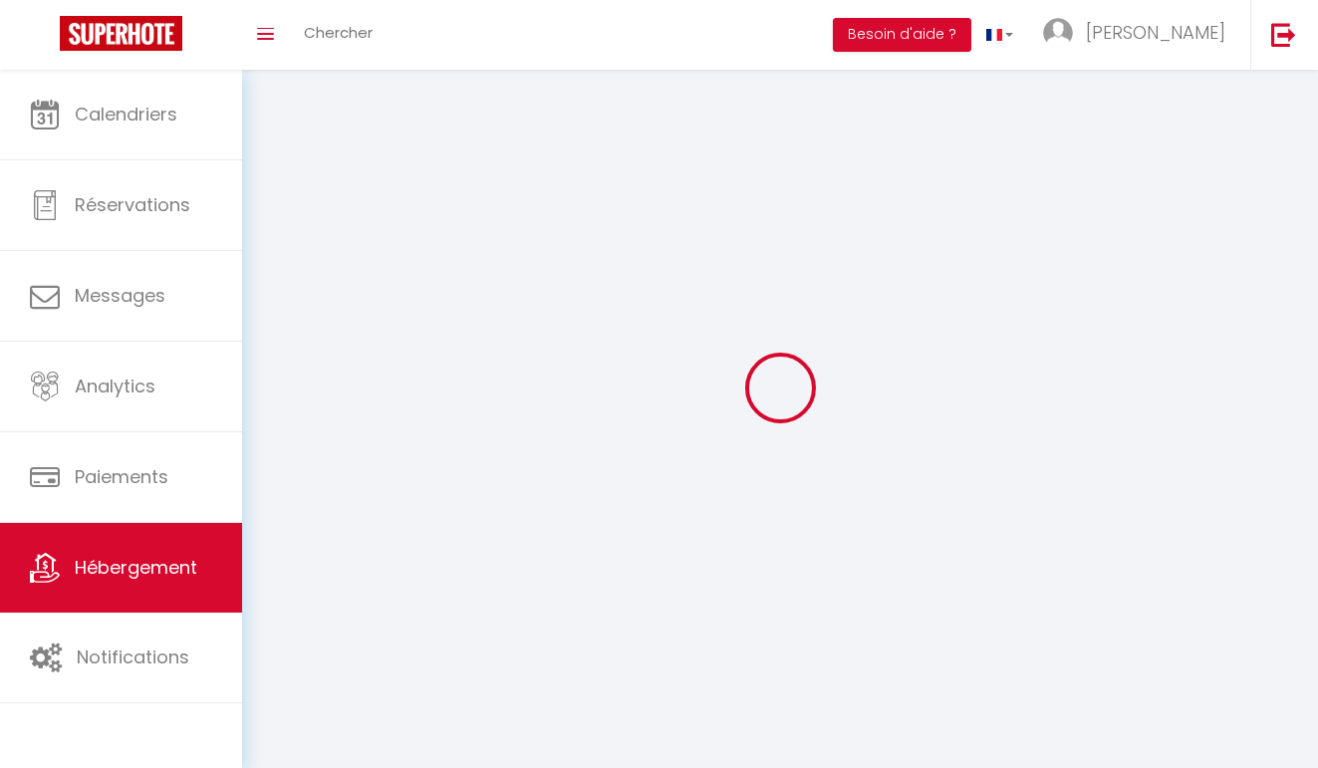
select select
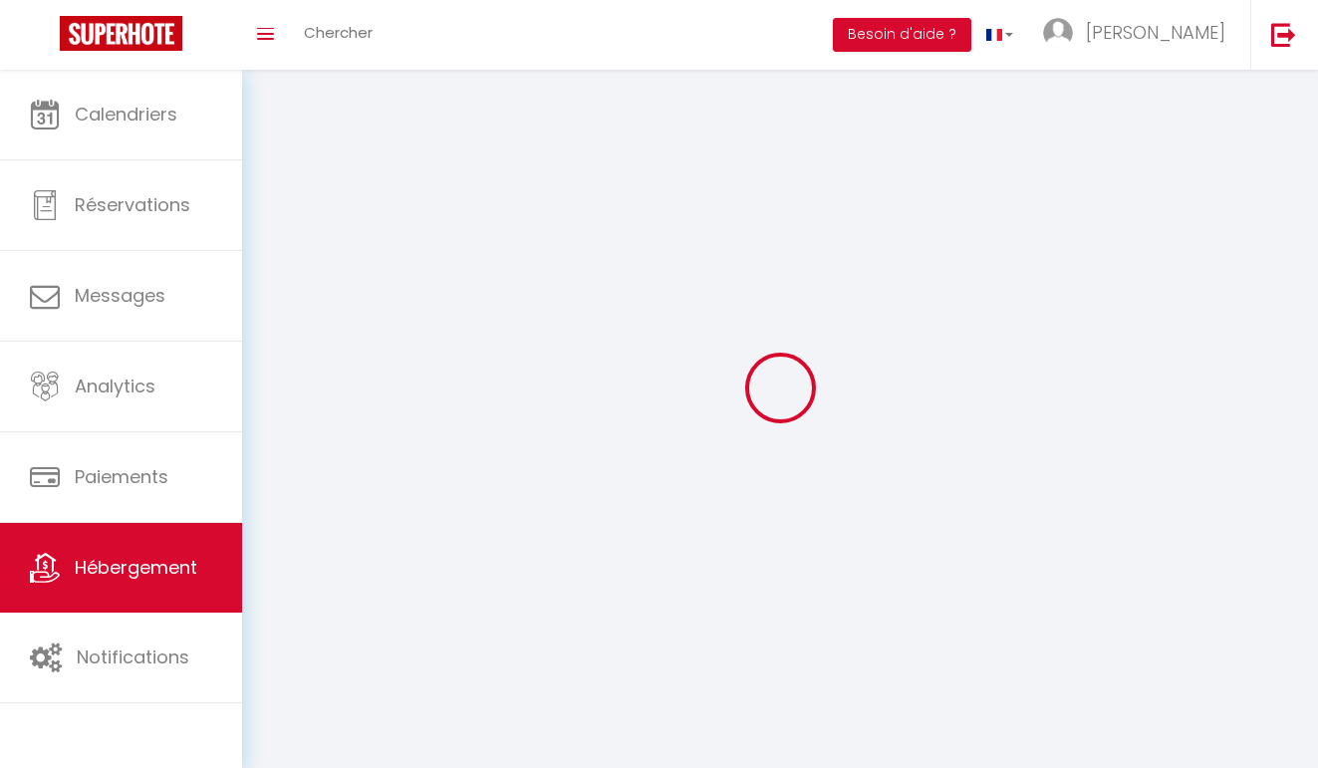
select select
checkbox input "false"
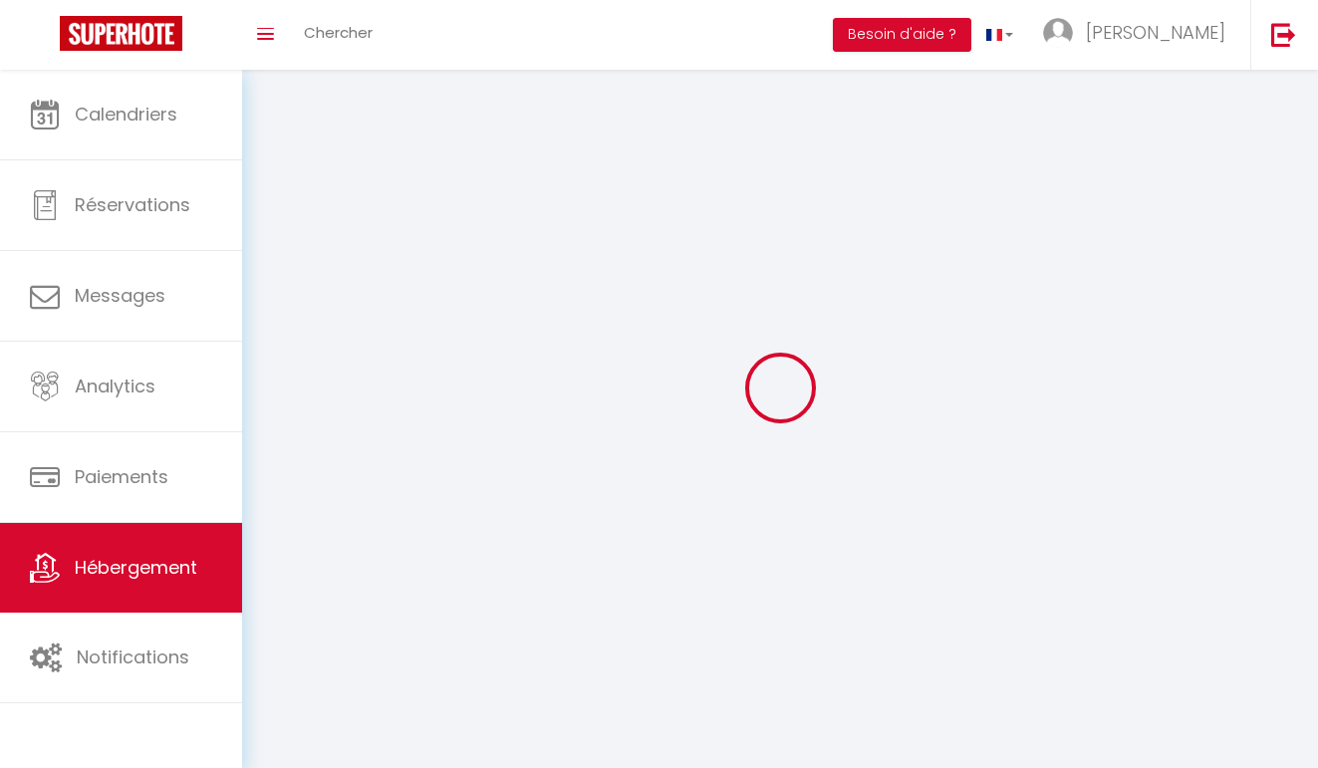
select select
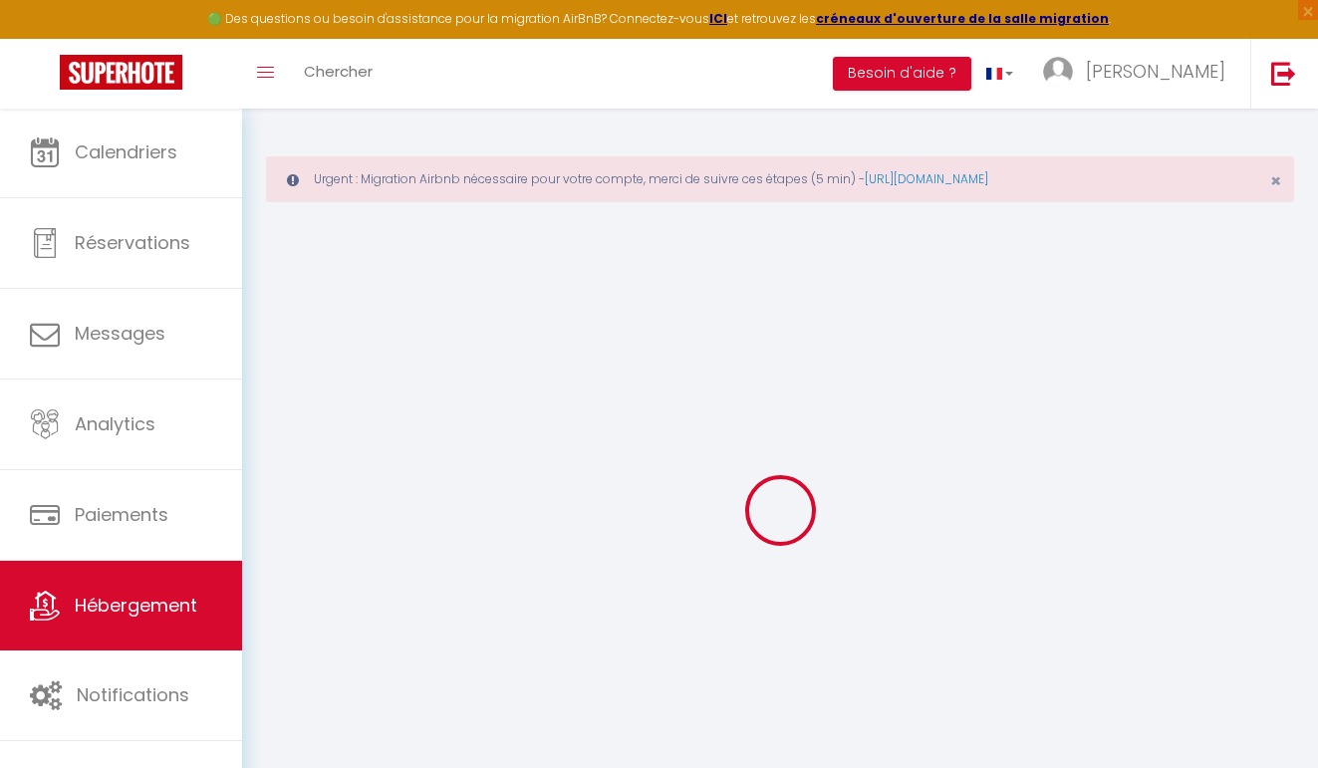
select select "6634-1046345305028802333"
select select "+ 3 %"
select select "+ 18 %"
select select
checkbox input "false"
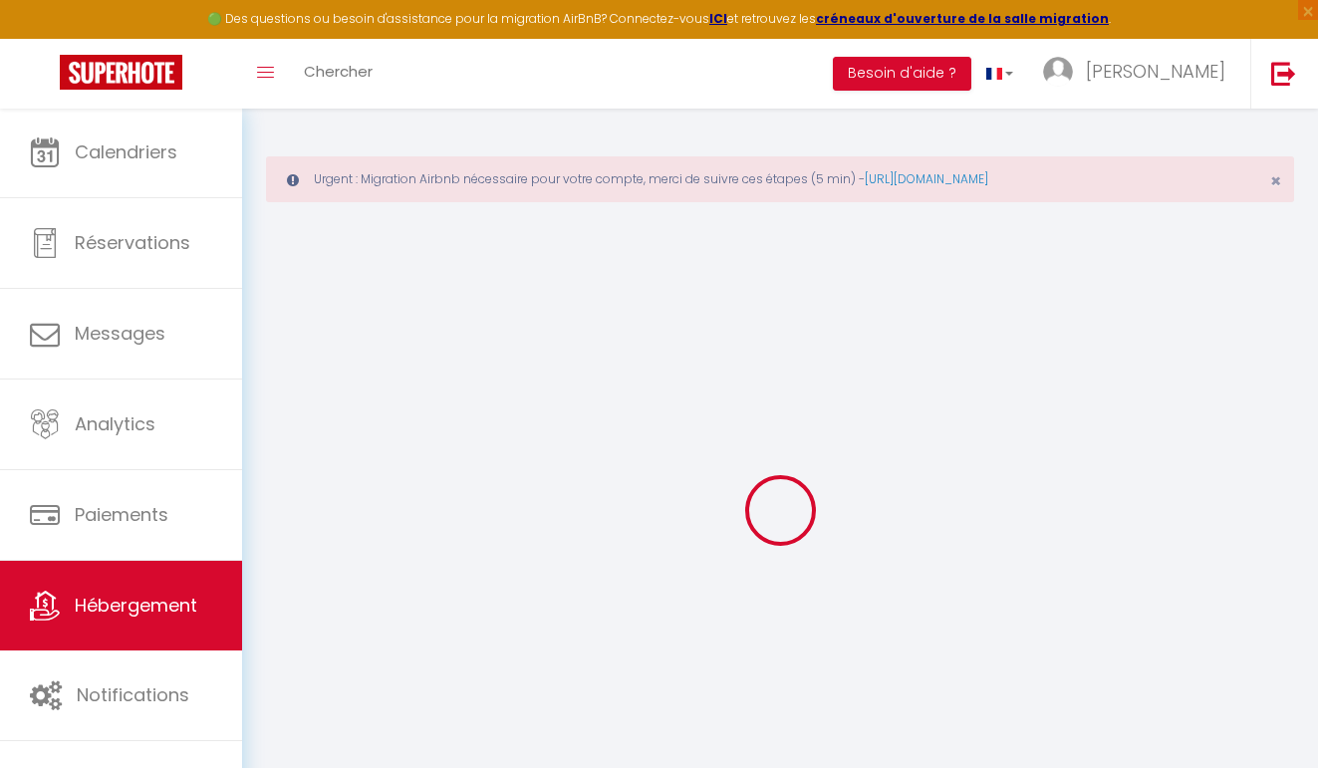
checkbox input "false"
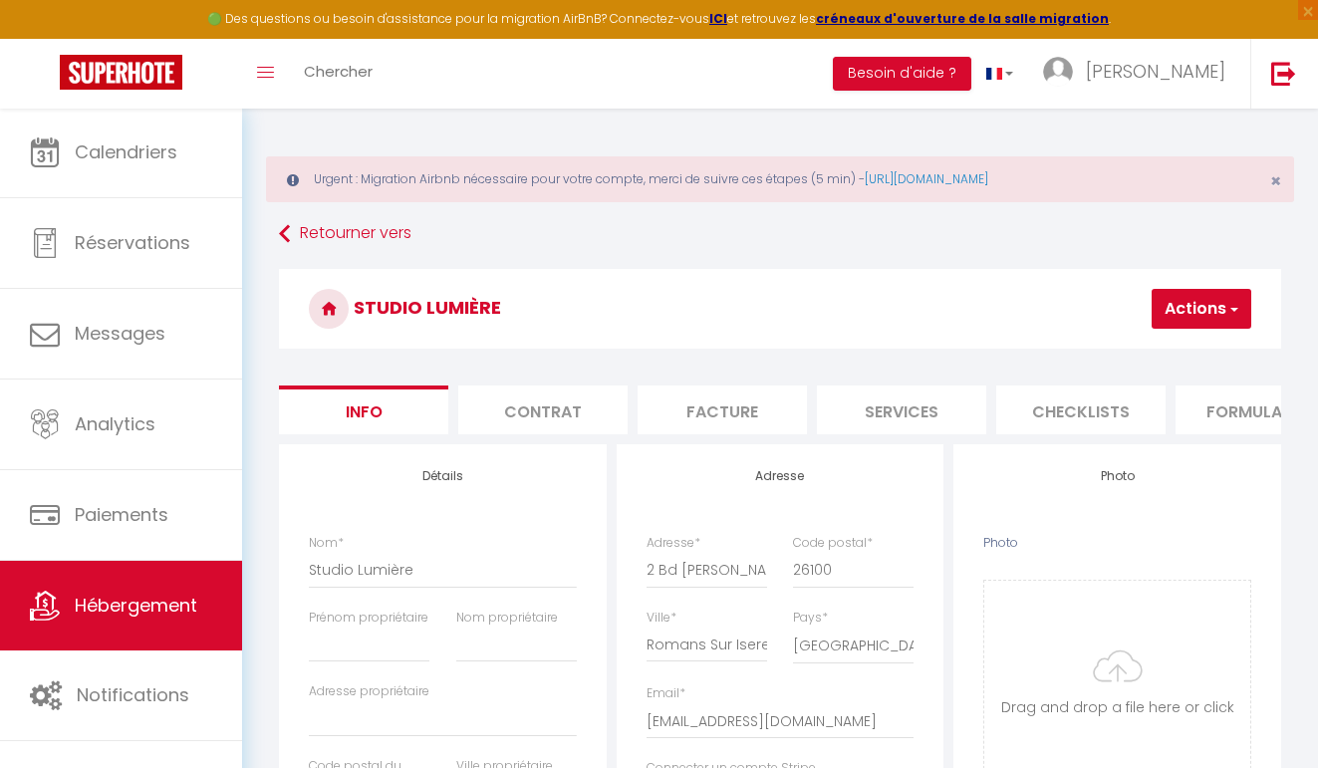
select select
checkbox input "false"
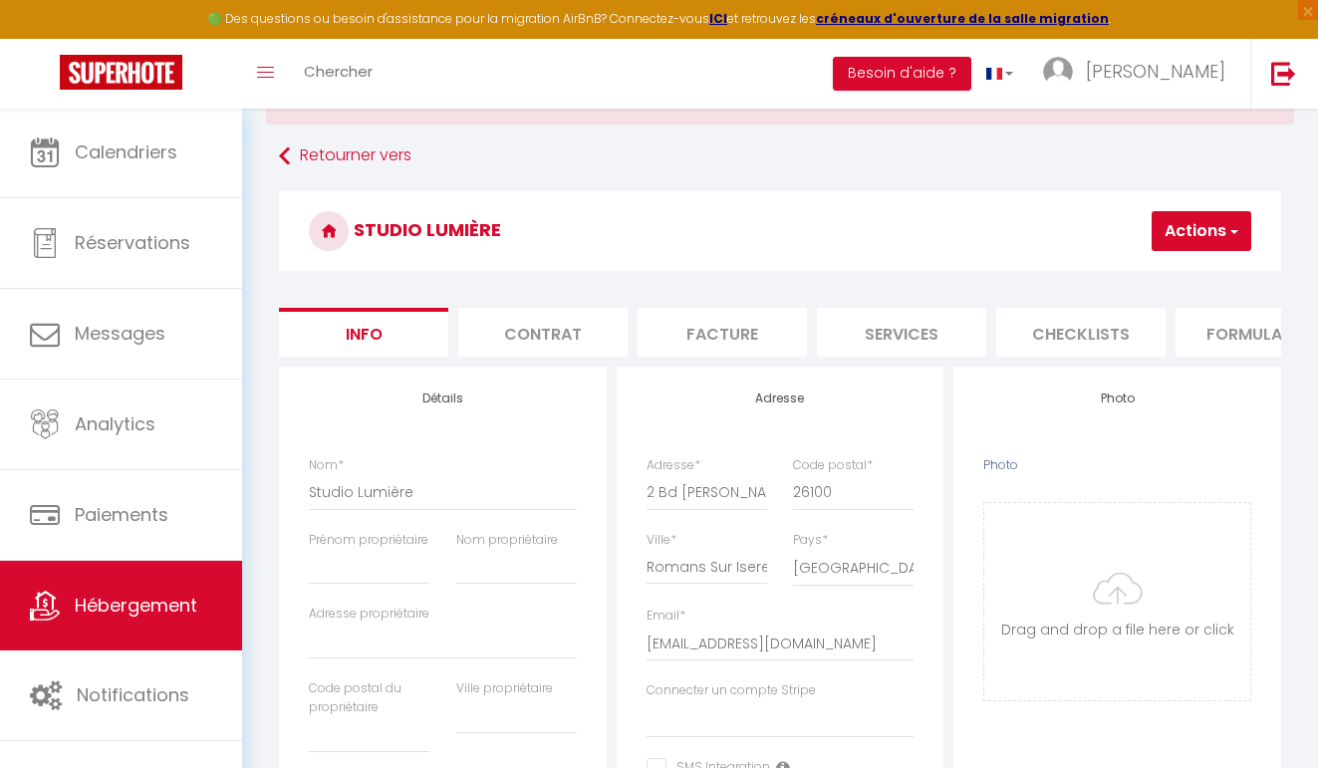
click at [868, 340] on li "Services" at bounding box center [901, 332] width 169 height 49
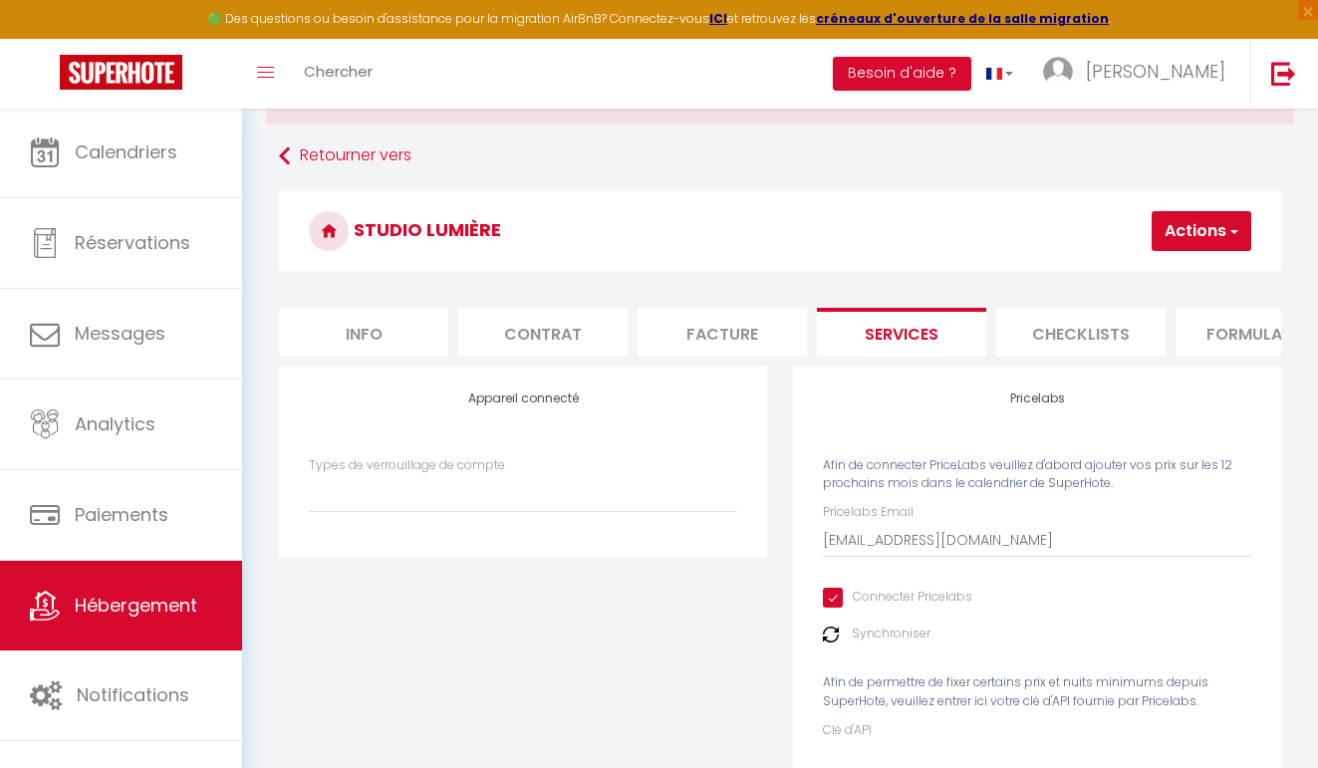
select select
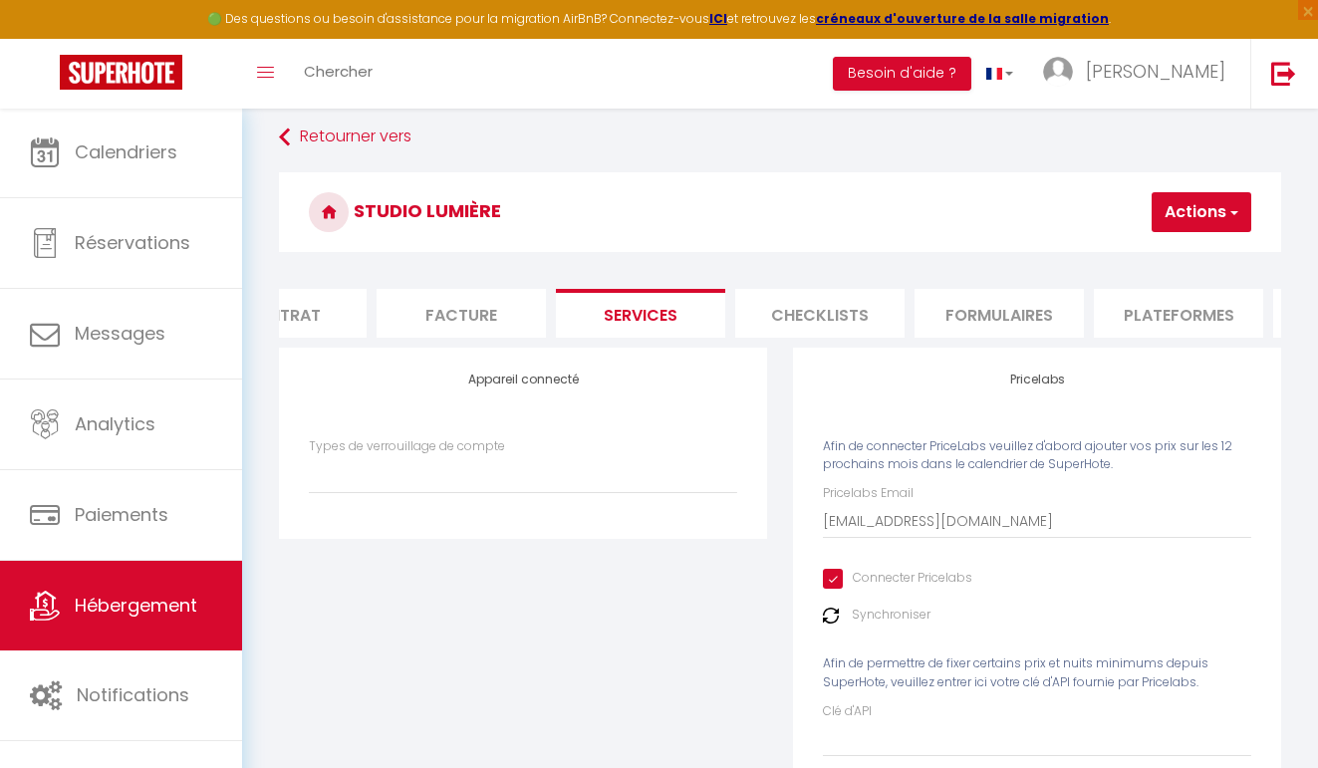
scroll to position [0, 292]
click at [1126, 307] on li "Plateformes" at bounding box center [1147, 313] width 169 height 49
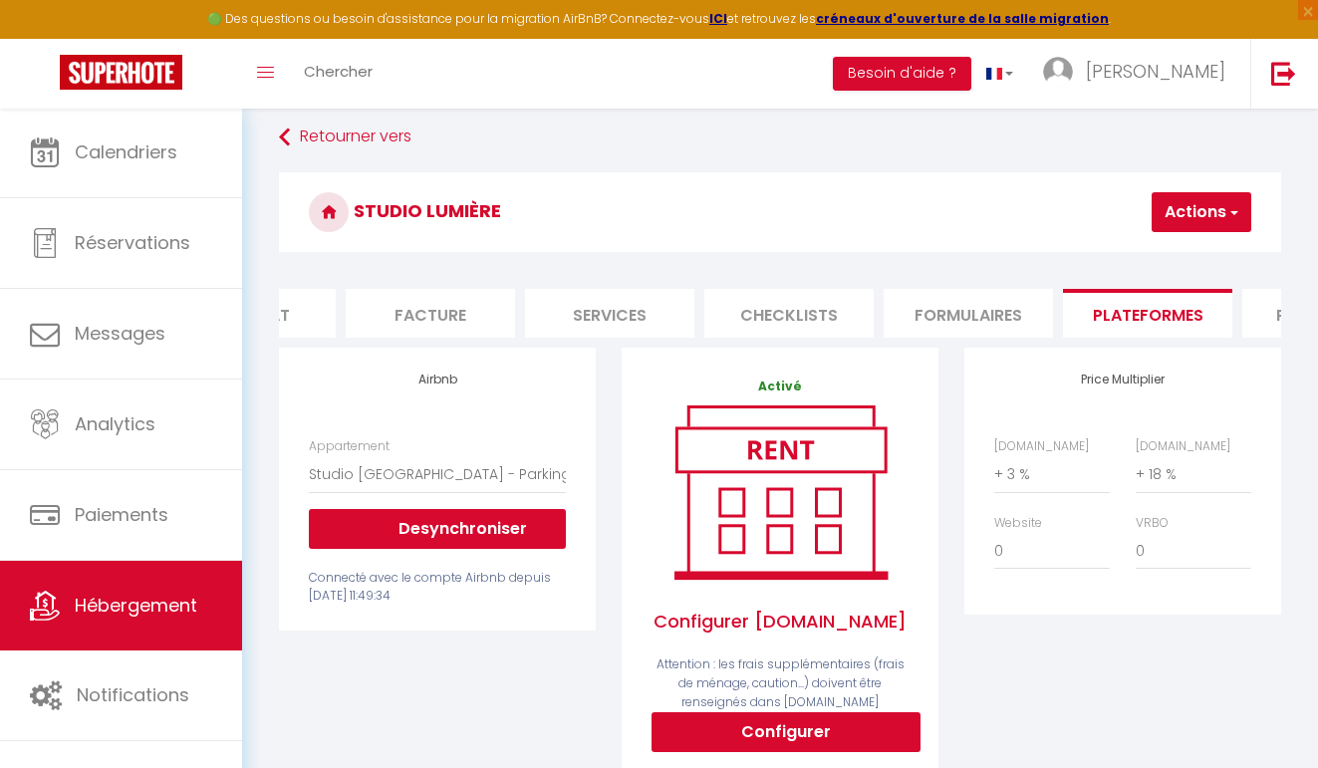
click at [1181, 211] on button "Actions" at bounding box center [1202, 212] width 100 height 40
click at [1151, 263] on link "Enregistrer" at bounding box center [1171, 256] width 157 height 26
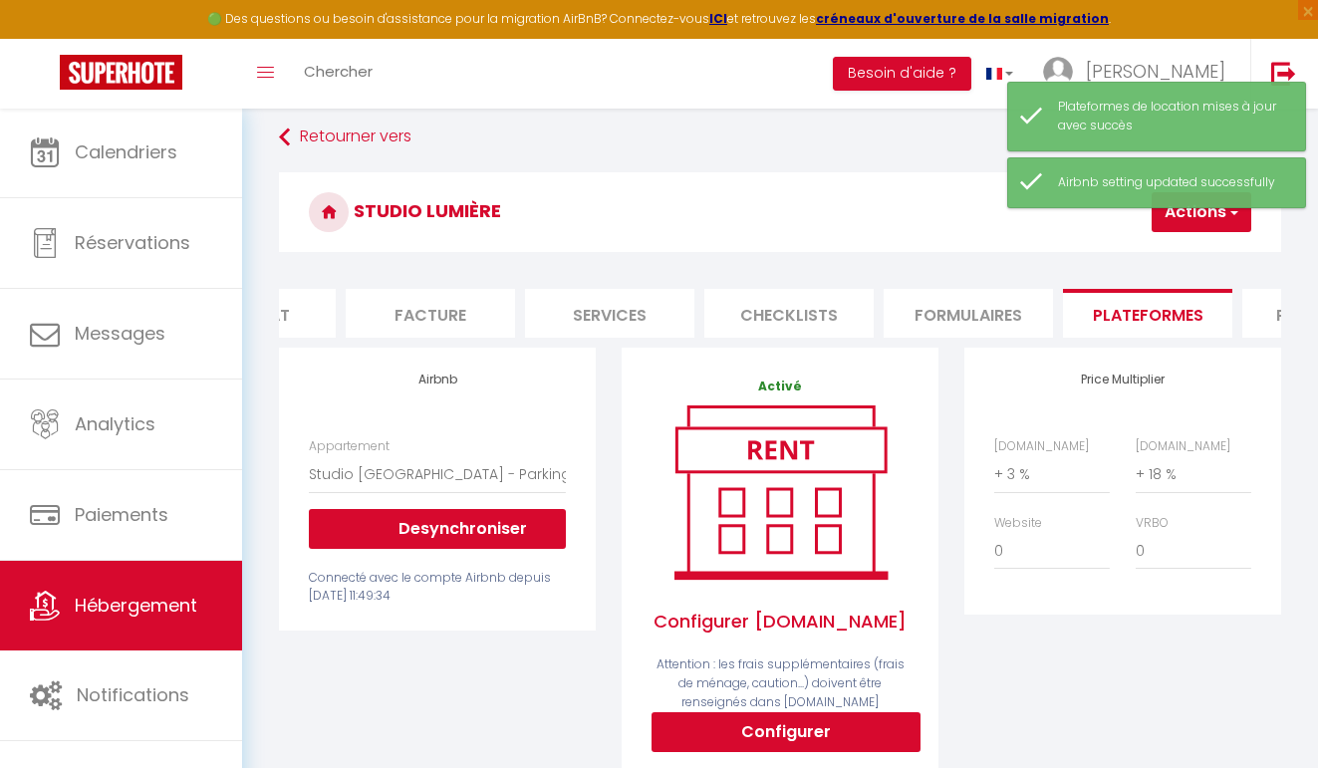
click at [847, 164] on div "Retourner vers [GEOGRAPHIC_DATA] Actions Enregistrer Info Contrat Facture Servi…" at bounding box center [780, 697] width 1028 height 1155
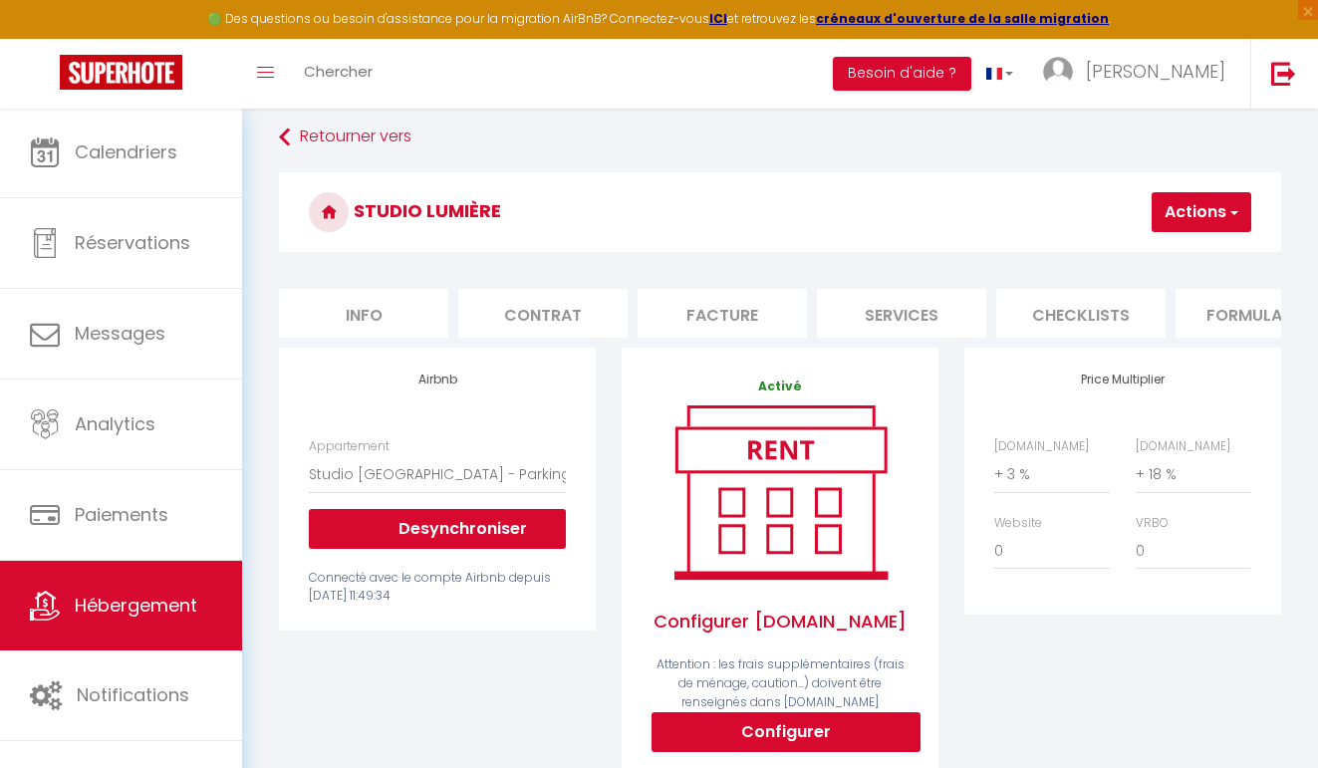
scroll to position [0, -1]
click at [399, 310] on li "Info" at bounding box center [363, 313] width 169 height 49
select select
checkbox input "false"
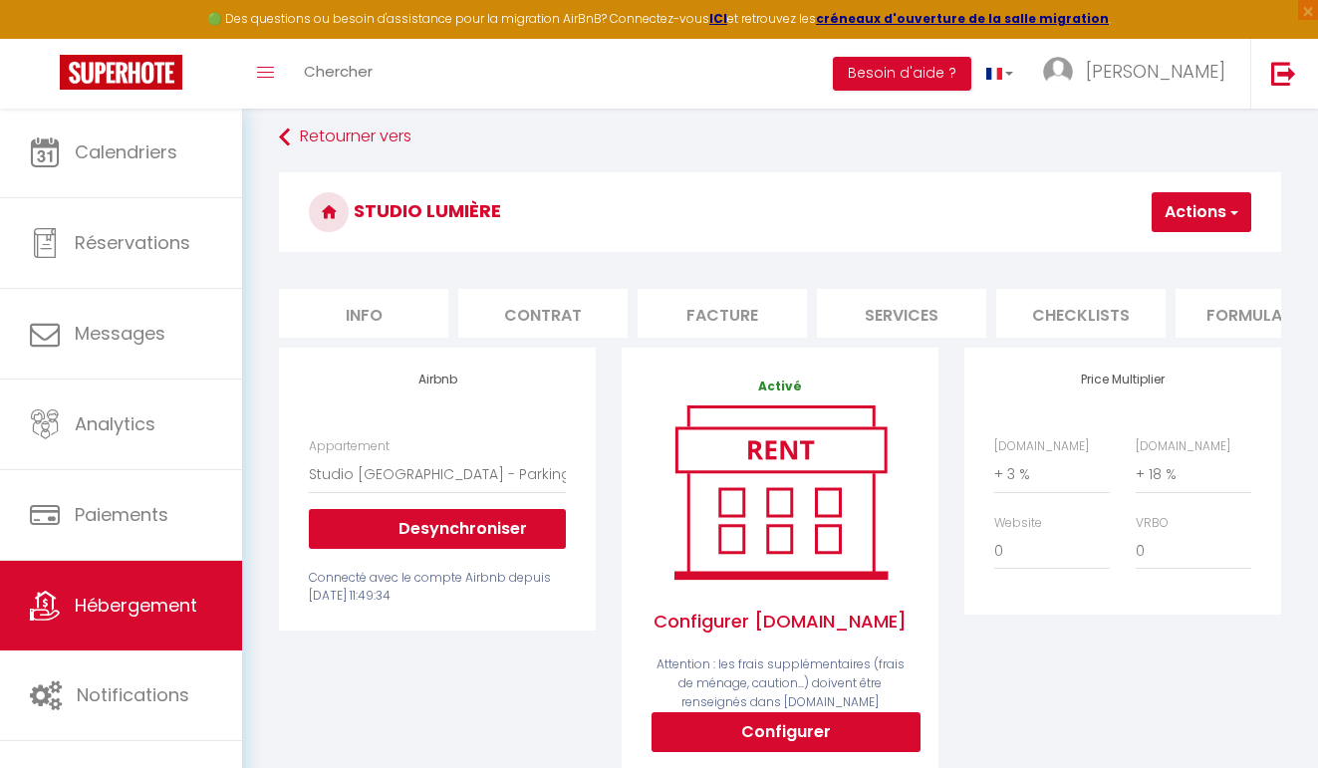
checkbox input "false"
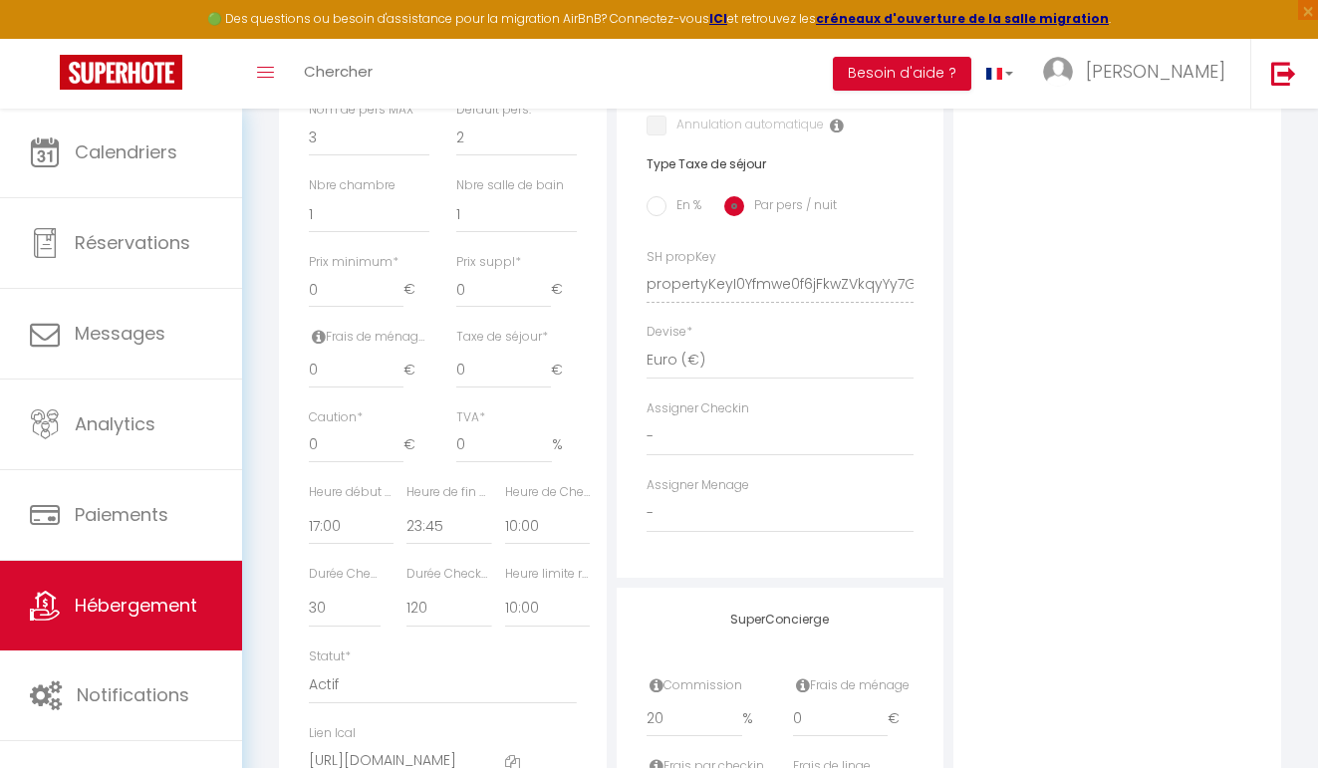
scroll to position [853, 0]
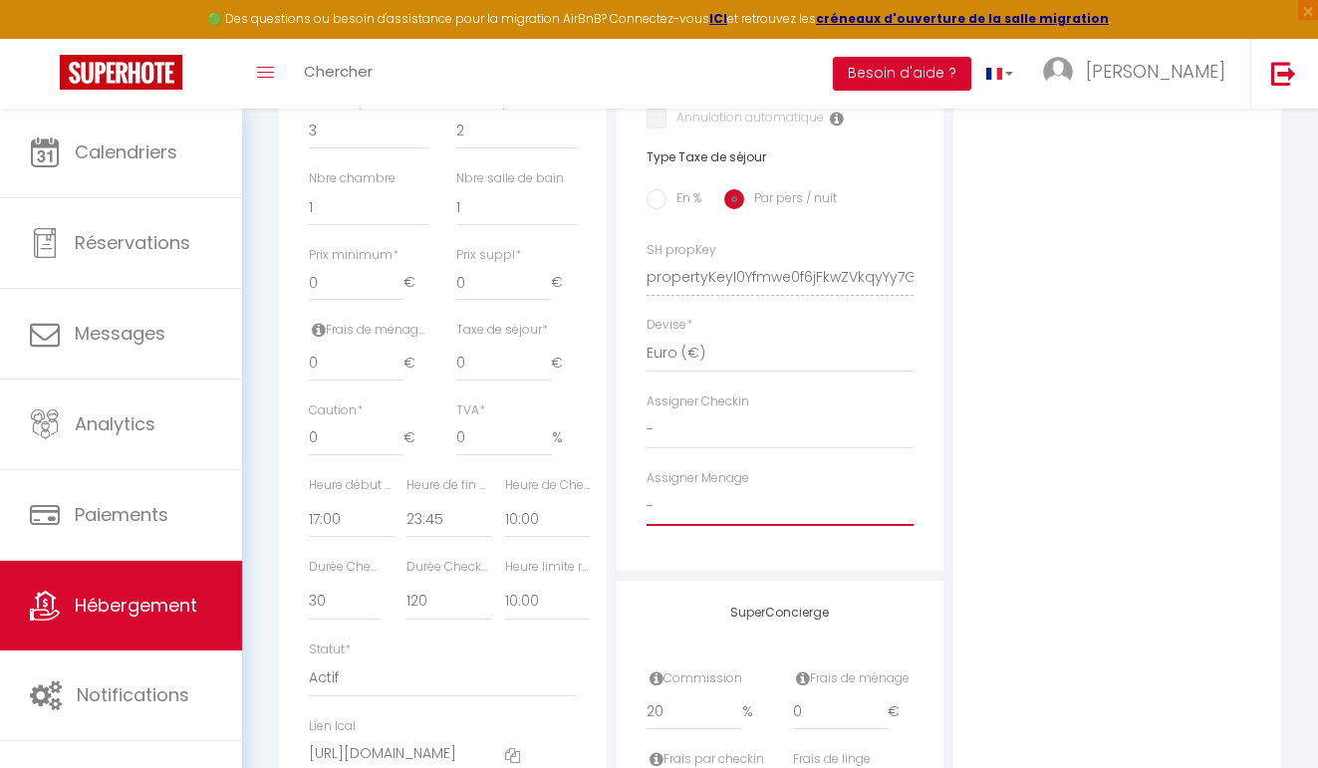
select select "50694"
select select
checkbox input "false"
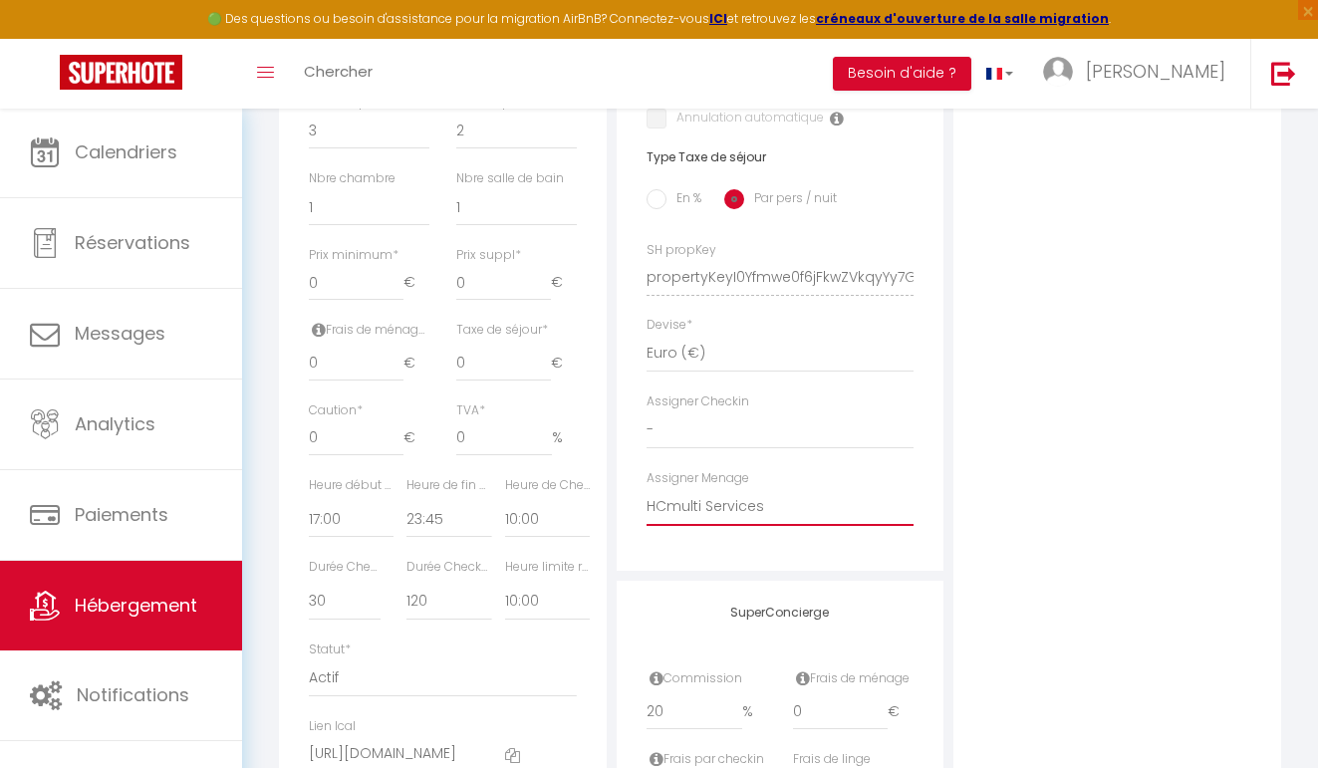
checkbox input "false"
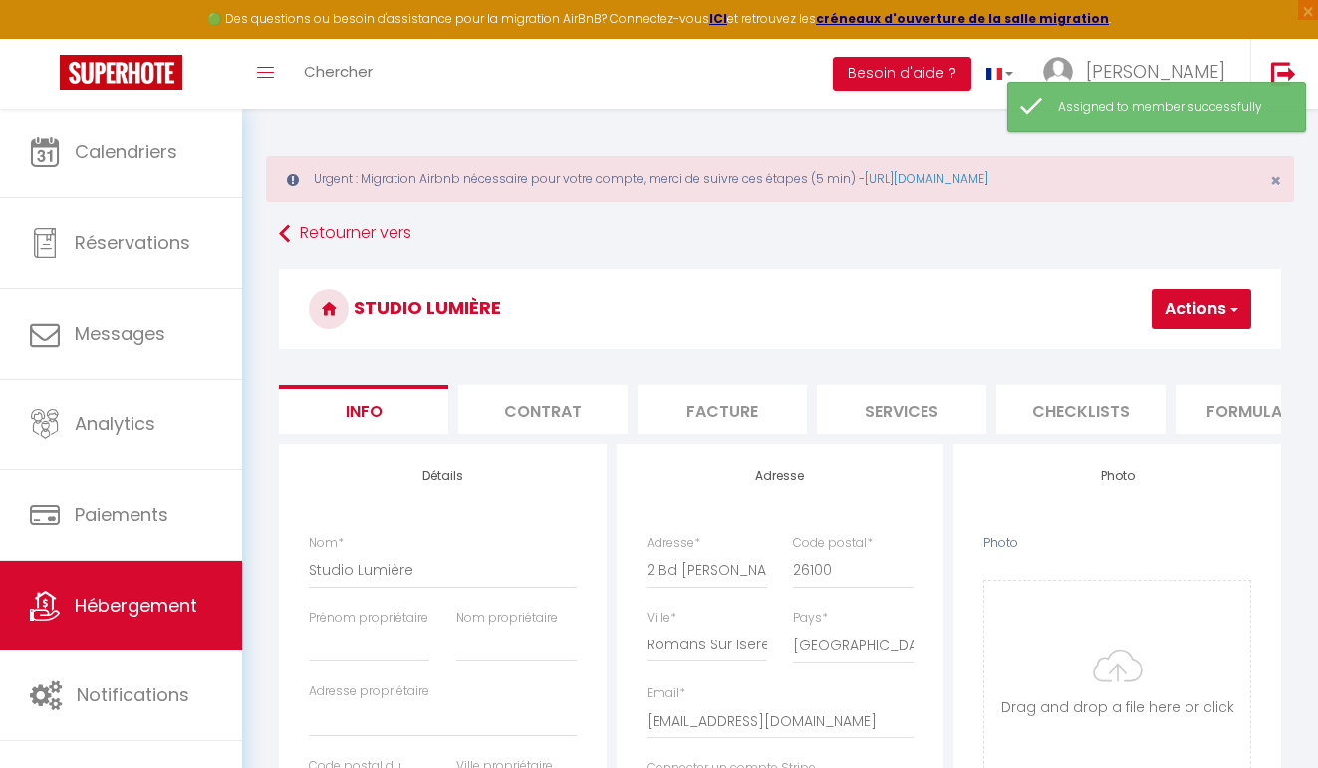
scroll to position [0, 0]
click at [1197, 321] on button "Actions" at bounding box center [1202, 309] width 100 height 40
click at [1106, 357] on input "Enregistrer" at bounding box center [1094, 353] width 74 height 20
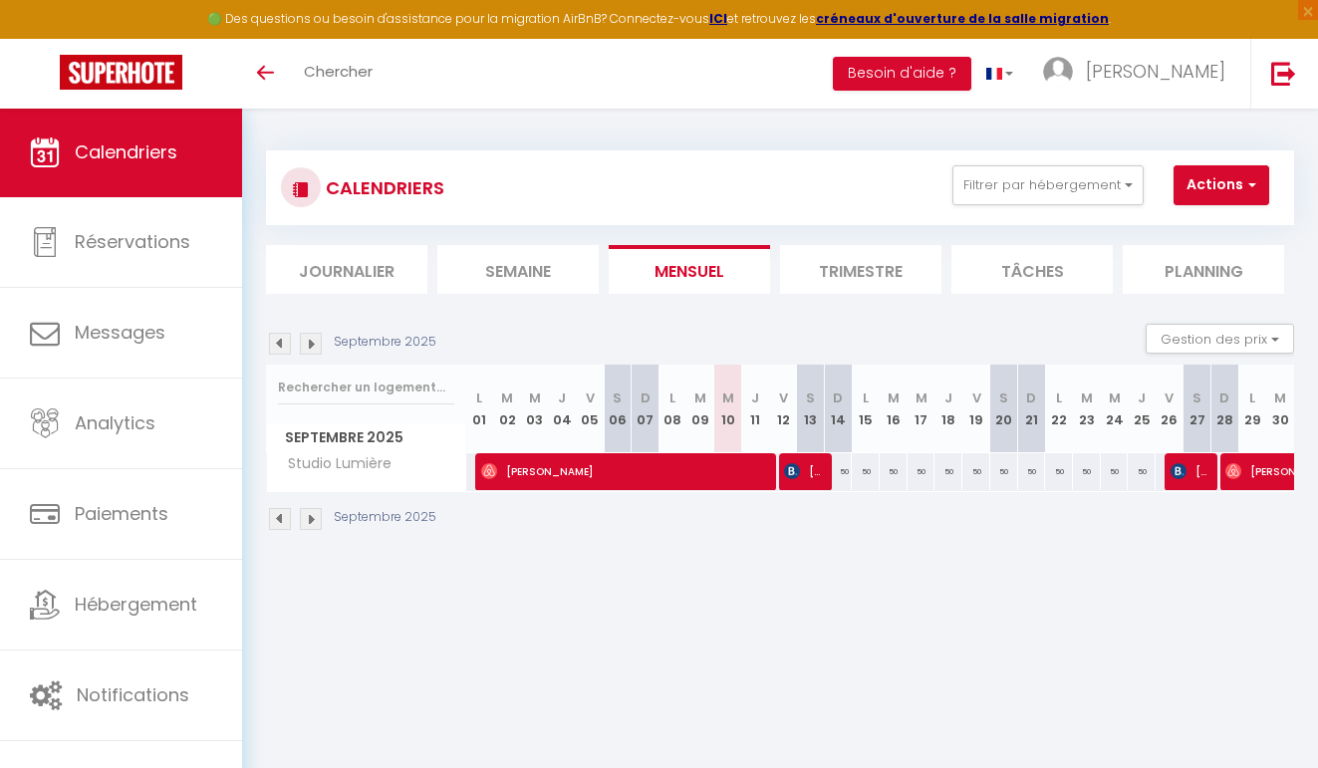
click at [312, 348] on img at bounding box center [311, 344] width 22 height 22
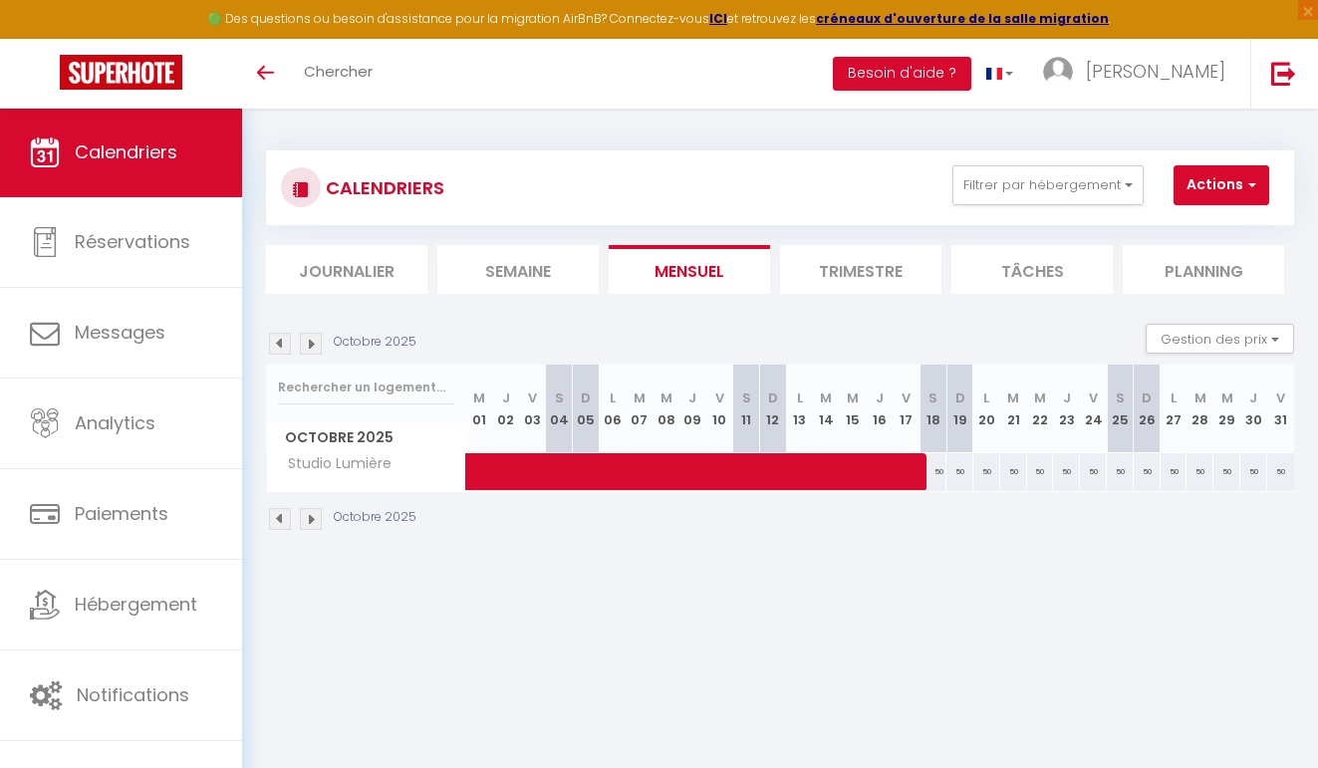
click at [312, 348] on img at bounding box center [311, 344] width 22 height 22
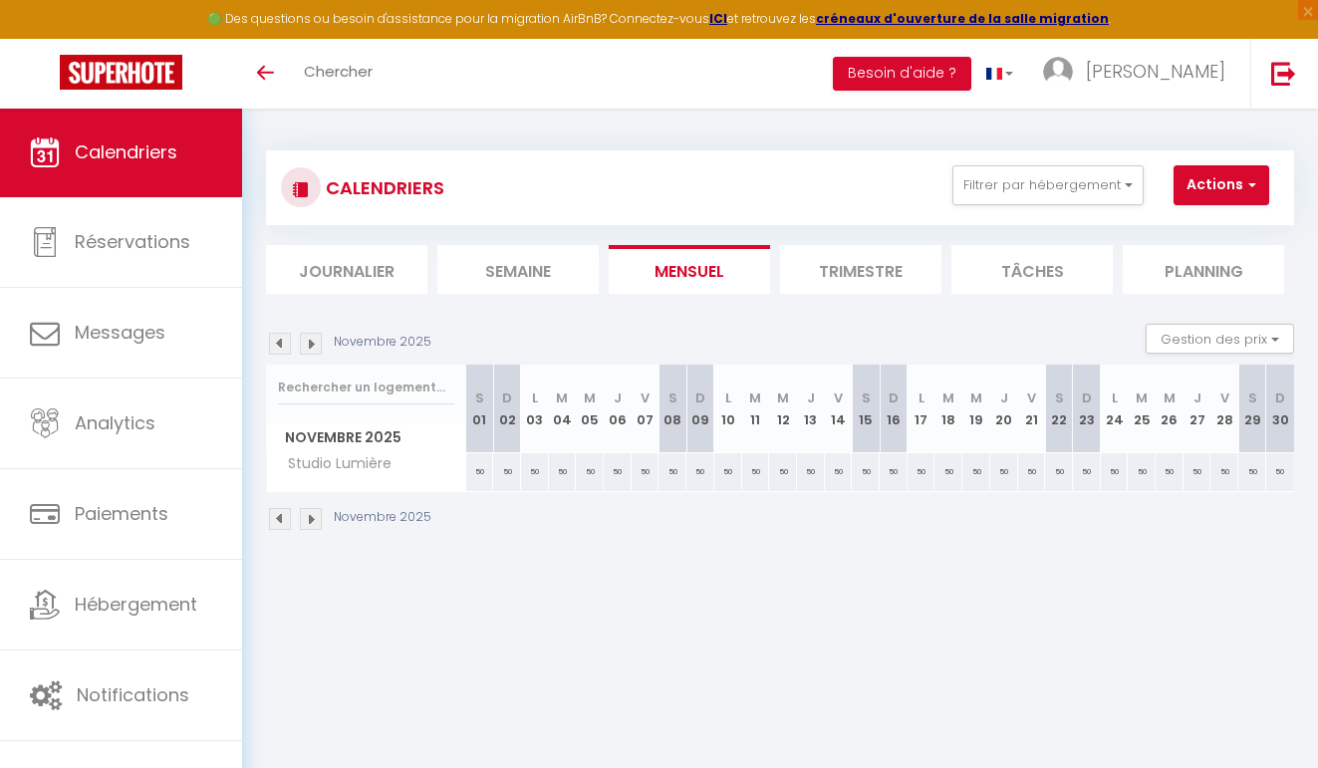
click at [284, 342] on img at bounding box center [280, 344] width 22 height 22
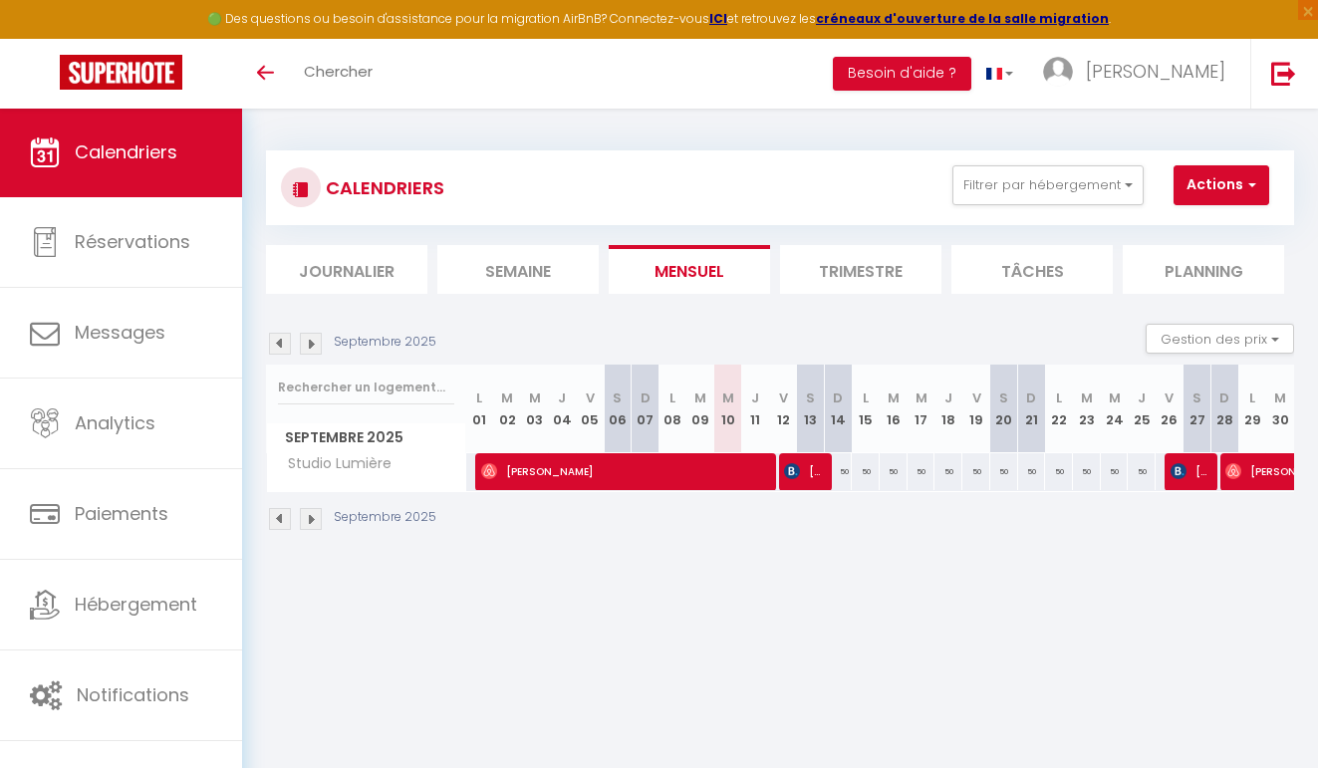
click at [826, 479] on div "50" at bounding box center [839, 471] width 28 height 37
select select
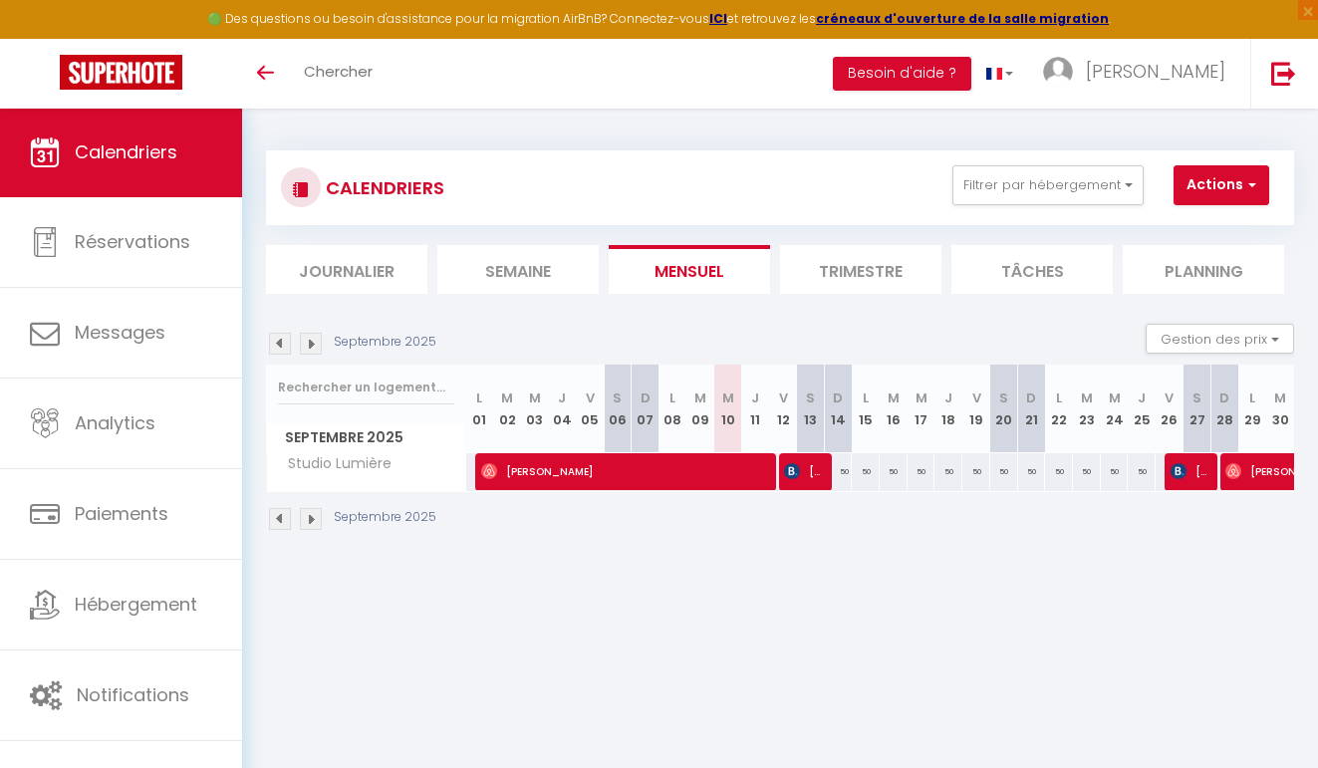
select select
type input "50"
type input "Dim 14 Septembre 2025"
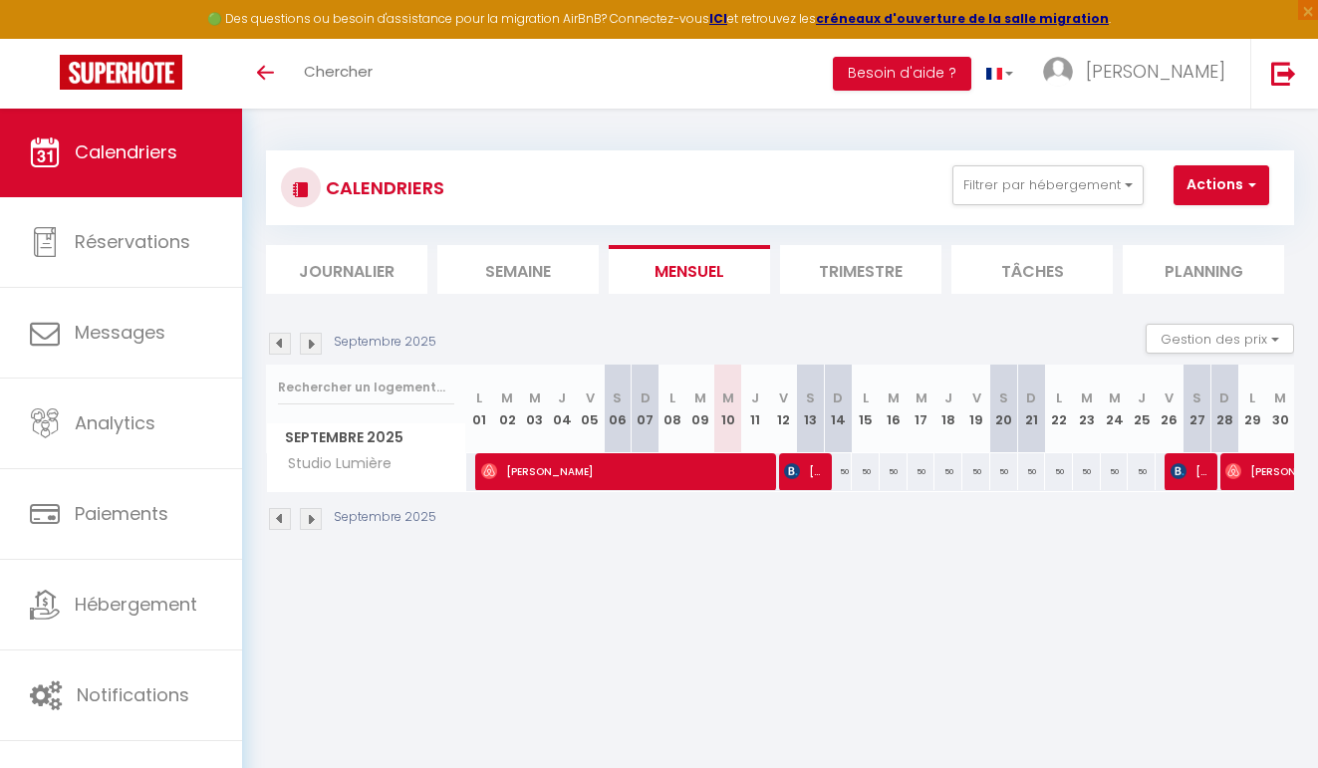
type input "Lun 15 Septembre 2025"
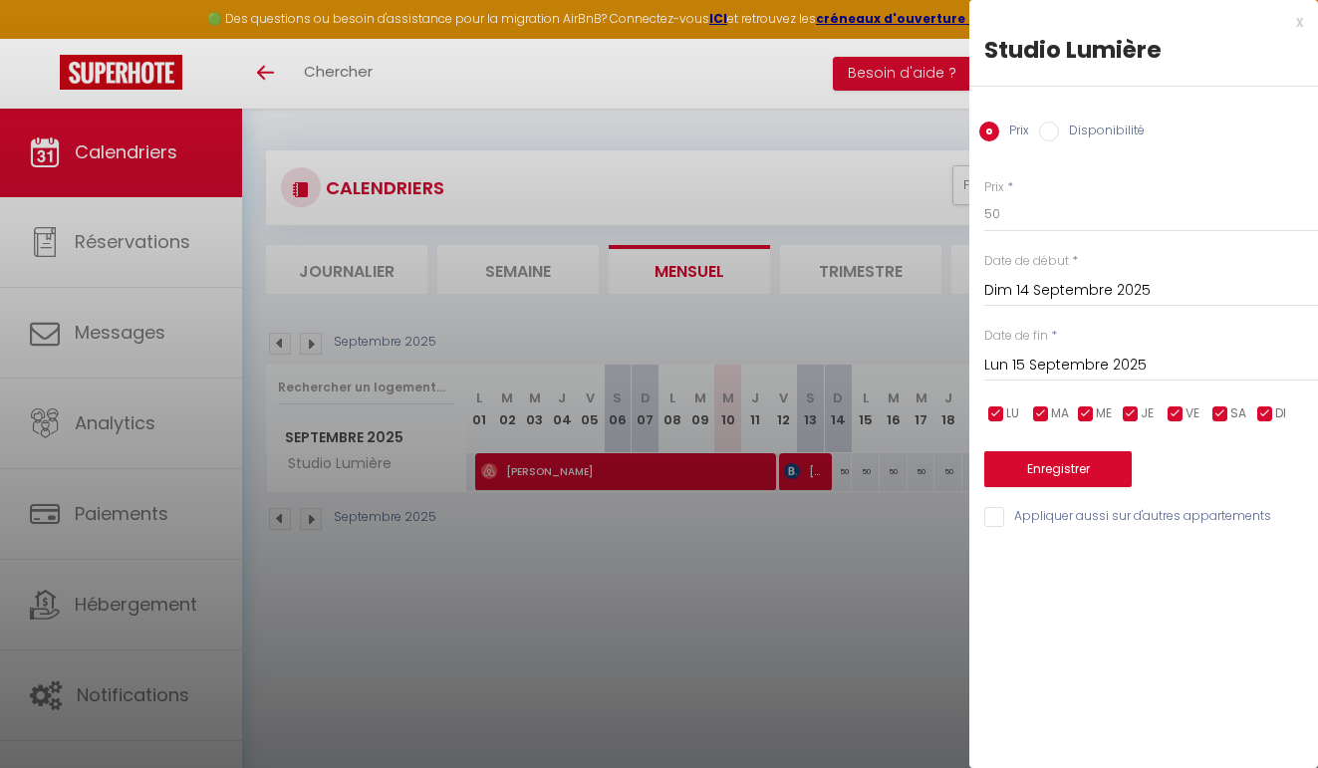
click at [803, 476] on div at bounding box center [659, 384] width 1318 height 768
select select
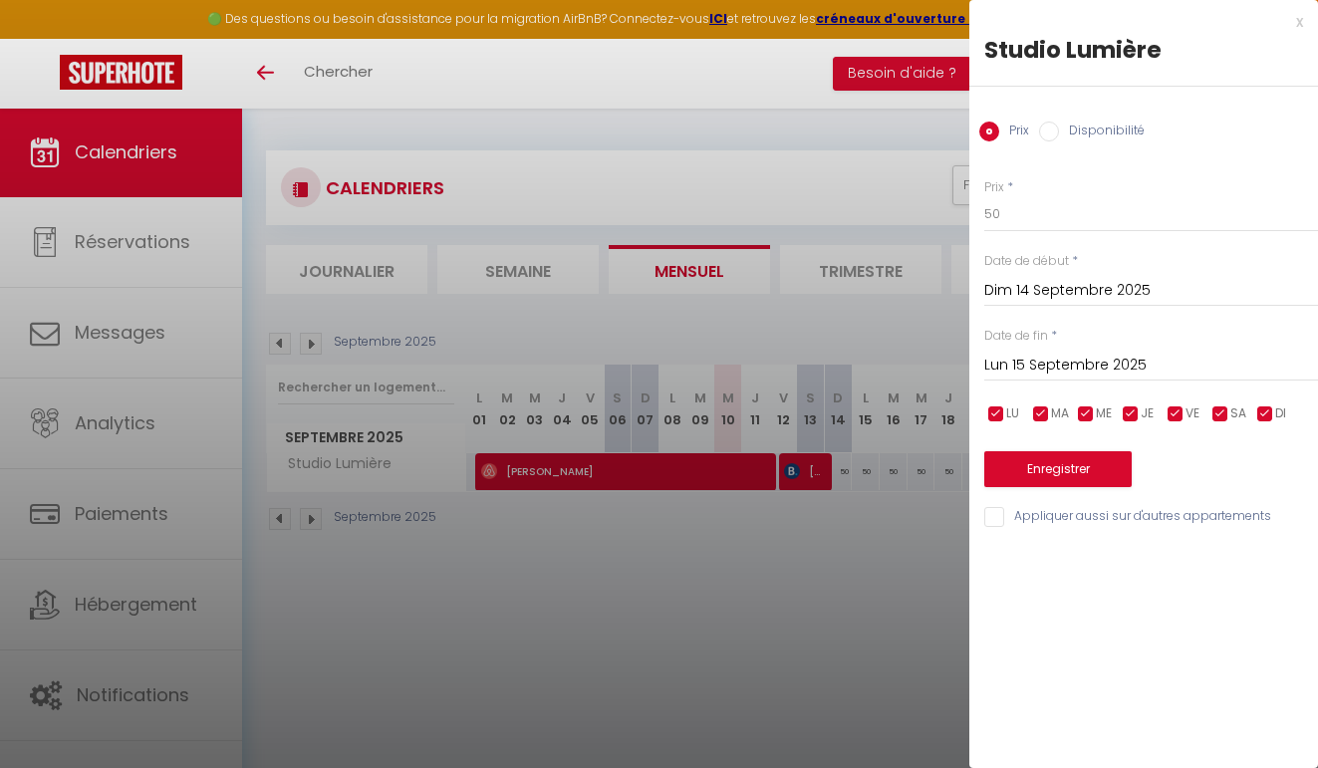
select select
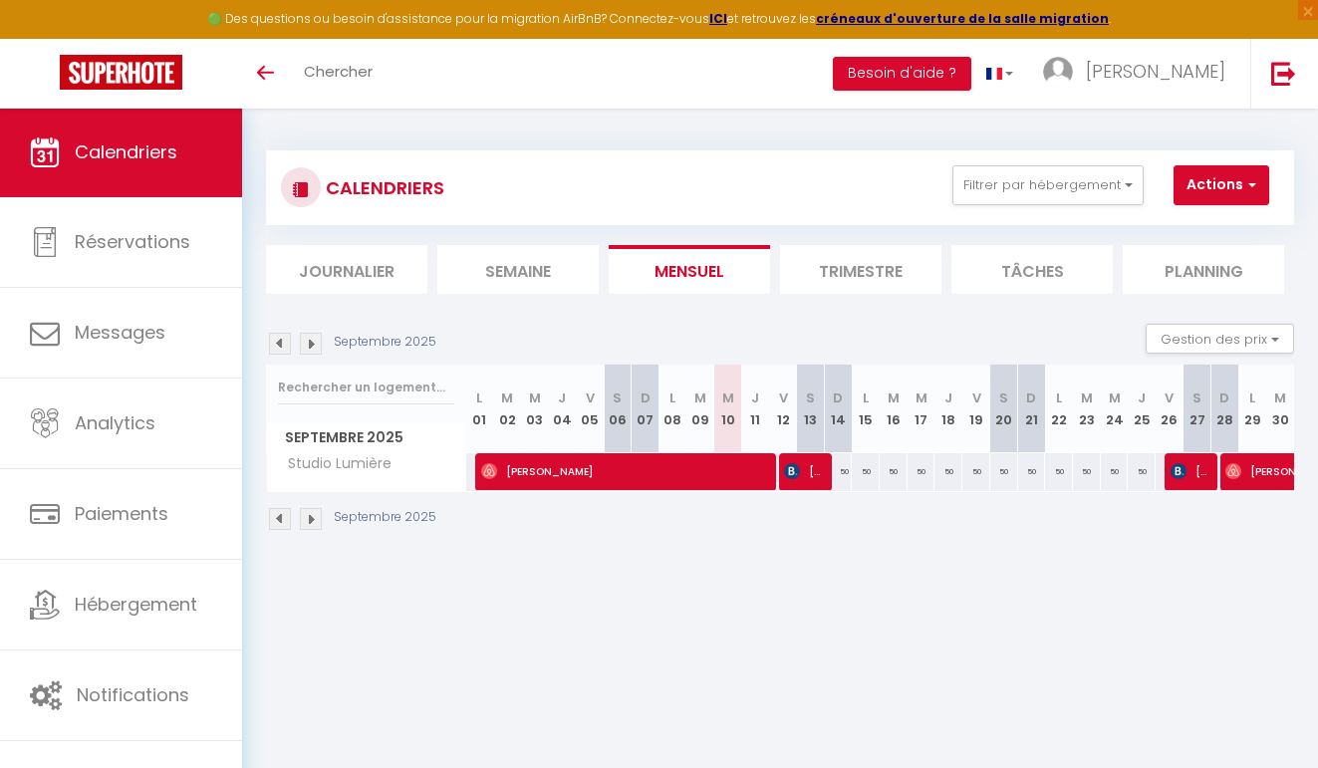
click at [803, 476] on body "🟢 Des questions ou besoin d'assistance pour la migration AirBnB? Connectez-vous…" at bounding box center [659, 492] width 1318 height 768
click at [803, 476] on span "Inès ALZINGRE" at bounding box center [802, 471] width 37 height 38
select select "OK"
select select "KO"
select select "0"
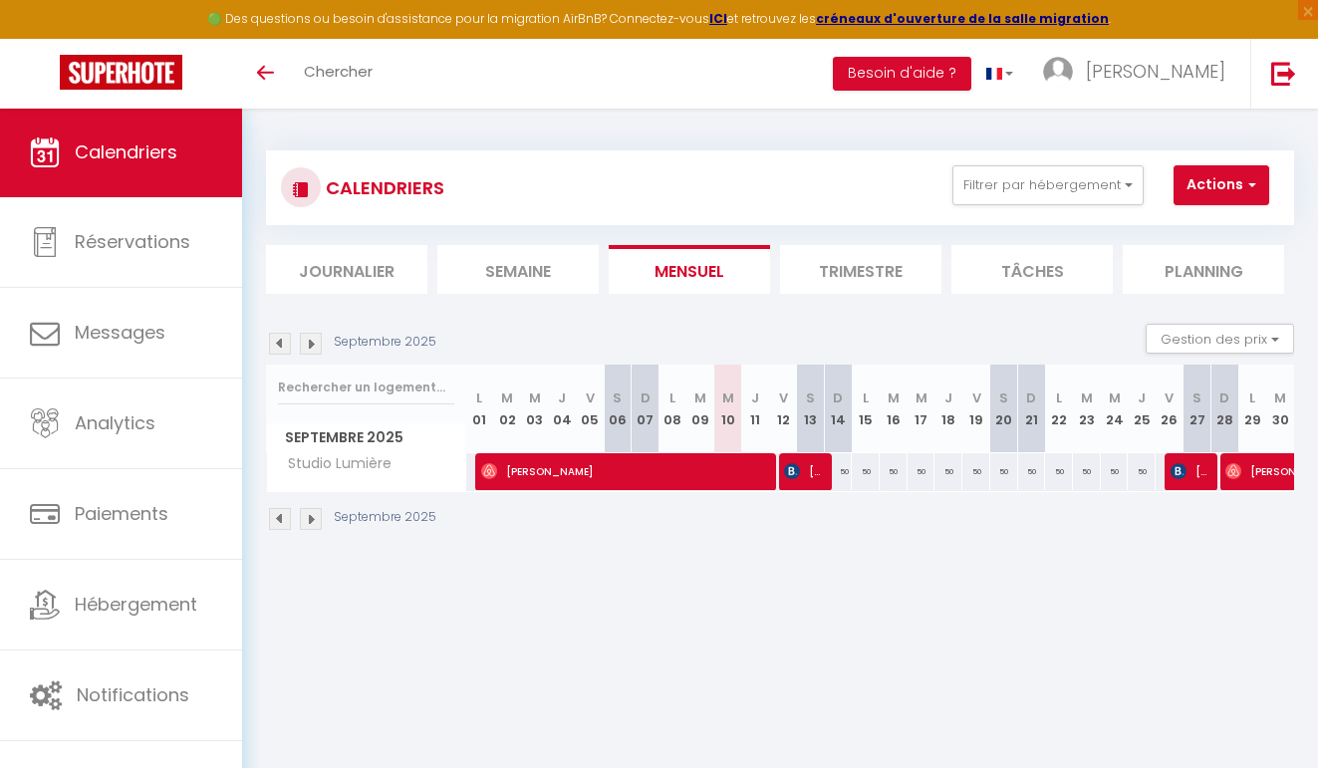
select select "0"
select select "1"
select select
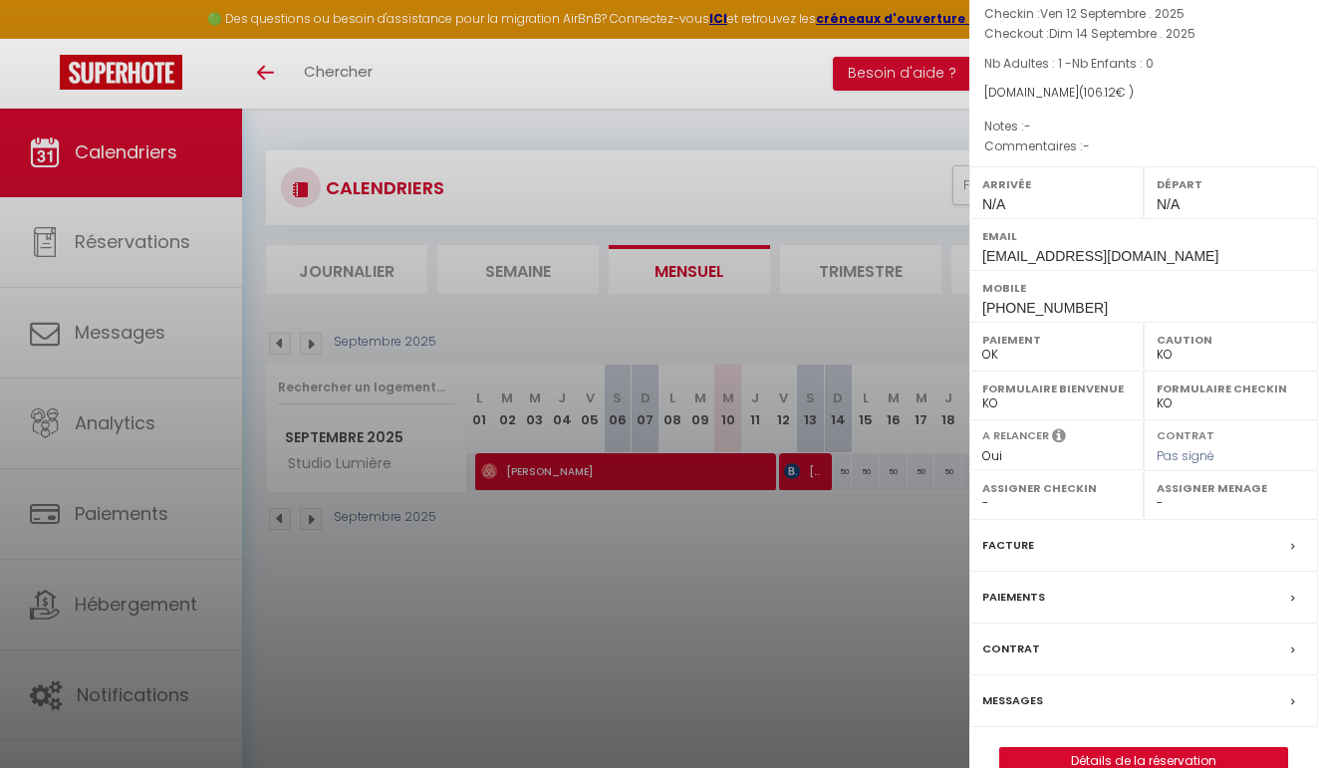
scroll to position [154, 0]
click at [1019, 588] on label "Paiements" at bounding box center [1014, 598] width 63 height 21
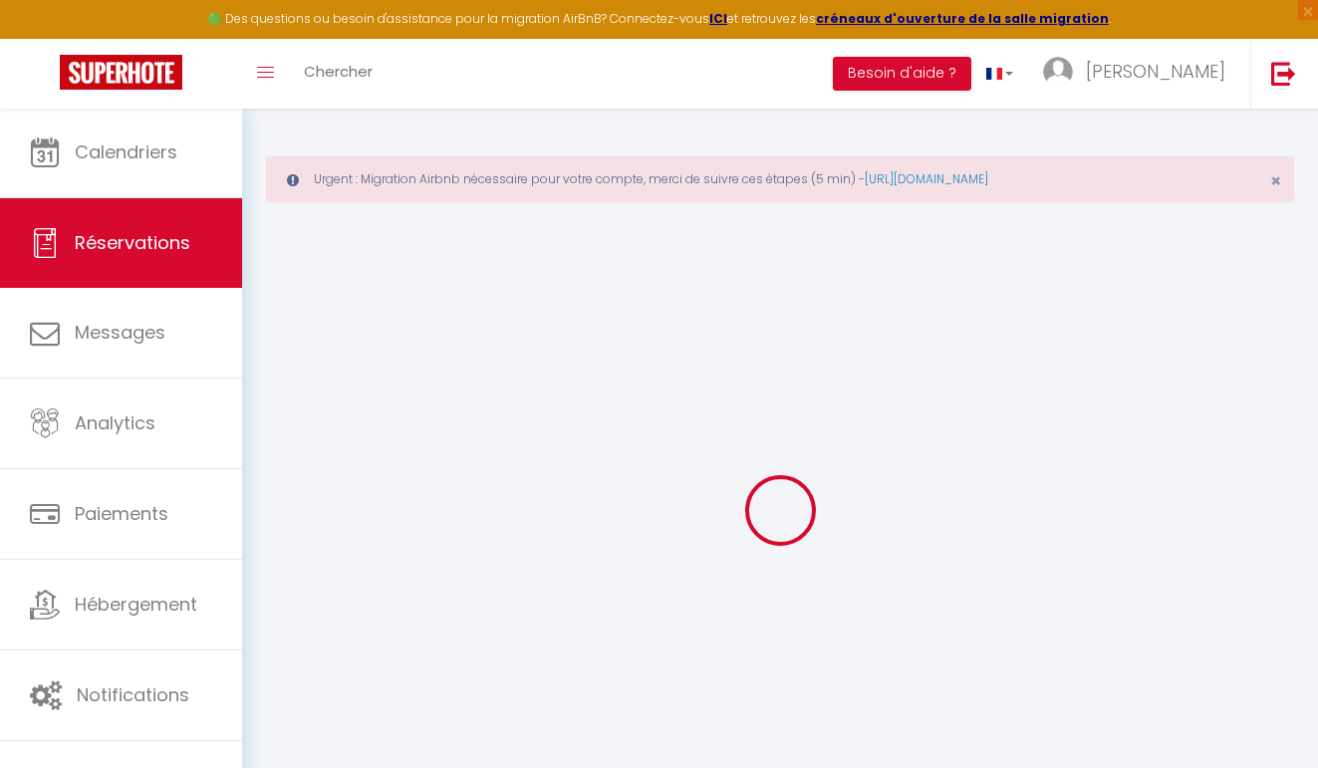
select select
checkbox input "false"
select select
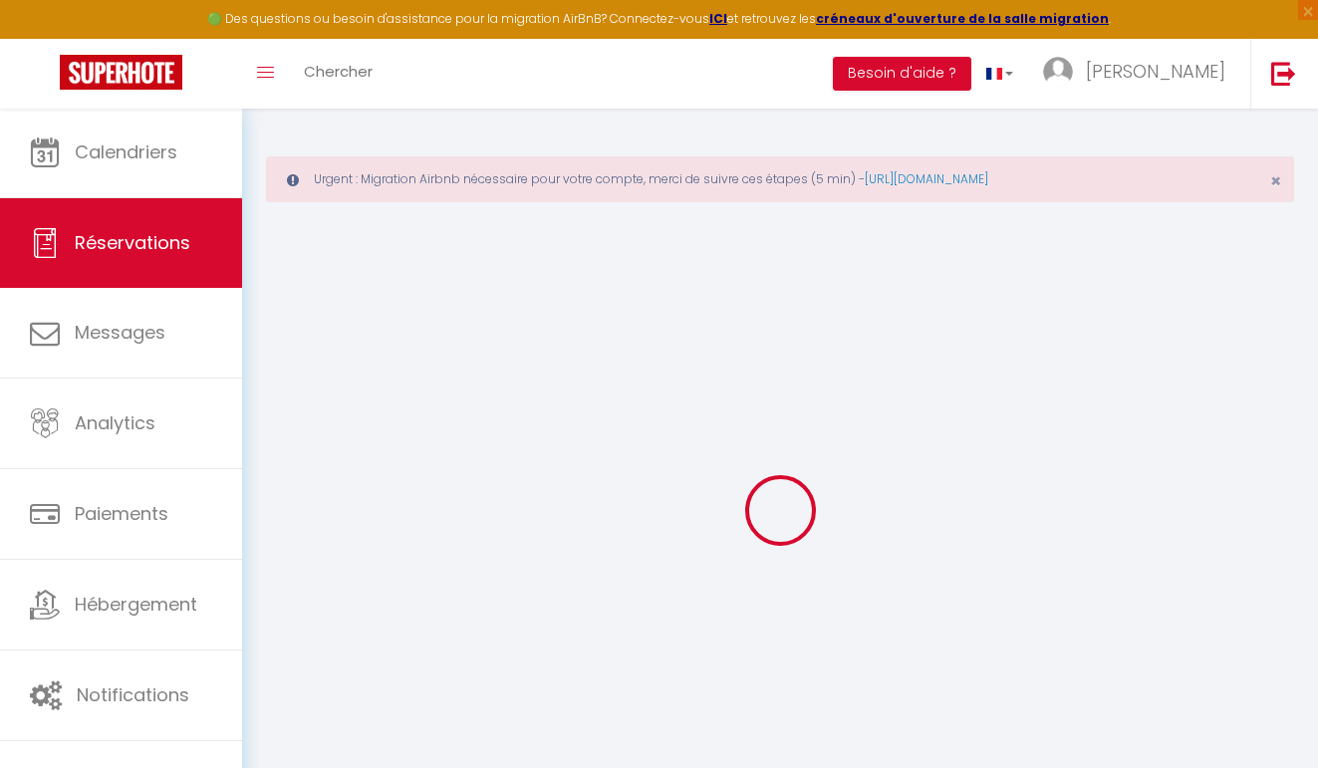
checkbox input "false"
select select
checkbox input "false"
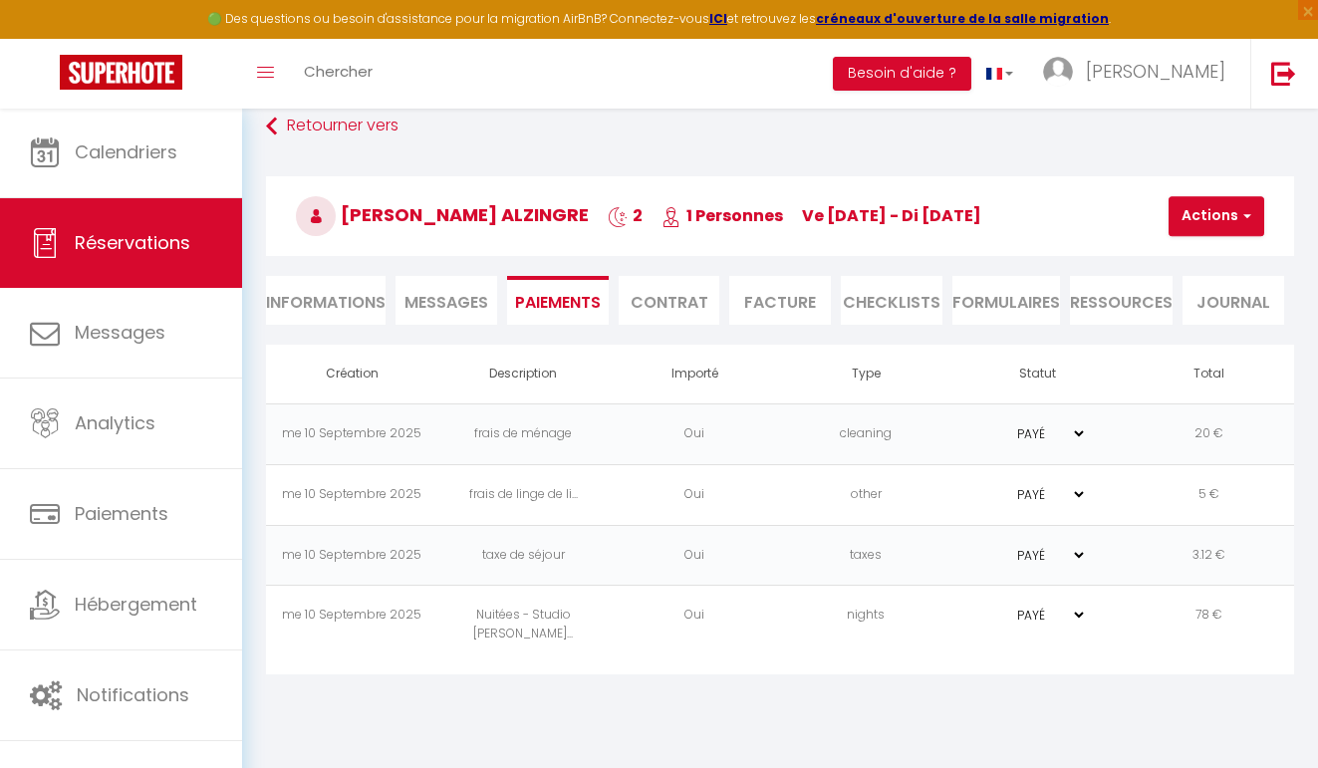
scroll to position [108, 0]
click at [402, 125] on link "Retourner vers" at bounding box center [780, 127] width 1028 height 36
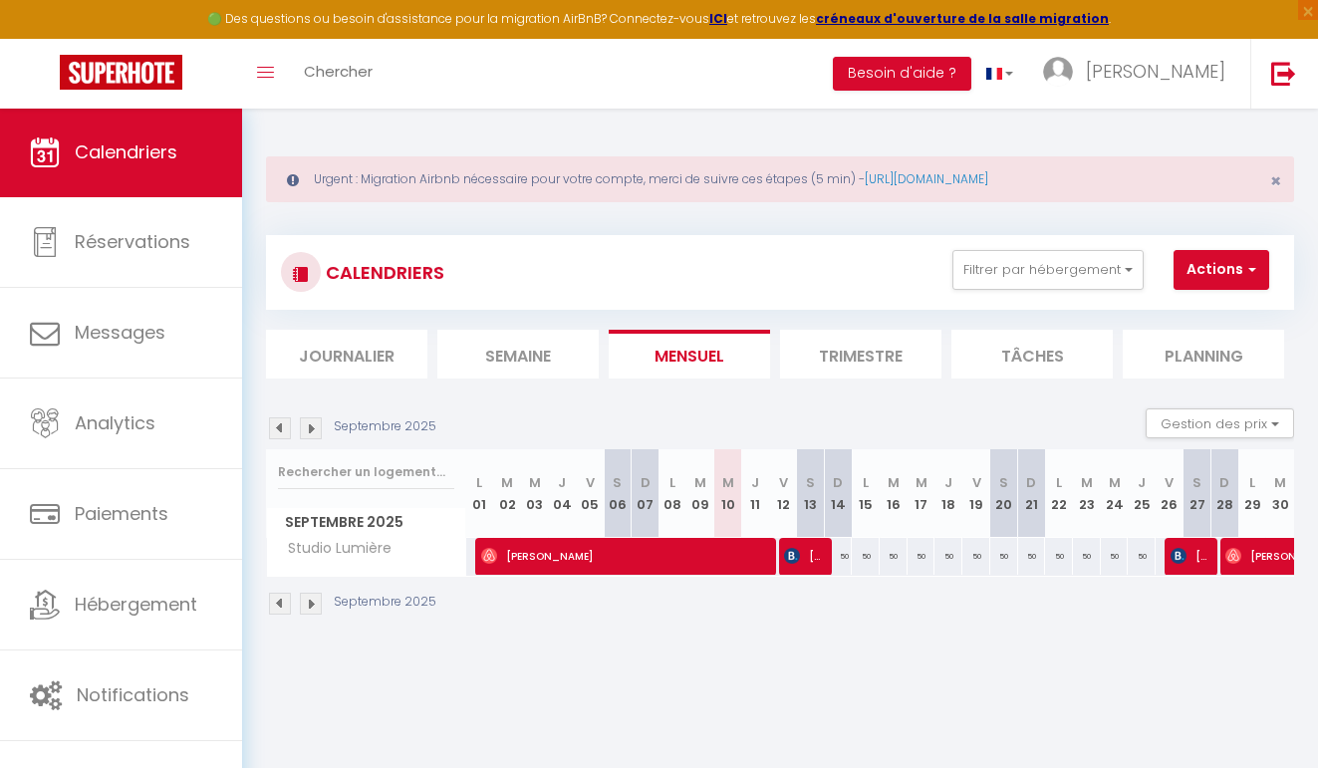
select select "OK"
select select "0"
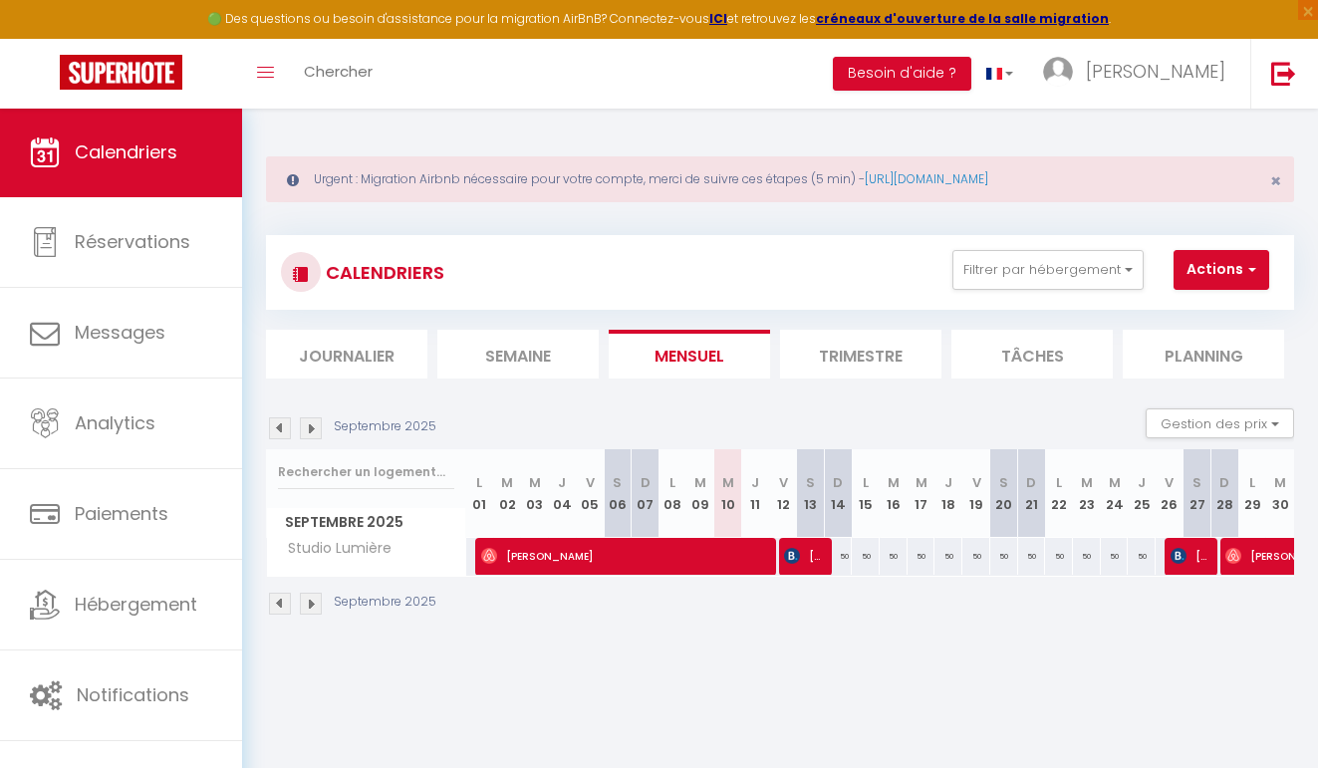
select select "1"
select select
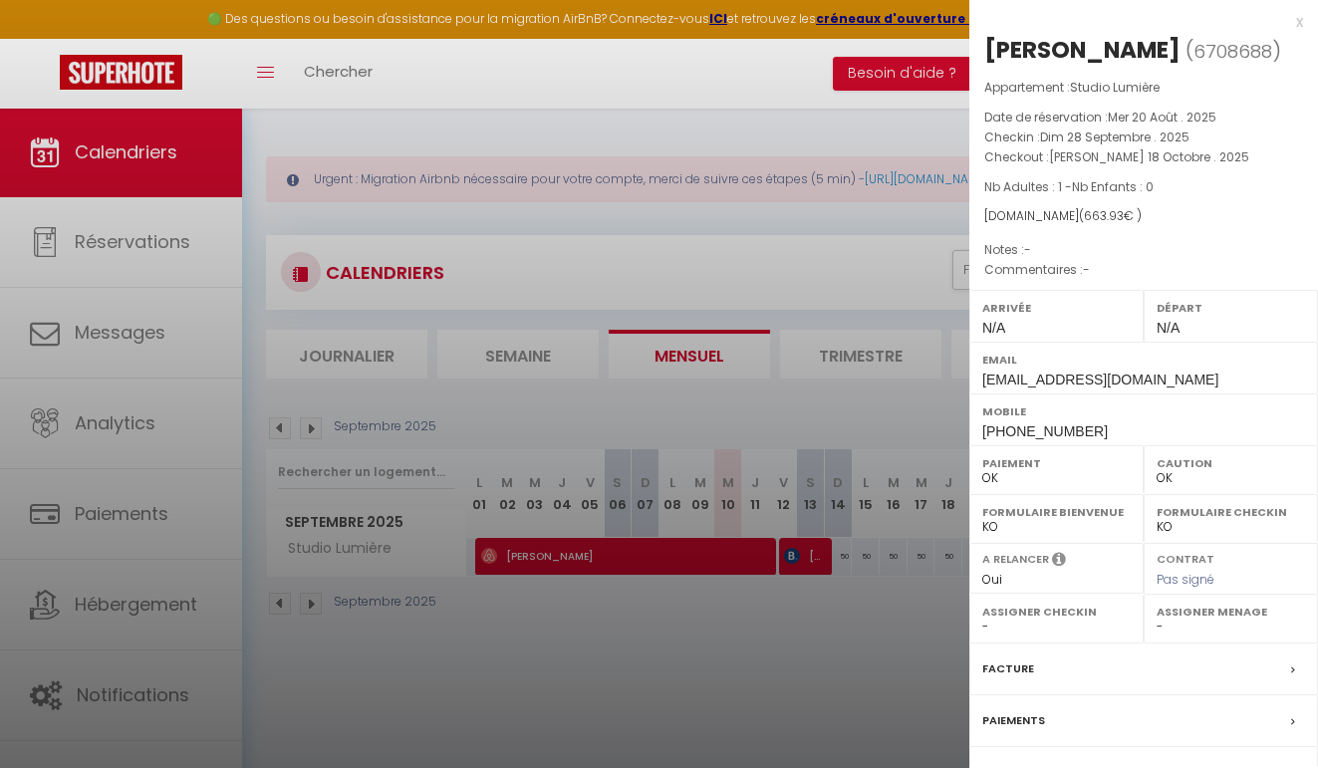
click at [832, 667] on div at bounding box center [659, 384] width 1318 height 768
